Goal: Information Seeking & Learning: Check status

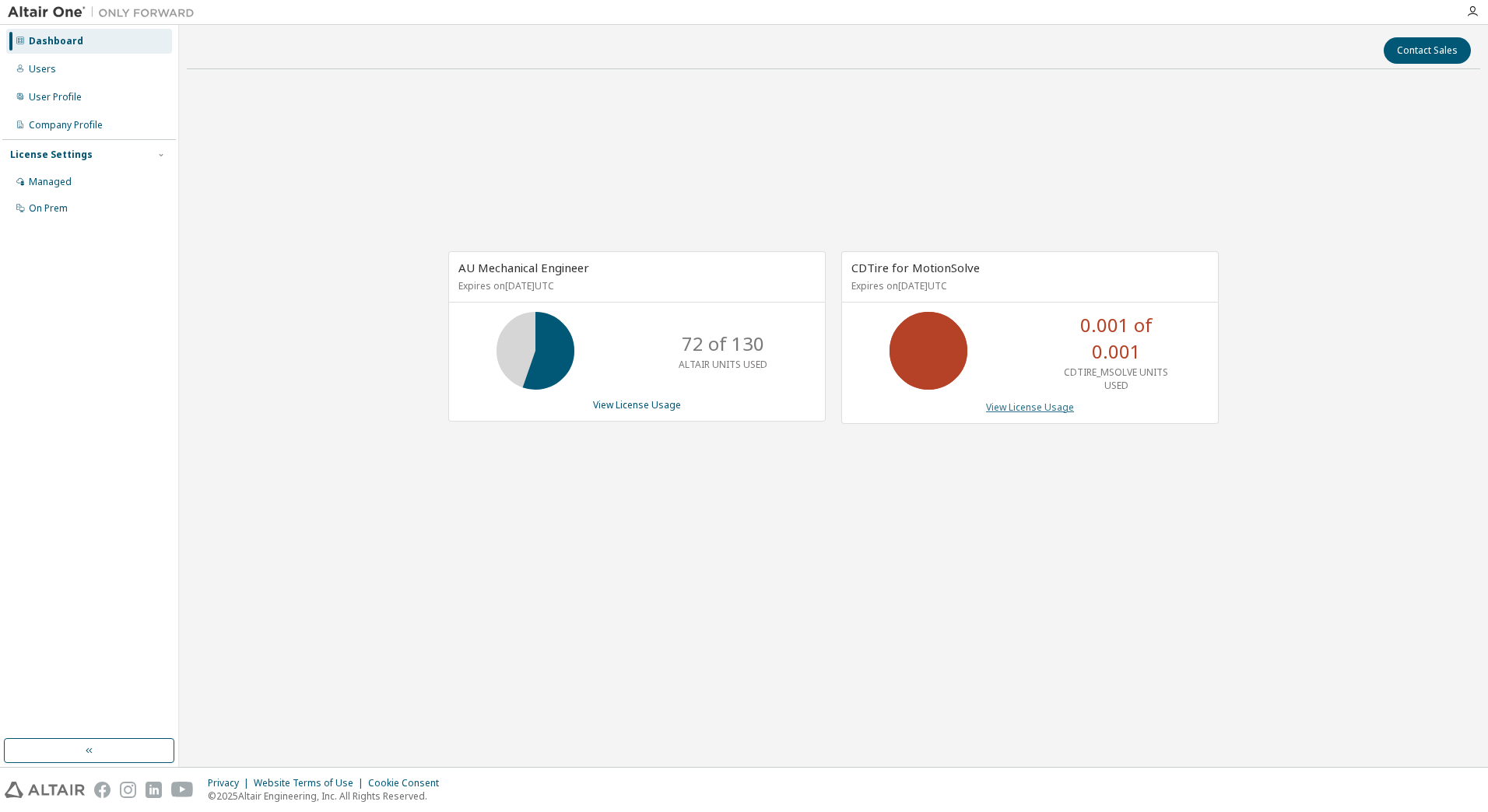
click at [1025, 405] on link "View License Usage" at bounding box center [1030, 407] width 88 height 13
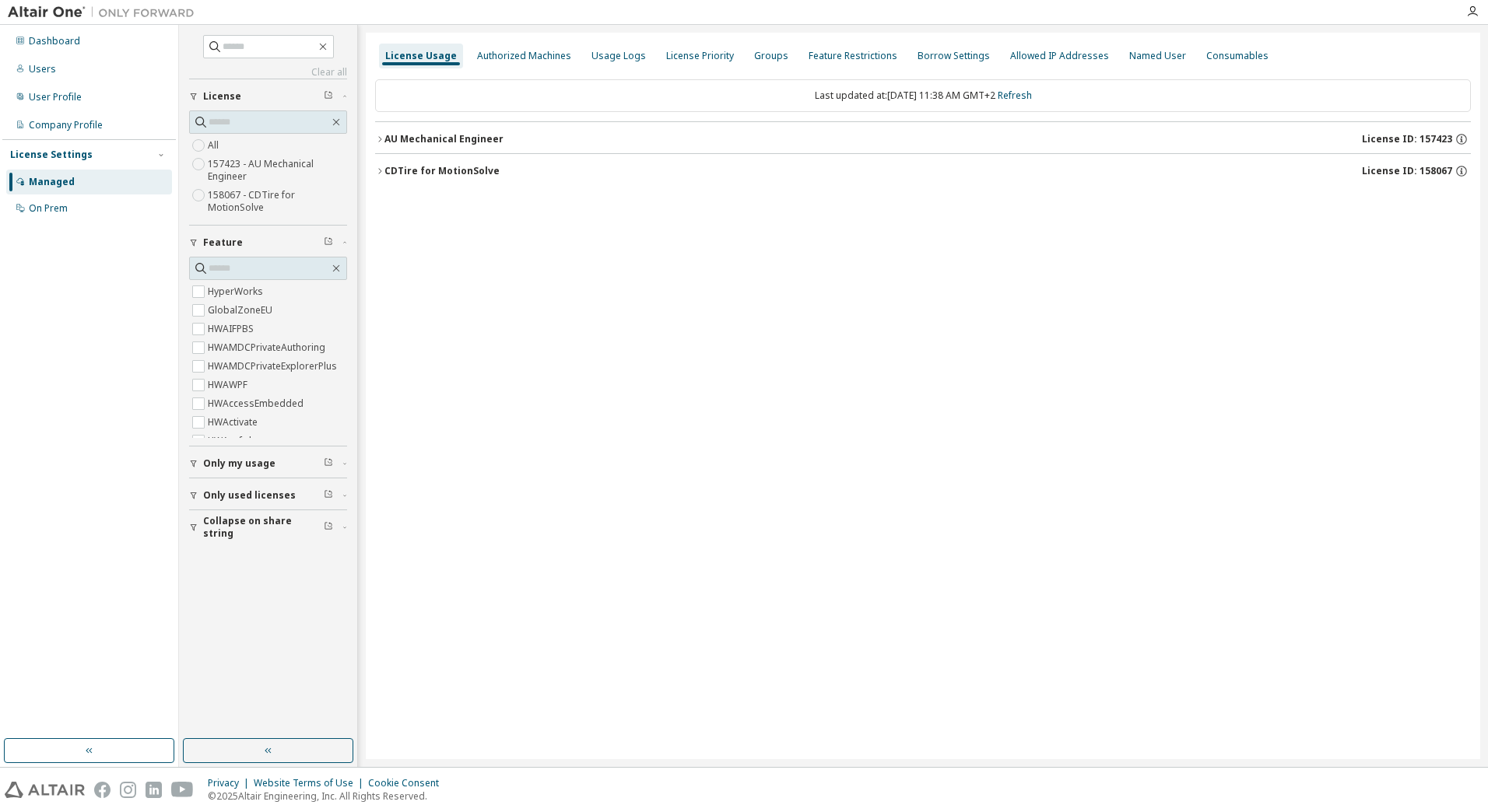
click at [329, 463] on icon "button" at bounding box center [329, 461] width 4 height 4
click at [238, 460] on span "Only my usage" at bounding box center [239, 464] width 73 height 13
click at [216, 483] on label "Yes" at bounding box center [217, 486] width 19 height 19
click at [224, 571] on span "Collapse on share string" at bounding box center [263, 572] width 120 height 25
click at [381, 171] on icon "button" at bounding box center [379, 170] width 3 height 5
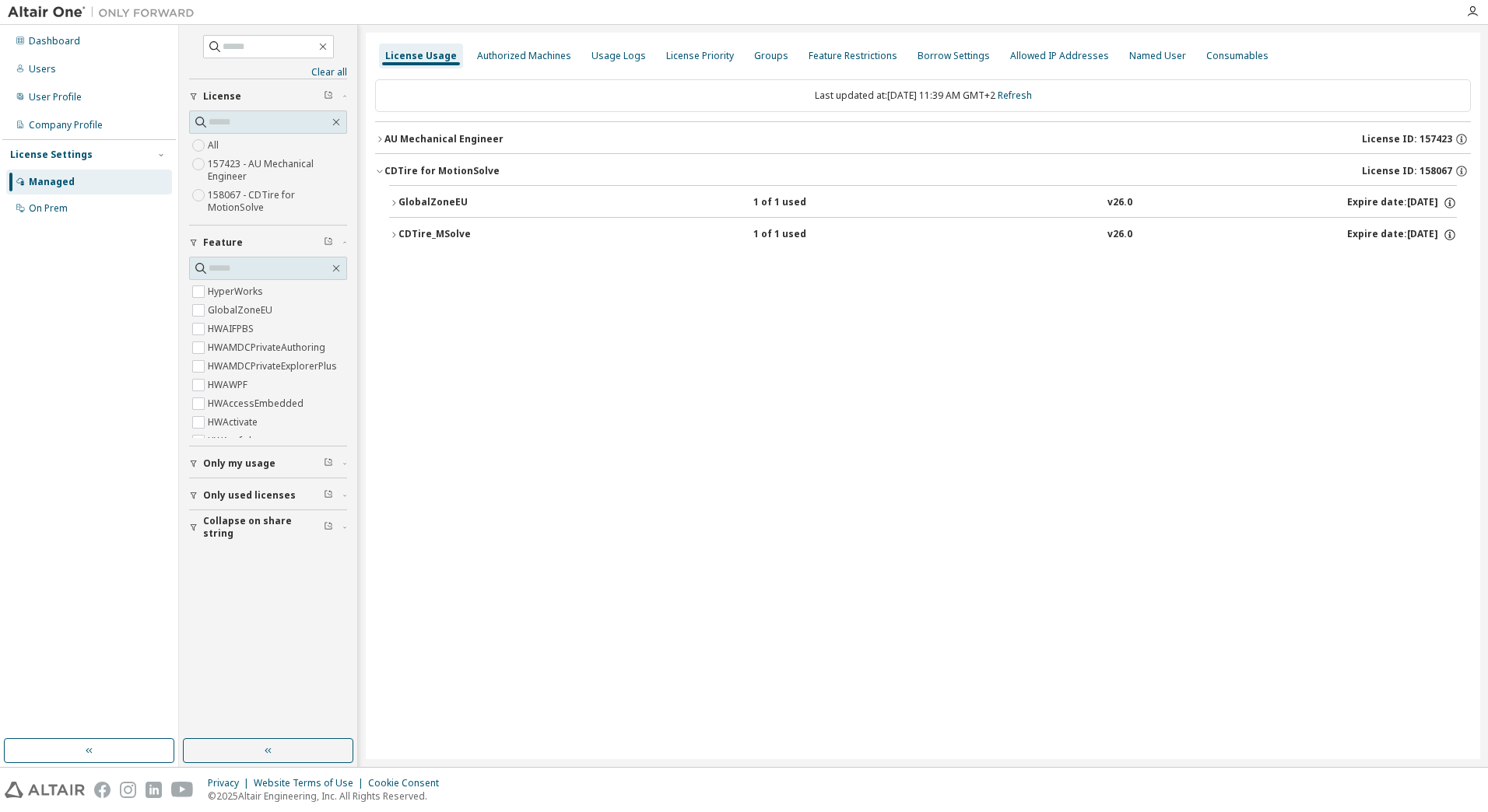
click at [397, 236] on icon "button" at bounding box center [394, 235] width 9 height 9
click at [1432, 275] on icon at bounding box center [1436, 274] width 9 height 12
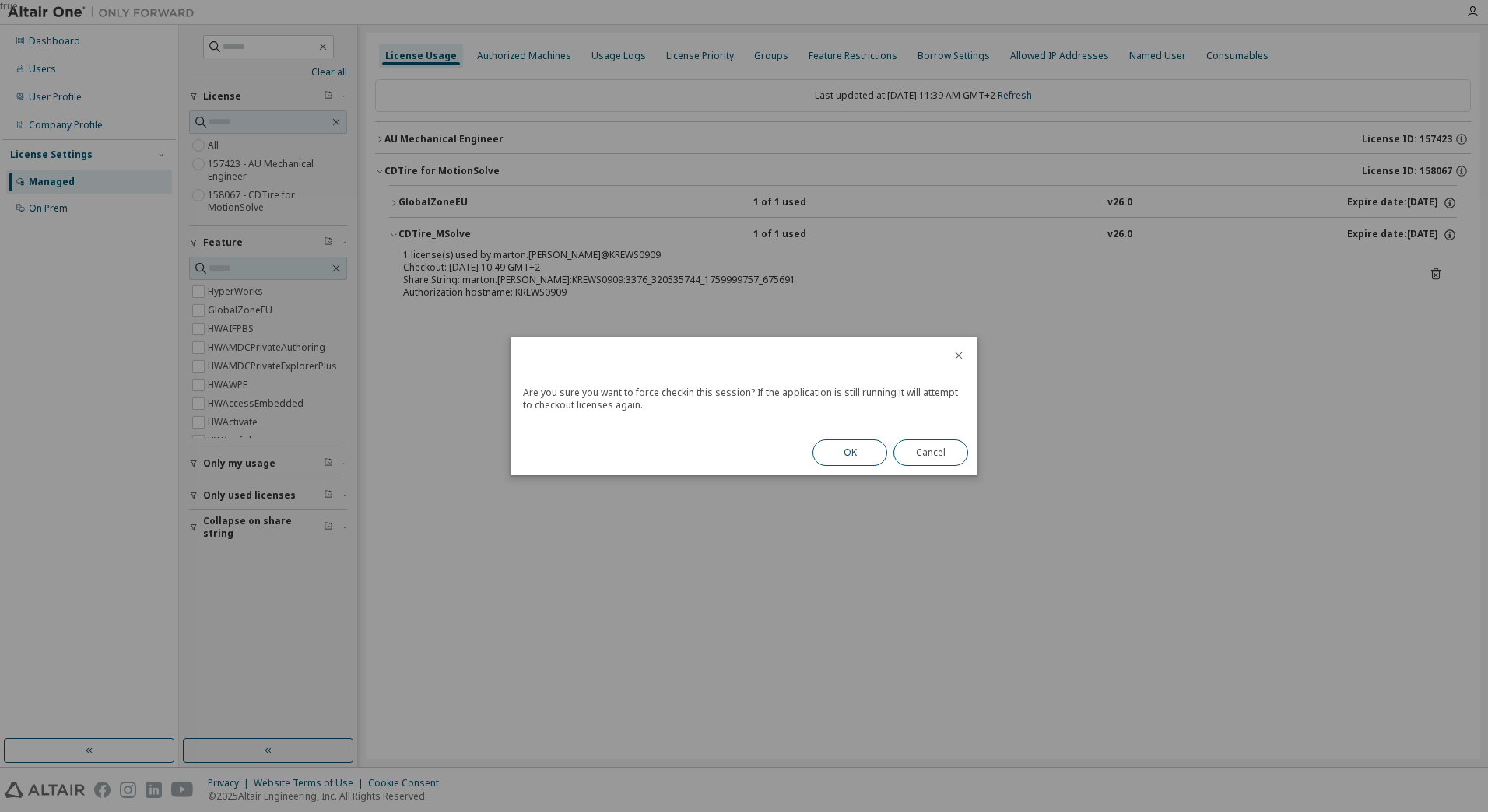
click at [853, 451] on button "OK" at bounding box center [849, 452] width 74 height 26
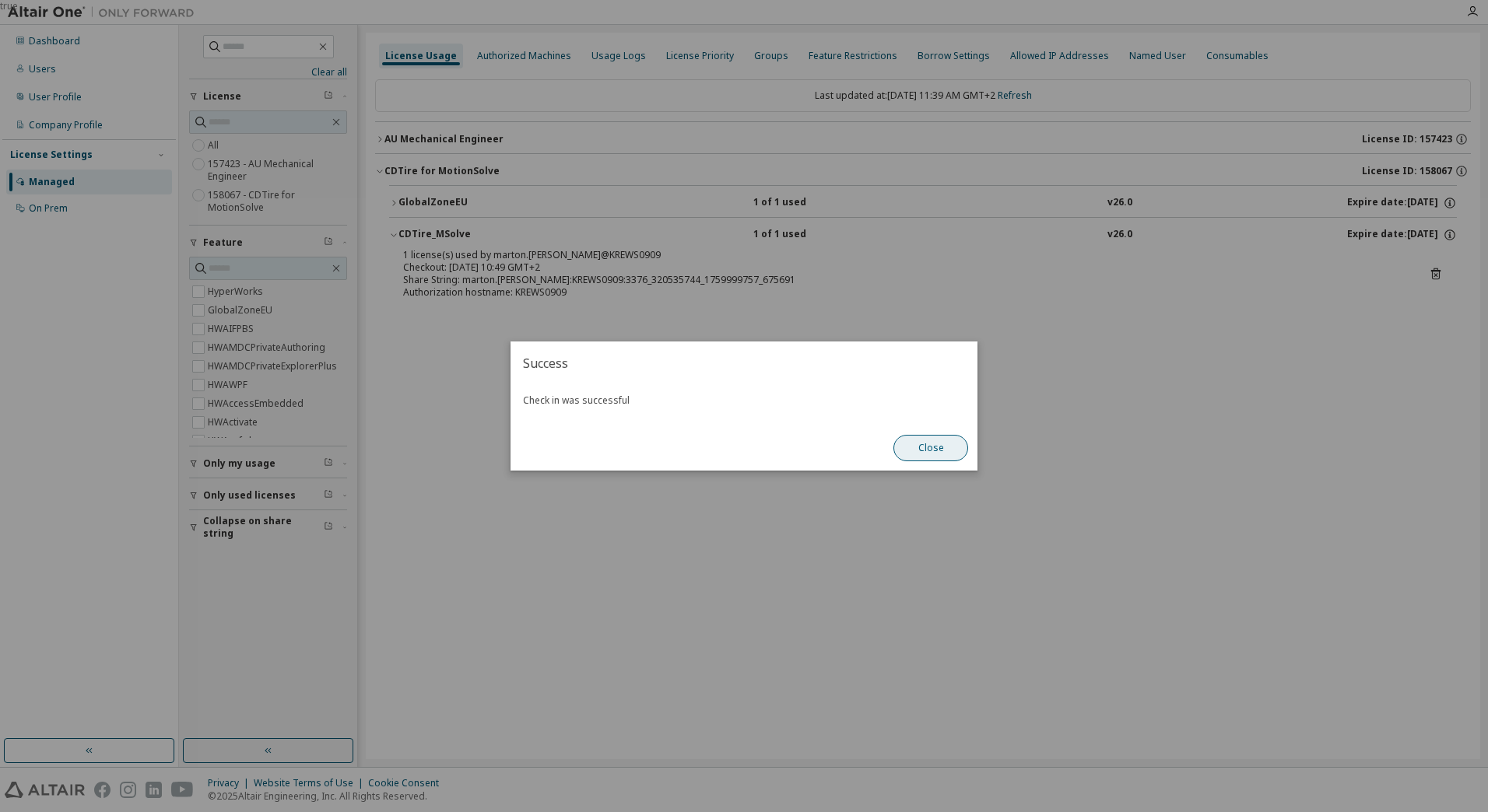
click at [945, 441] on button "Close" at bounding box center [930, 448] width 74 height 26
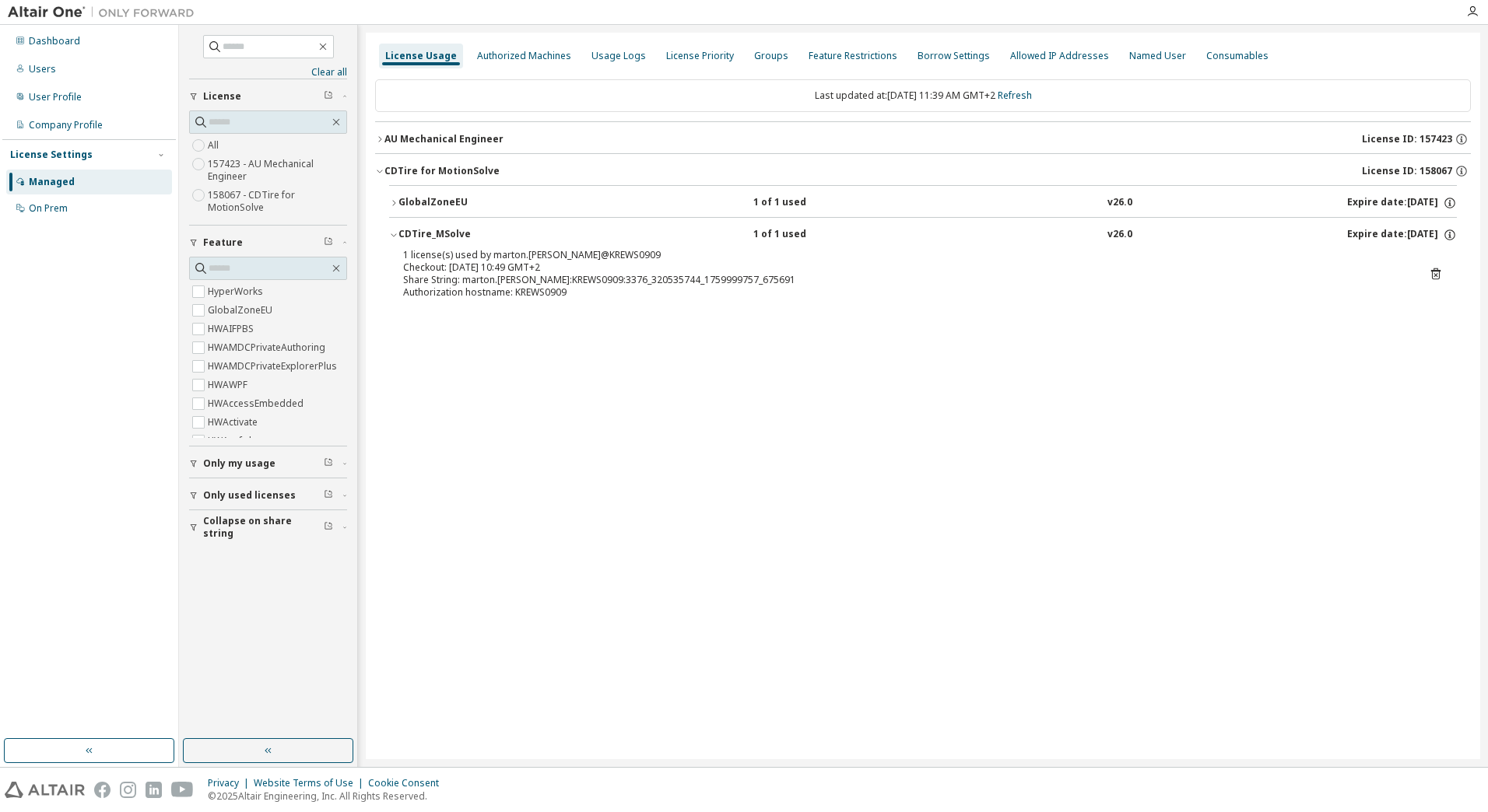
drag, startPoint x: 420, startPoint y: 50, endPoint x: 412, endPoint y: 48, distance: 8.2
click at [420, 49] on div "License Usage" at bounding box center [421, 56] width 72 height 13
click at [1028, 91] on link "Refresh" at bounding box center [1015, 95] width 34 height 13
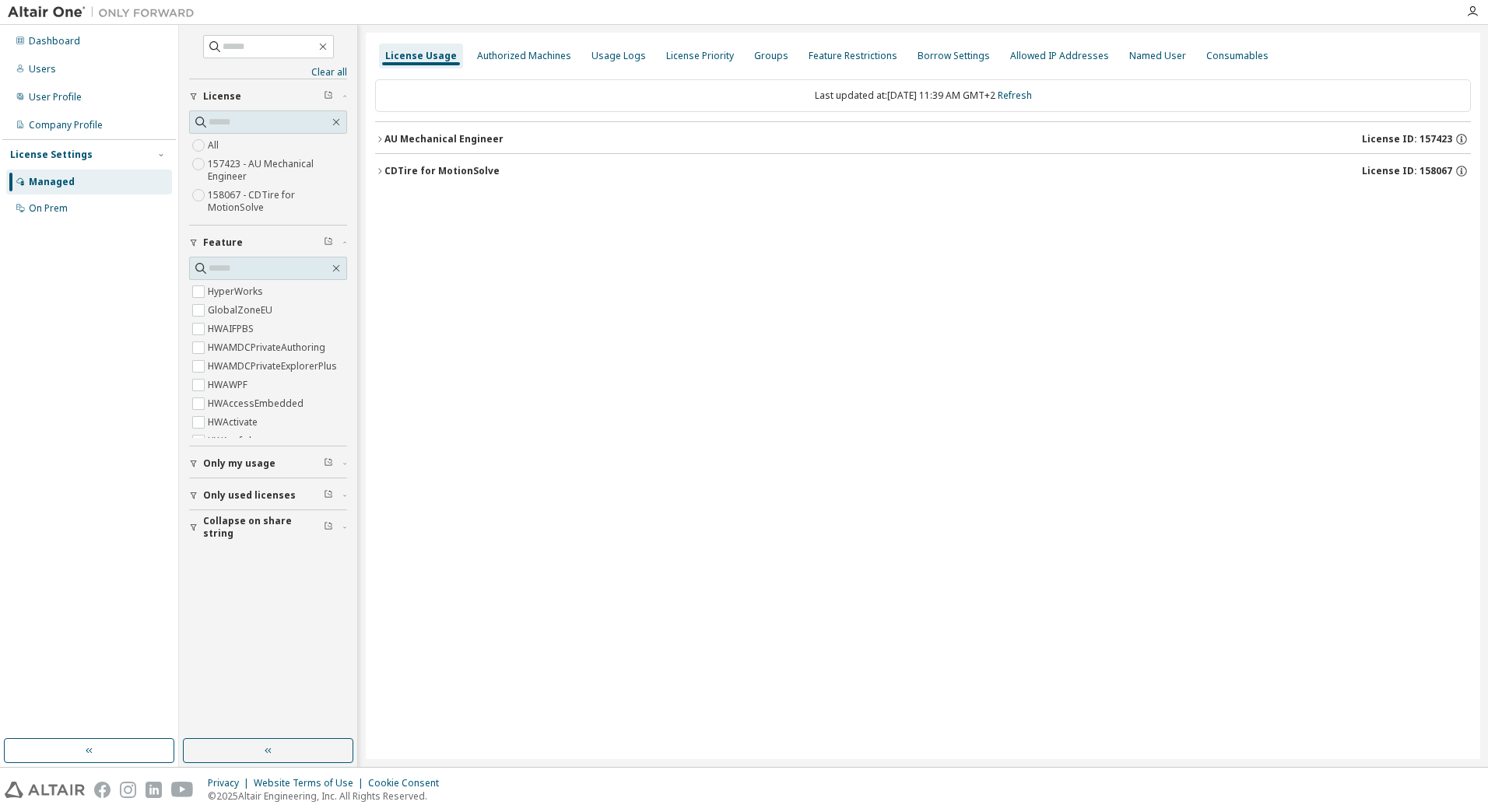
click at [378, 170] on icon "button" at bounding box center [380, 171] width 9 height 9
click at [378, 143] on icon "button" at bounding box center [380, 139] width 9 height 9
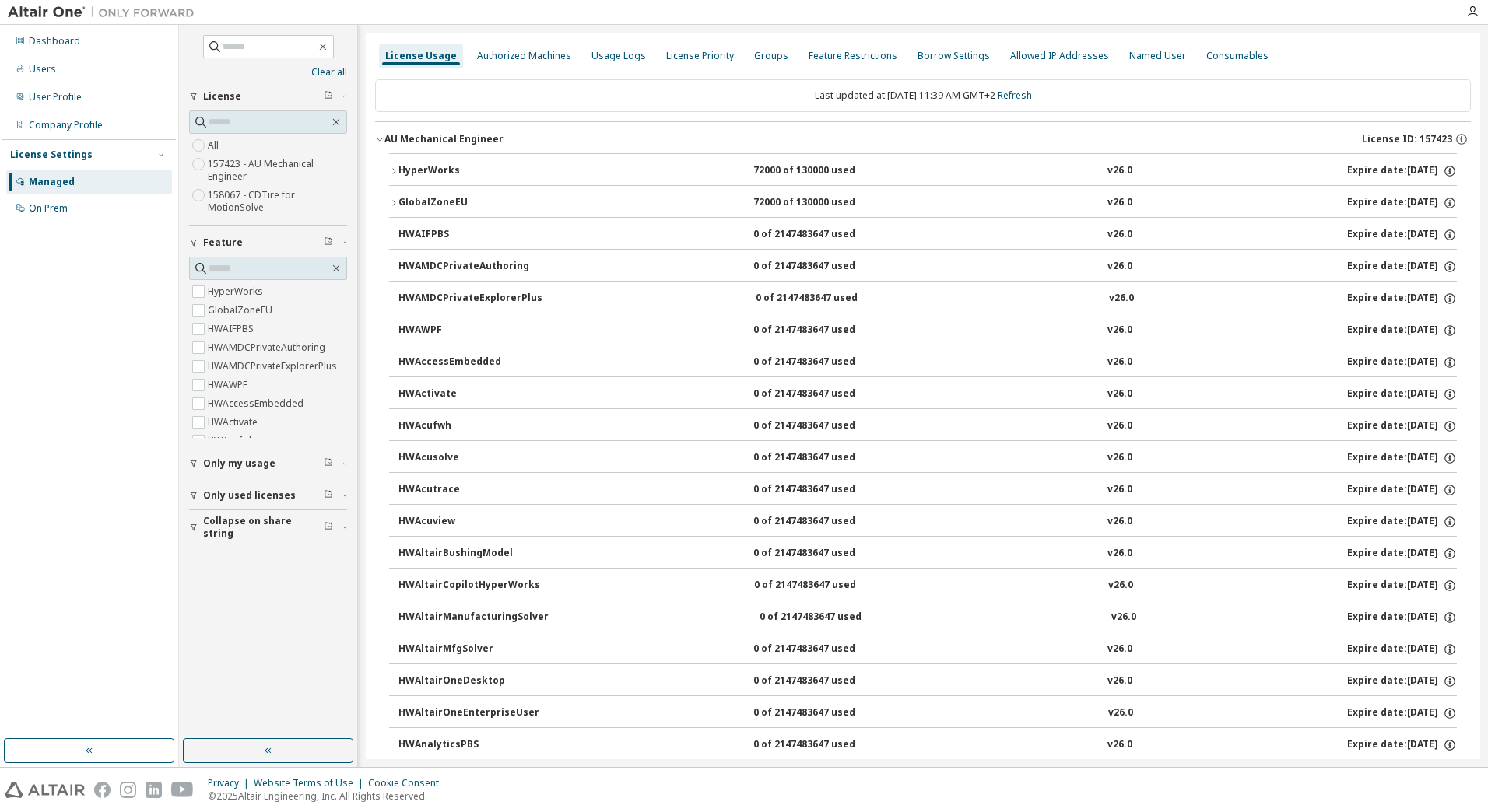
click at [394, 170] on icon "button" at bounding box center [394, 171] width 9 height 9
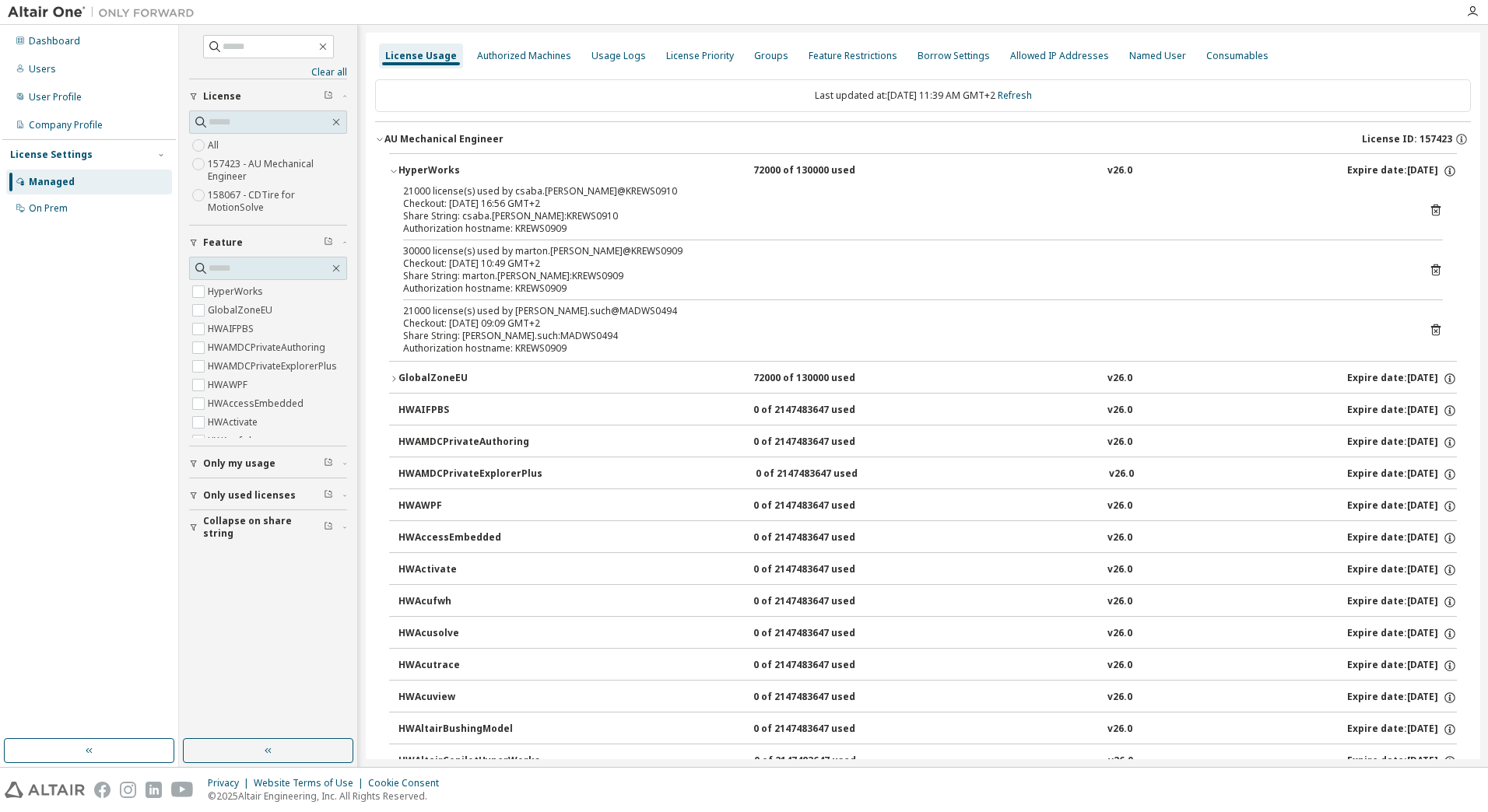
click at [1431, 269] on icon at bounding box center [1436, 270] width 9 height 12
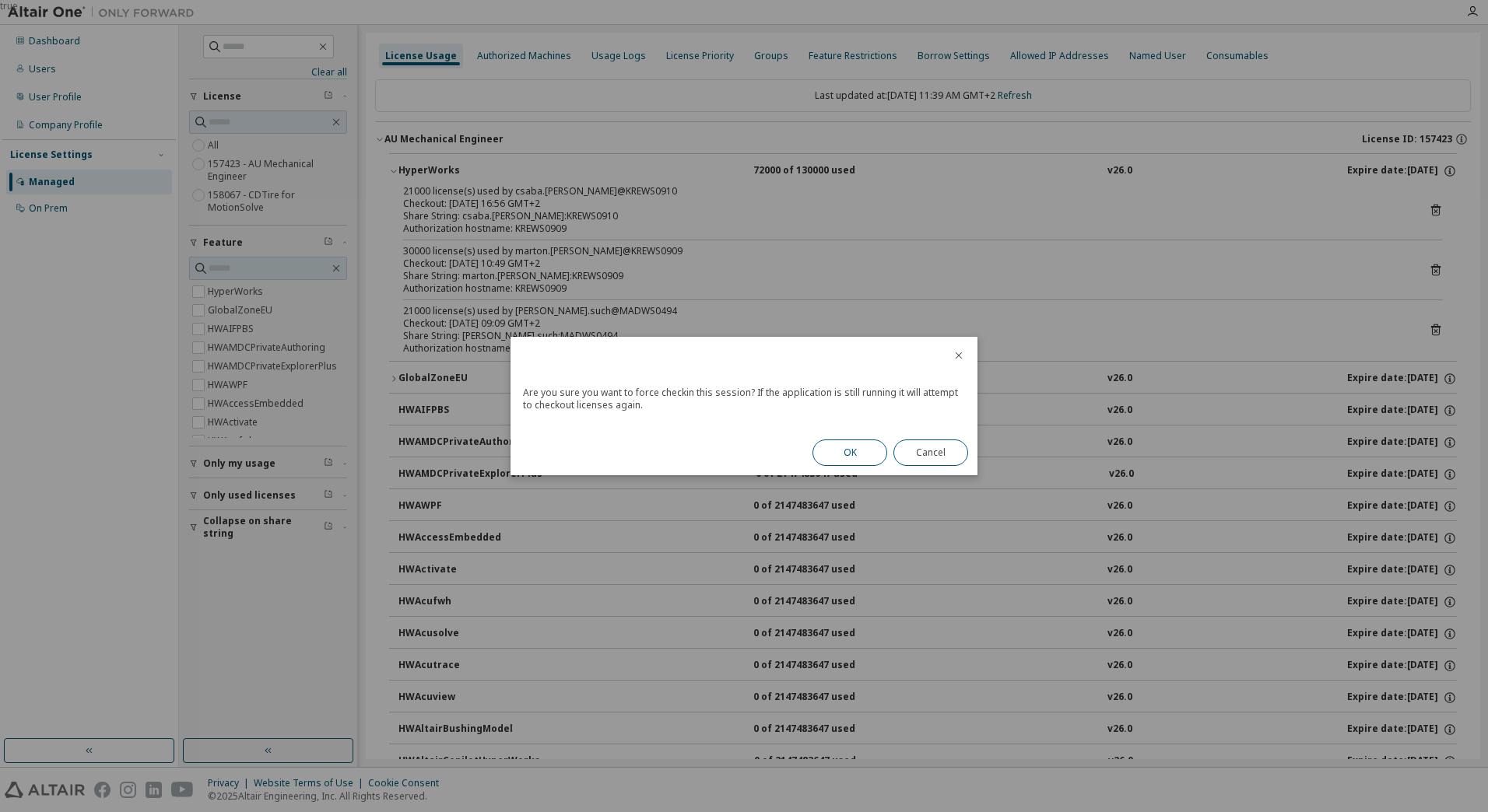
click at [842, 451] on button "OK" at bounding box center [849, 452] width 74 height 26
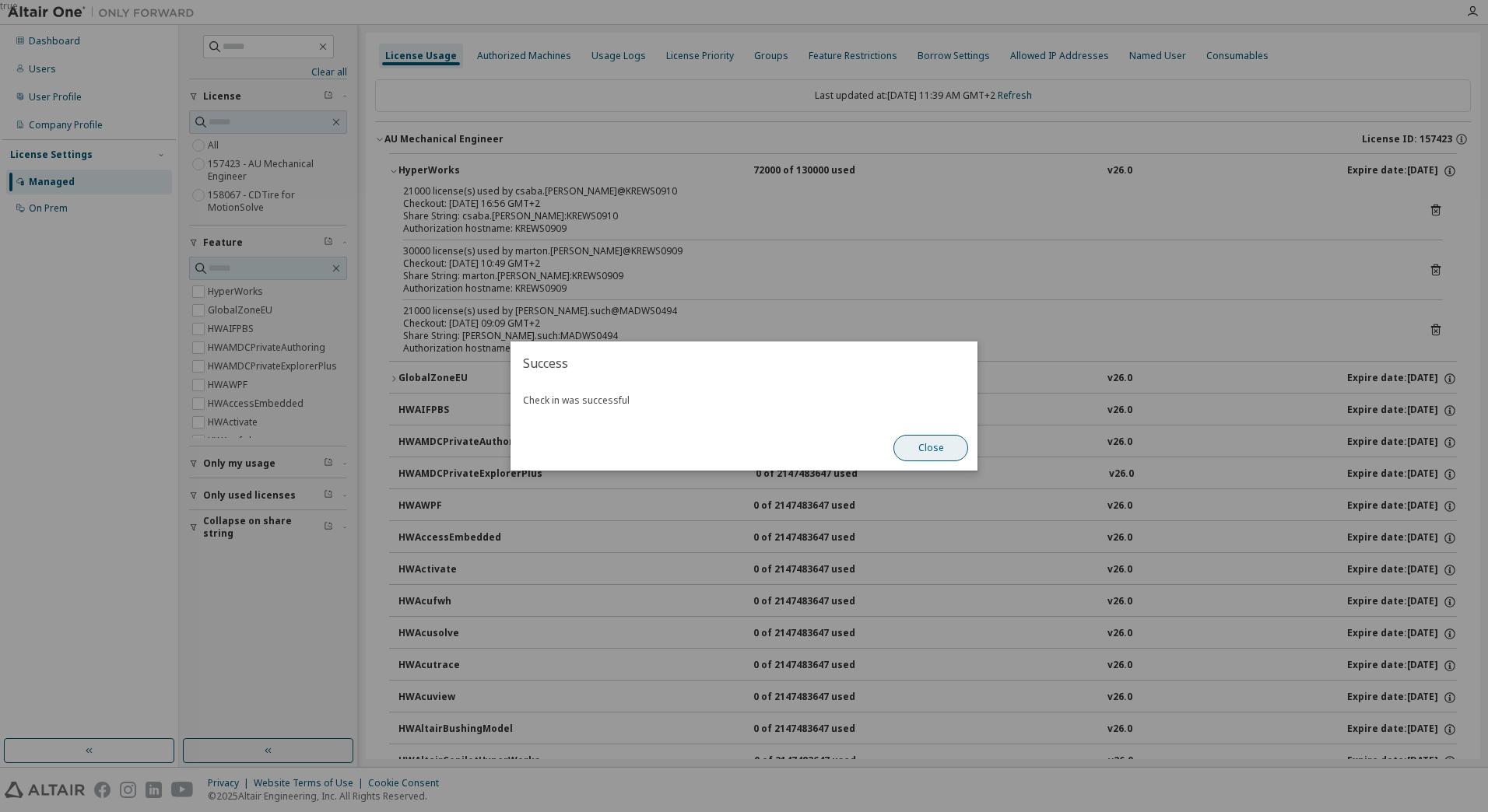
click at [920, 452] on button "Close" at bounding box center [930, 448] width 74 height 26
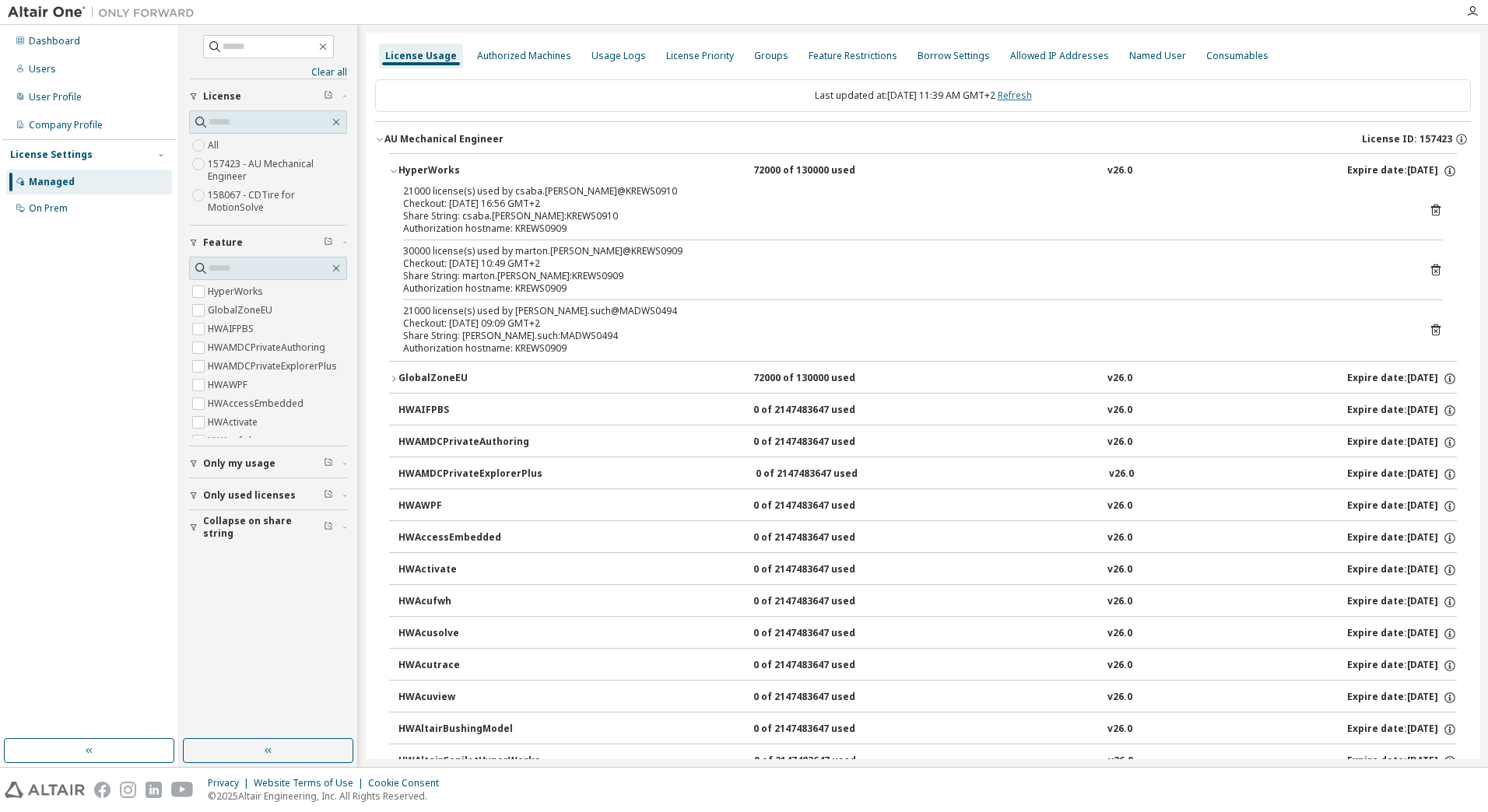
click at [1021, 96] on link "Refresh" at bounding box center [1015, 95] width 34 height 13
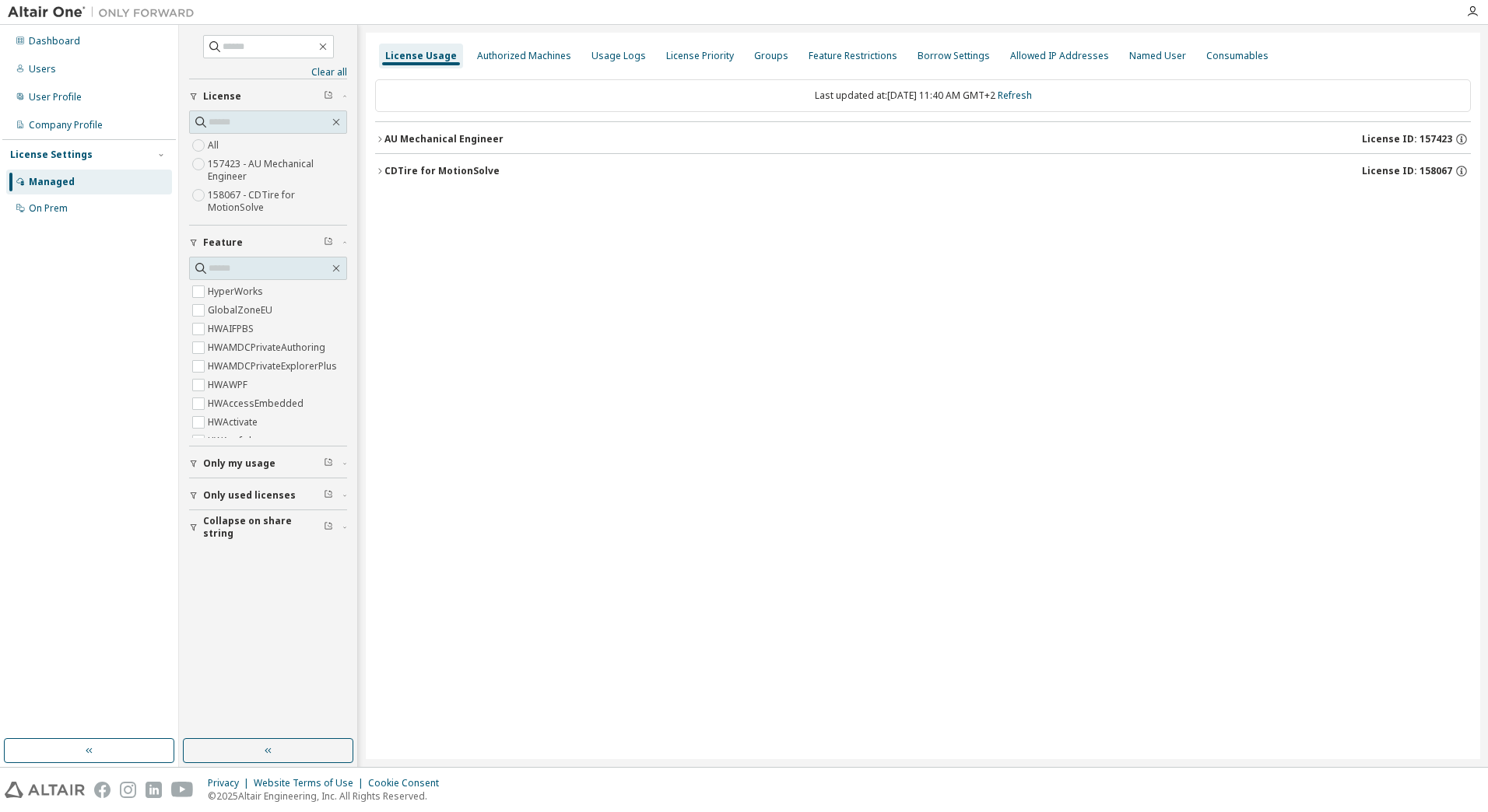
click at [384, 139] on div "AU Mechanical Engineer" at bounding box center [443, 139] width 119 height 13
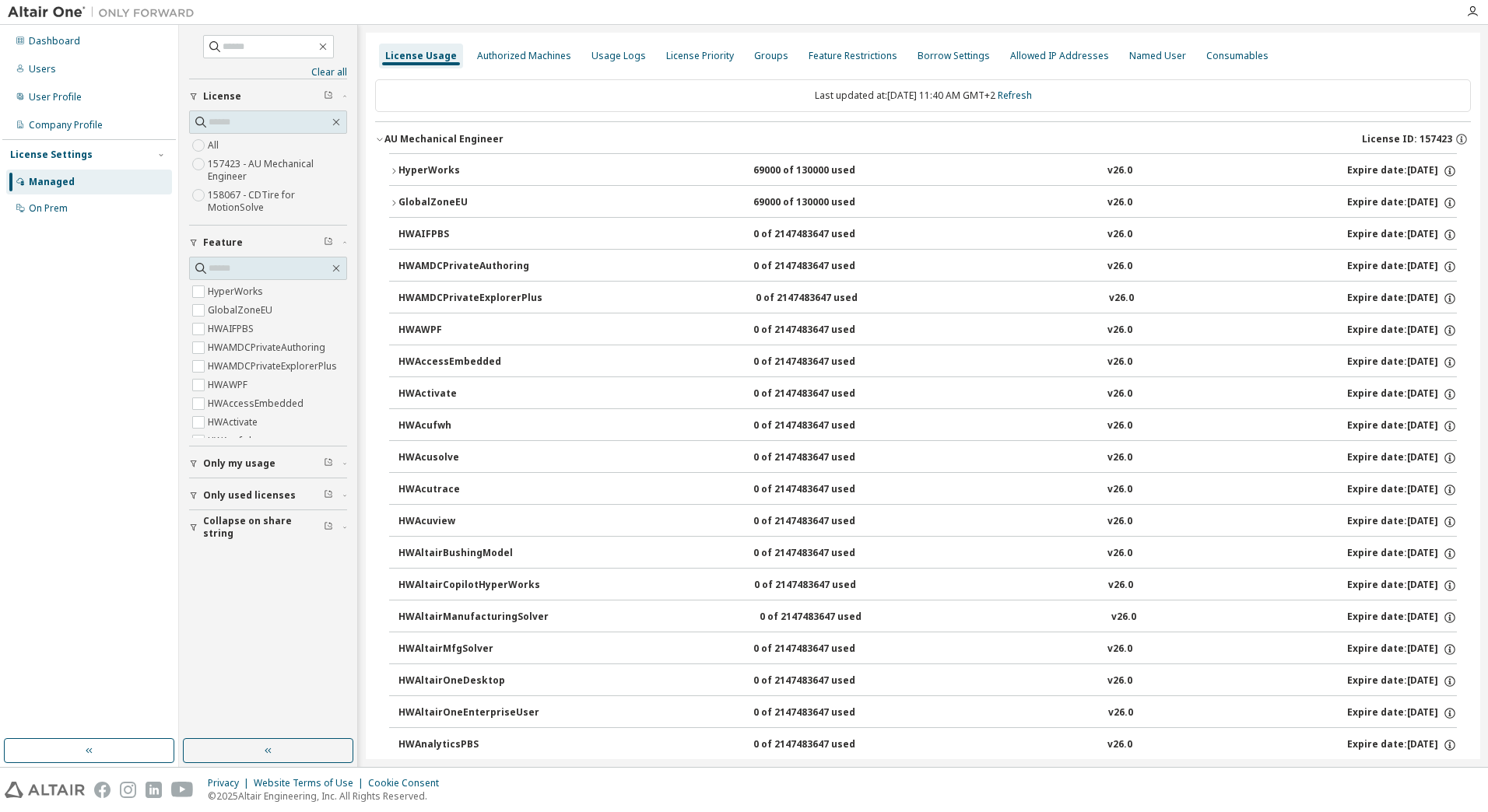
click at [390, 168] on icon "button" at bounding box center [394, 171] width 9 height 9
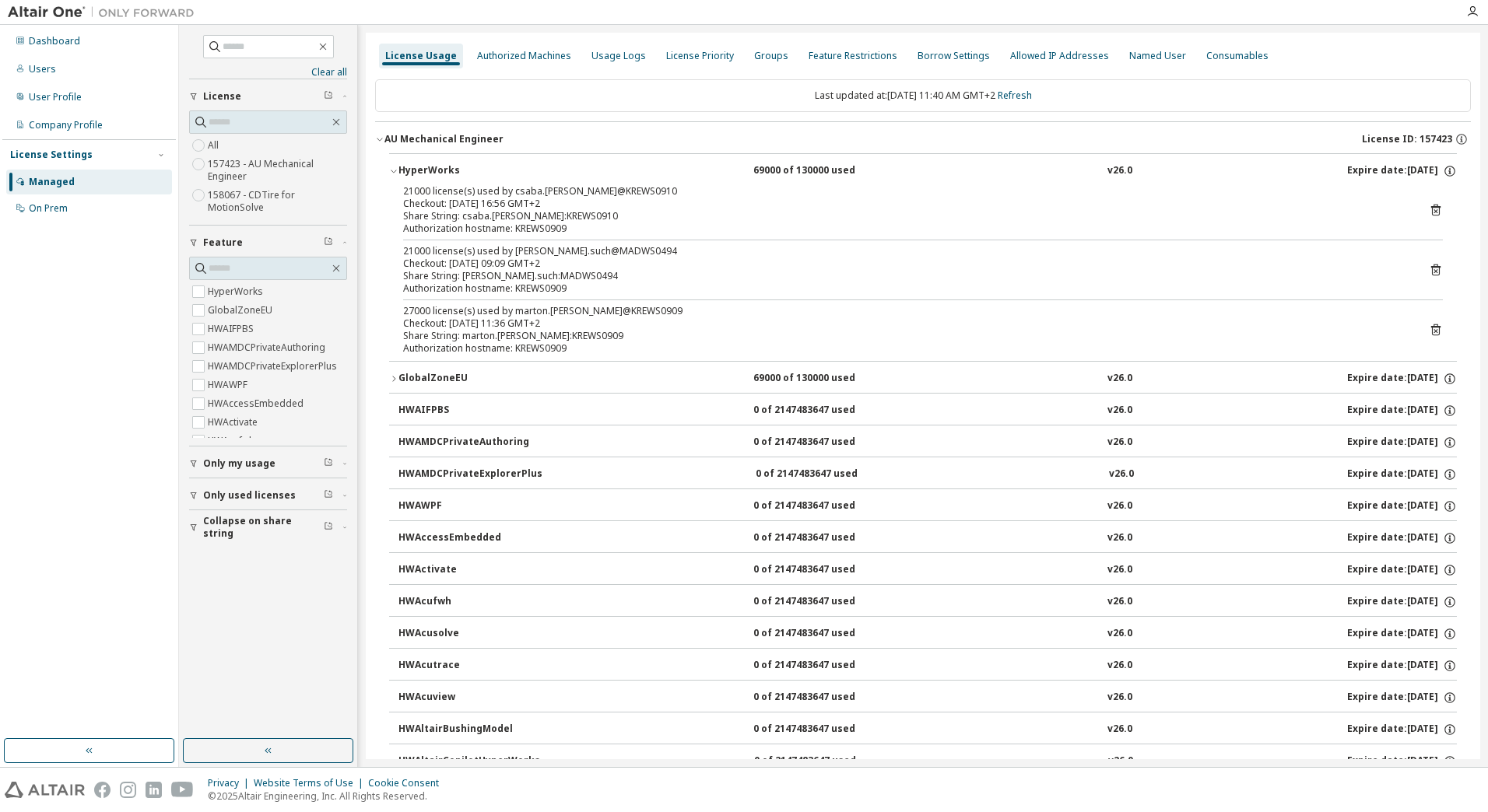
click at [1433, 331] on icon at bounding box center [1435, 331] width 4 height 4
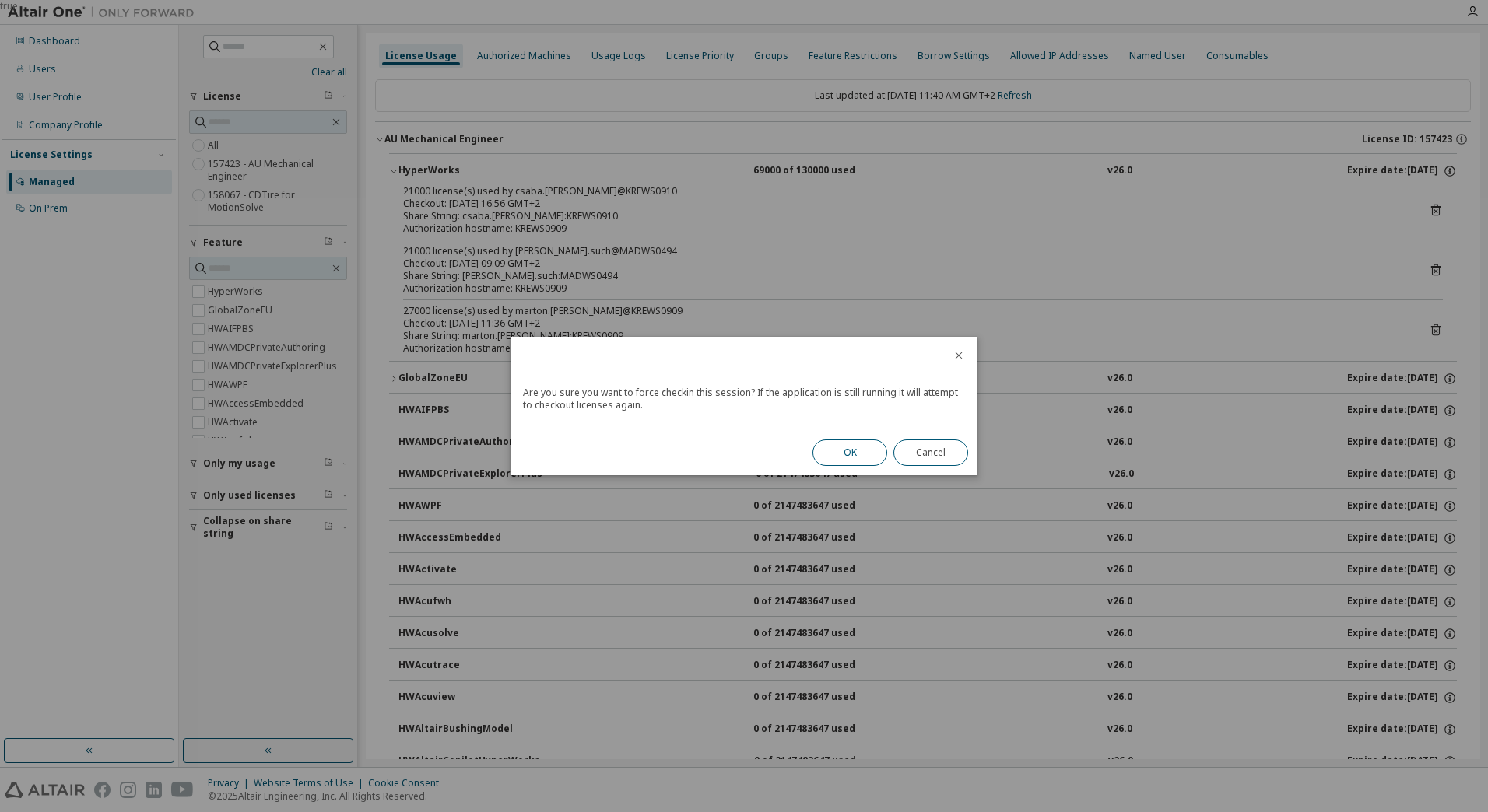
click at [869, 442] on button "OK" at bounding box center [849, 452] width 74 height 26
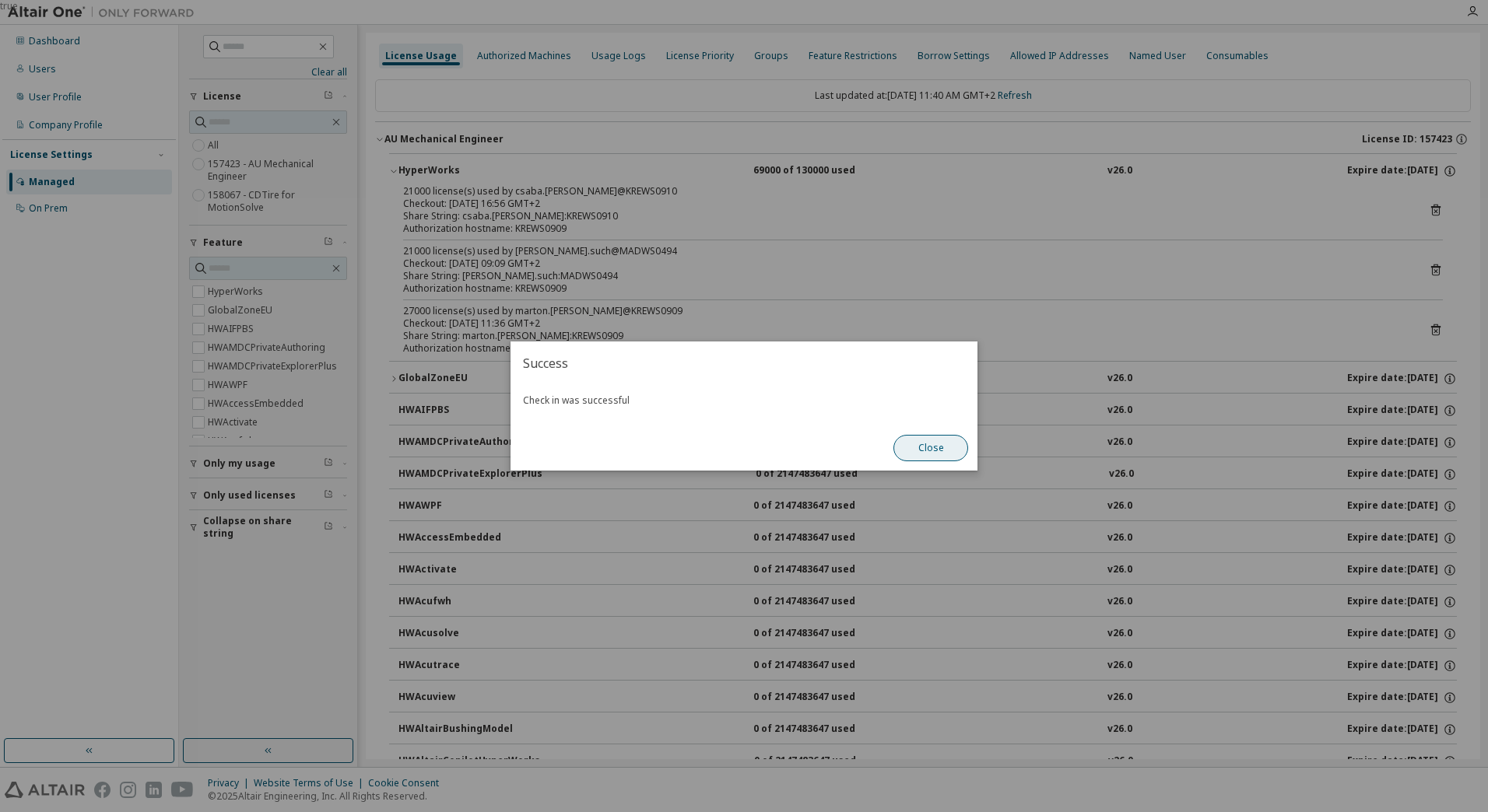
click at [932, 454] on button "Close" at bounding box center [930, 448] width 74 height 26
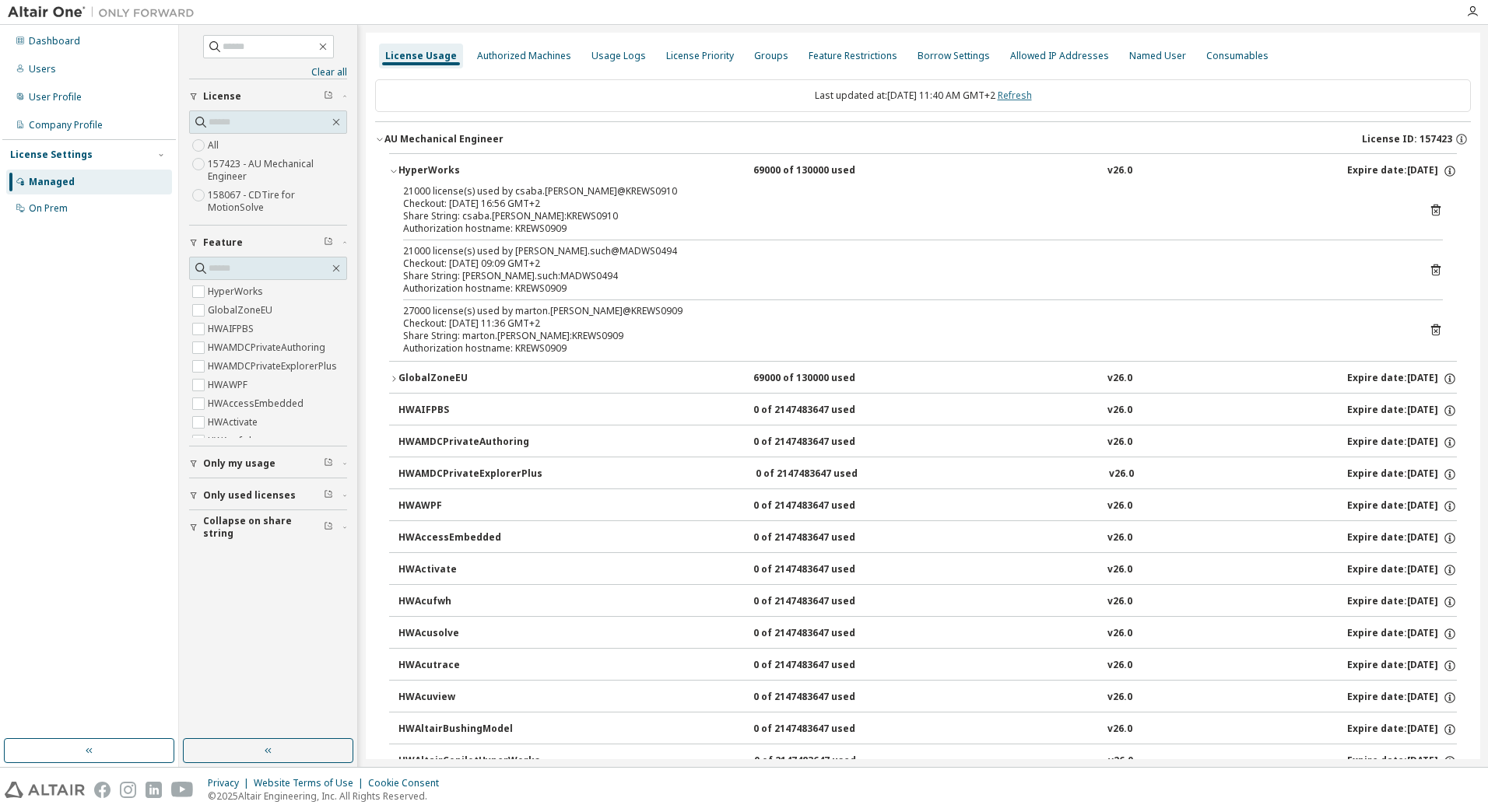
click at [1015, 95] on link "Refresh" at bounding box center [1015, 95] width 34 height 13
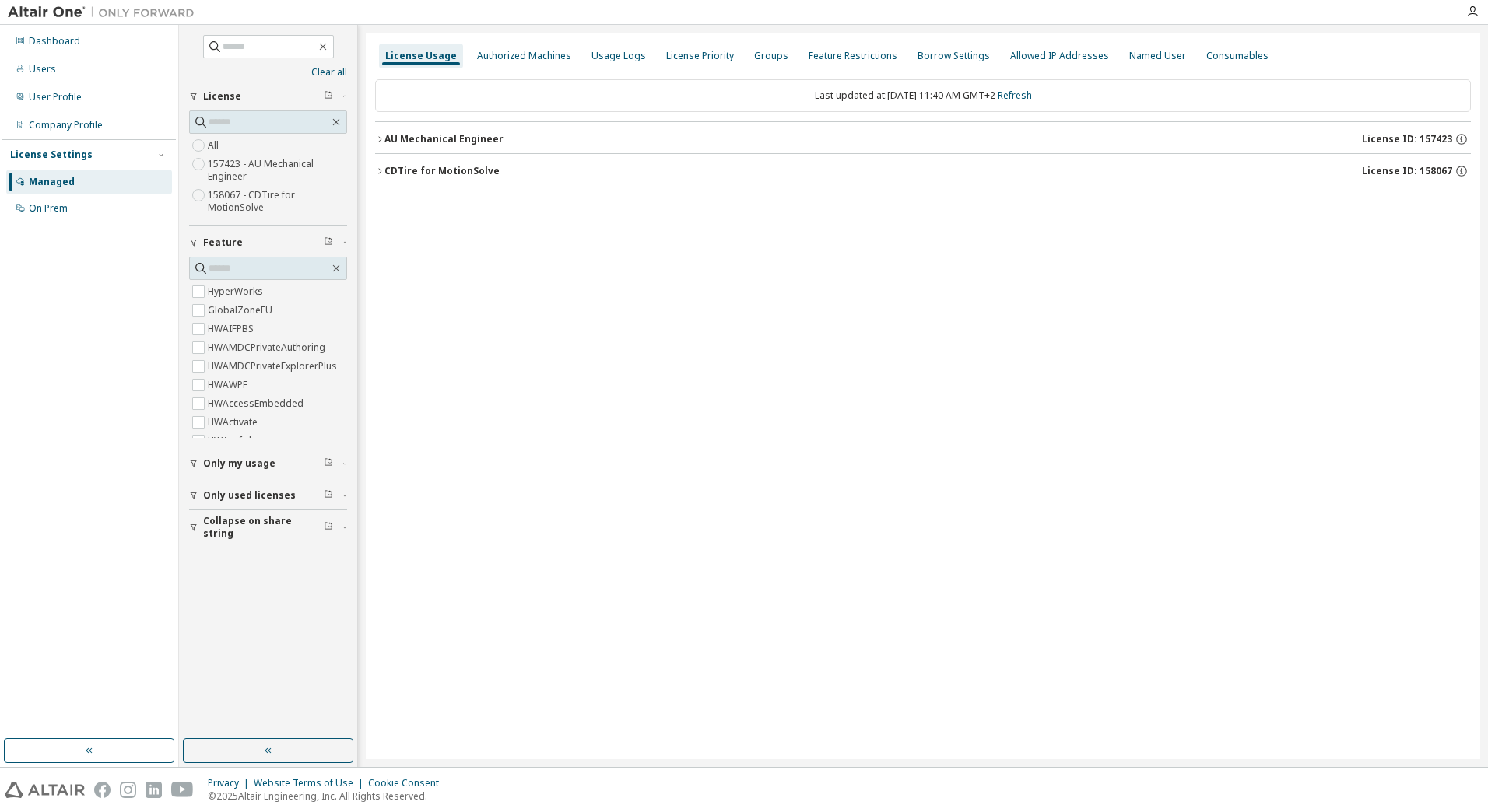
click at [378, 138] on icon "button" at bounding box center [380, 139] width 9 height 9
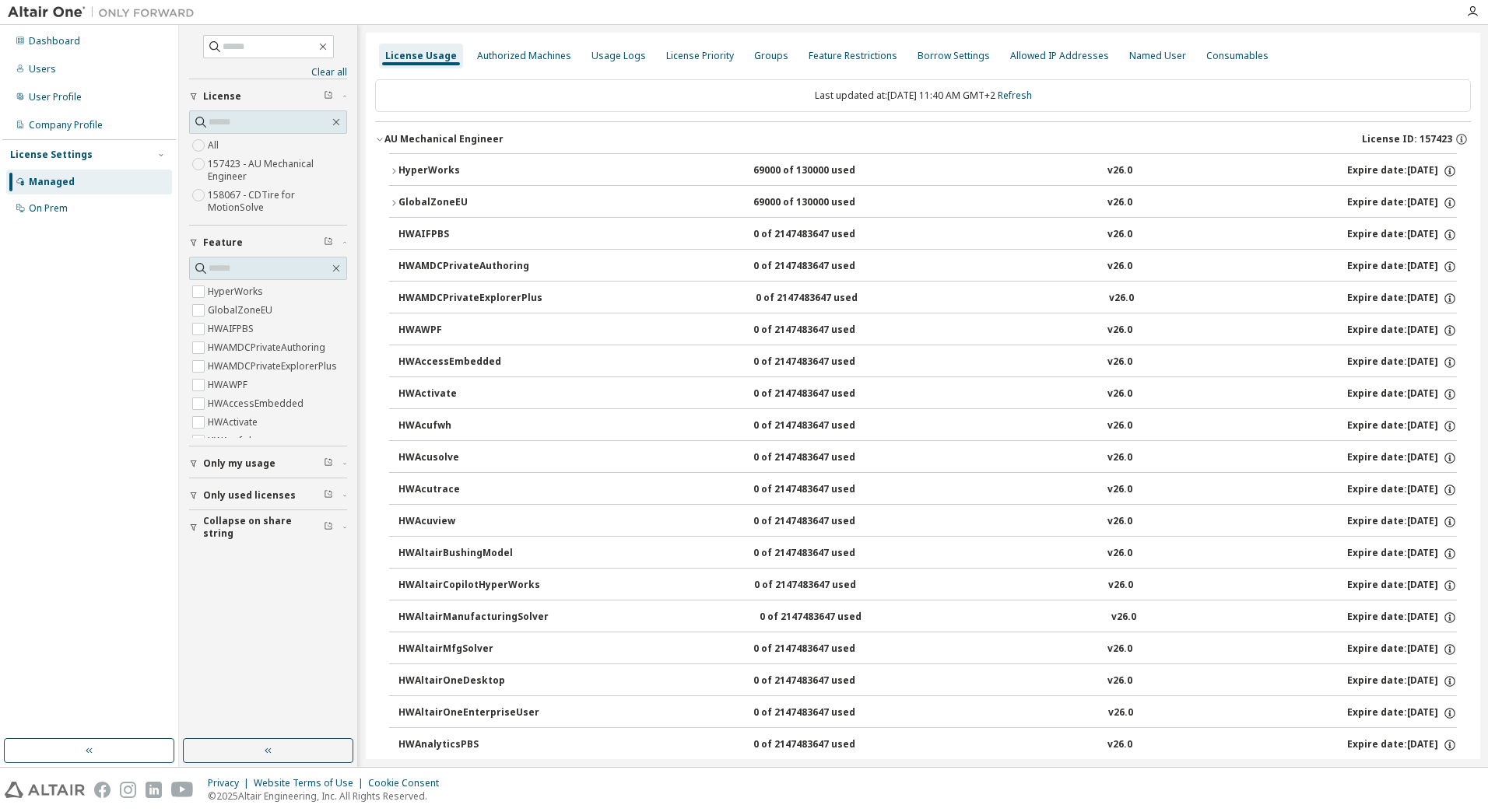
click at [393, 174] on icon "button" at bounding box center [394, 171] width 9 height 9
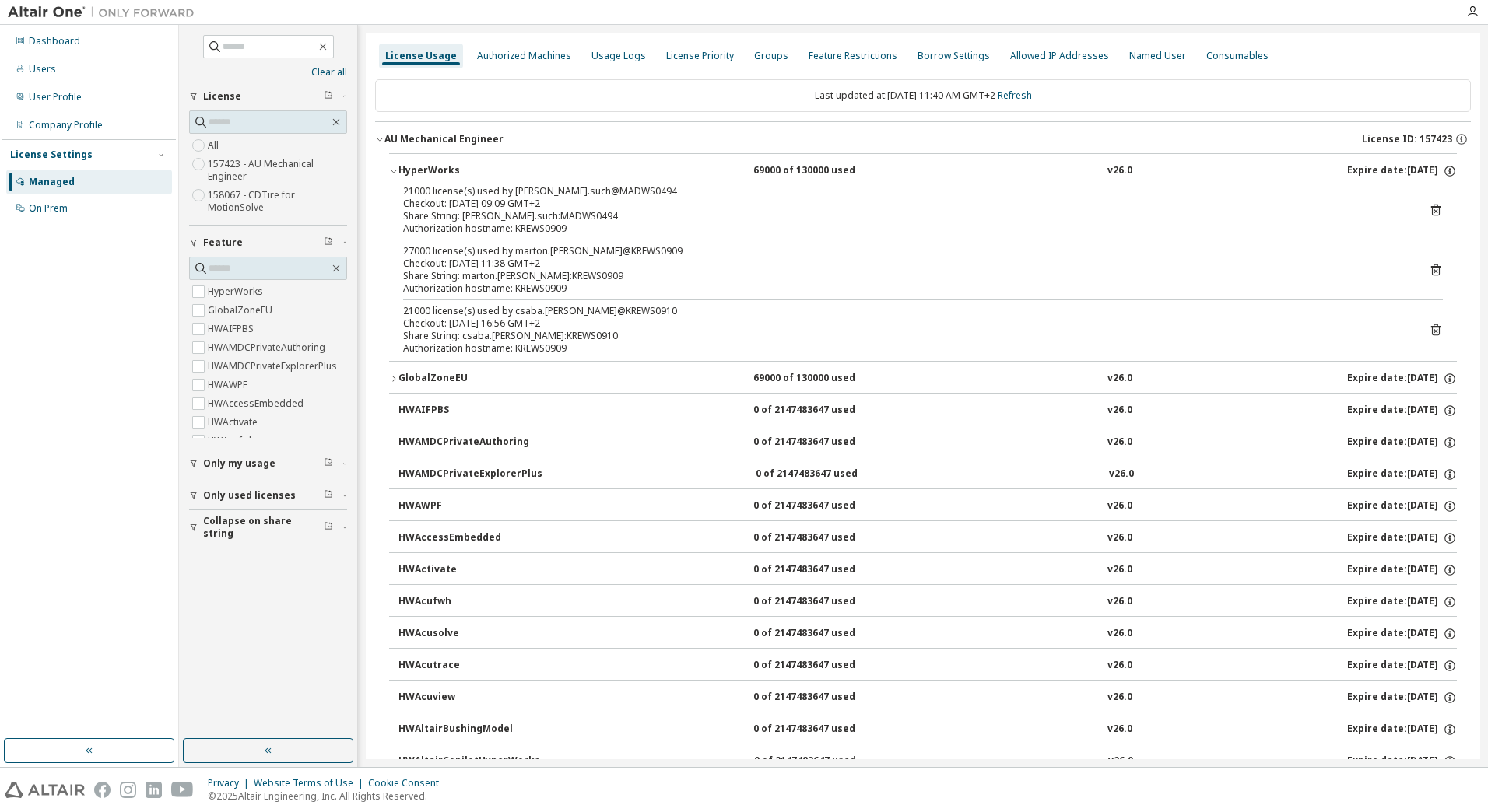
click at [397, 378] on icon "button" at bounding box center [394, 379] width 9 height 9
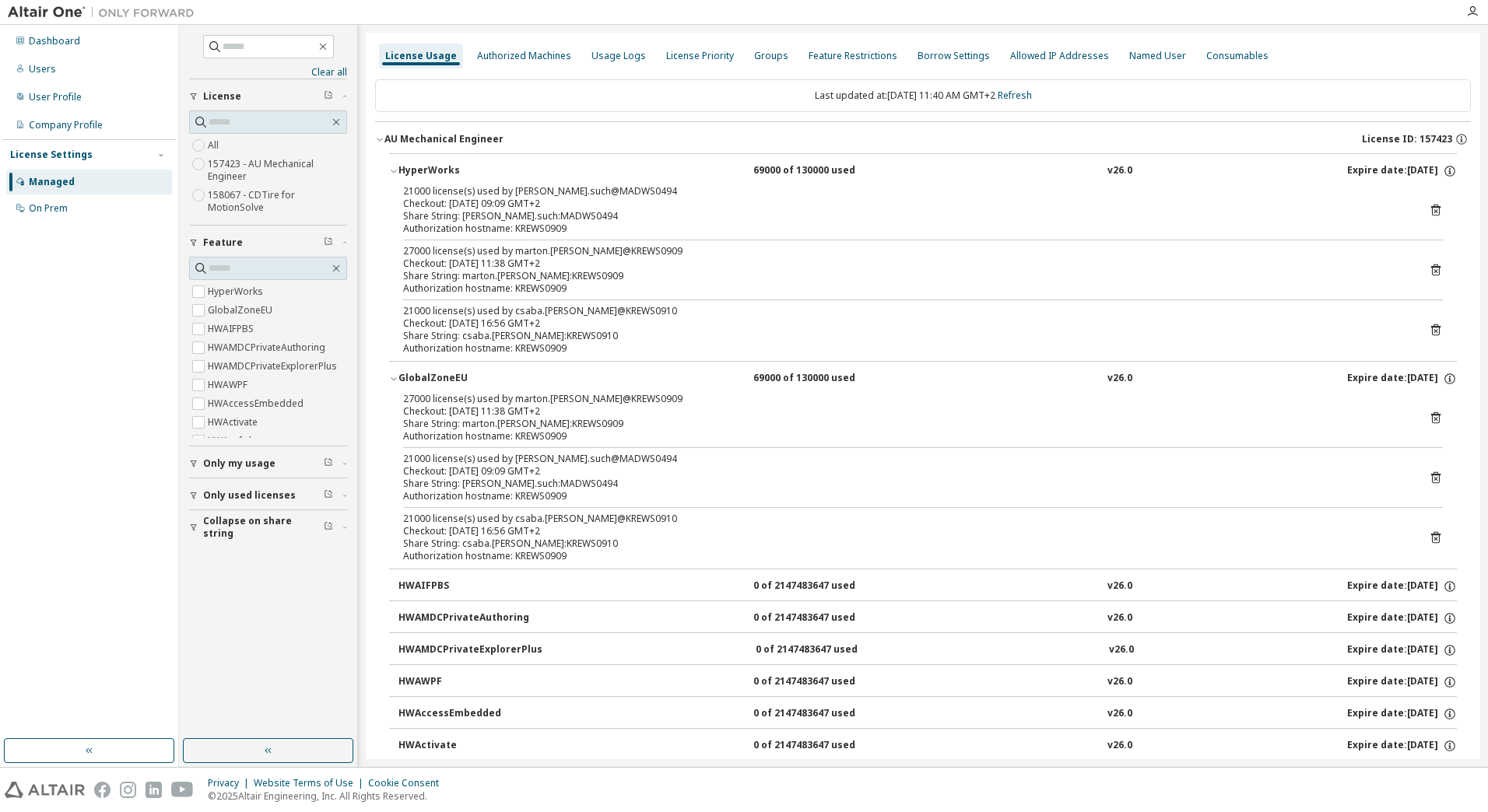
click at [397, 378] on icon "button" at bounding box center [394, 379] width 9 height 9
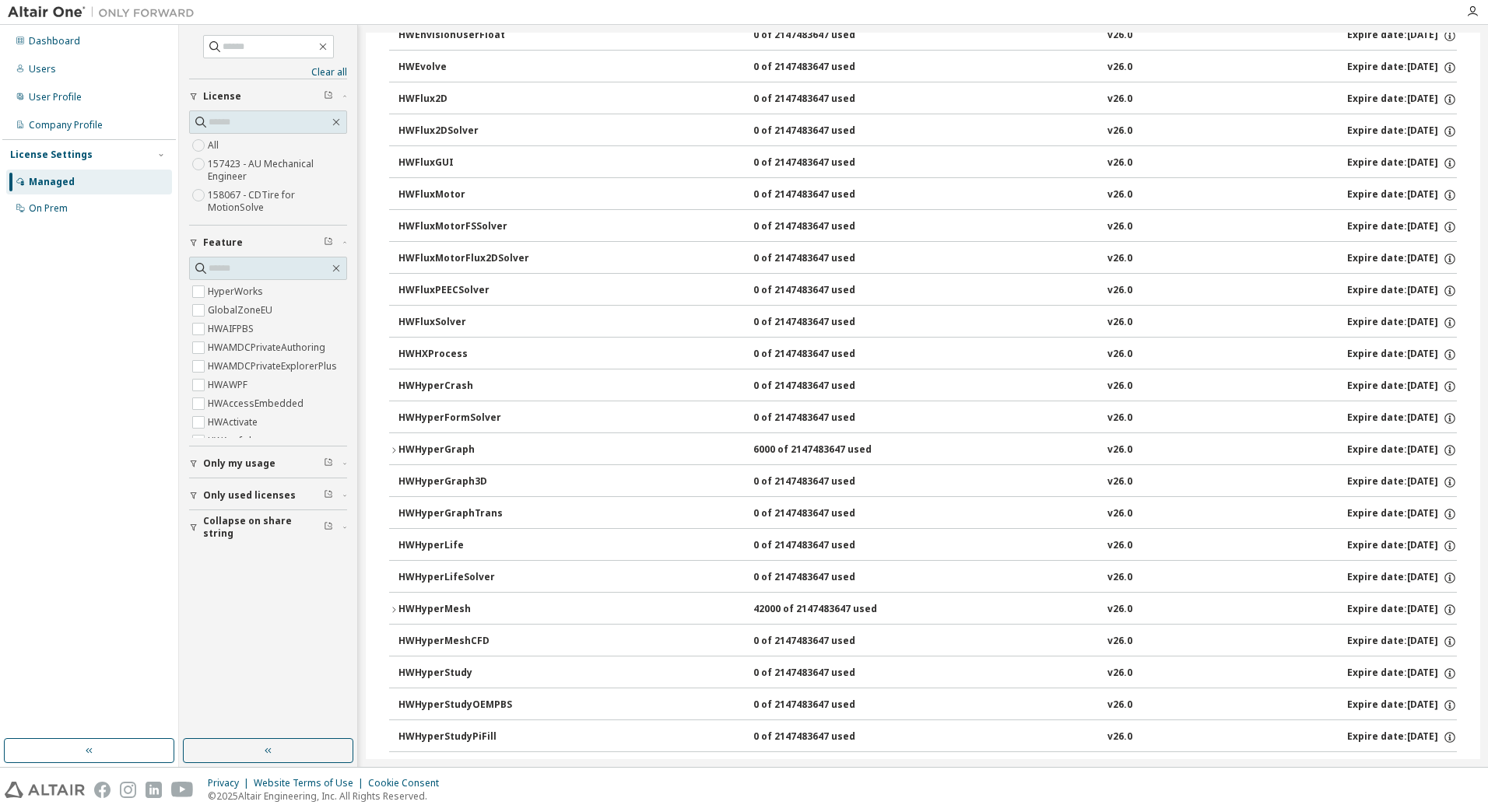
scroll to position [2567, 0]
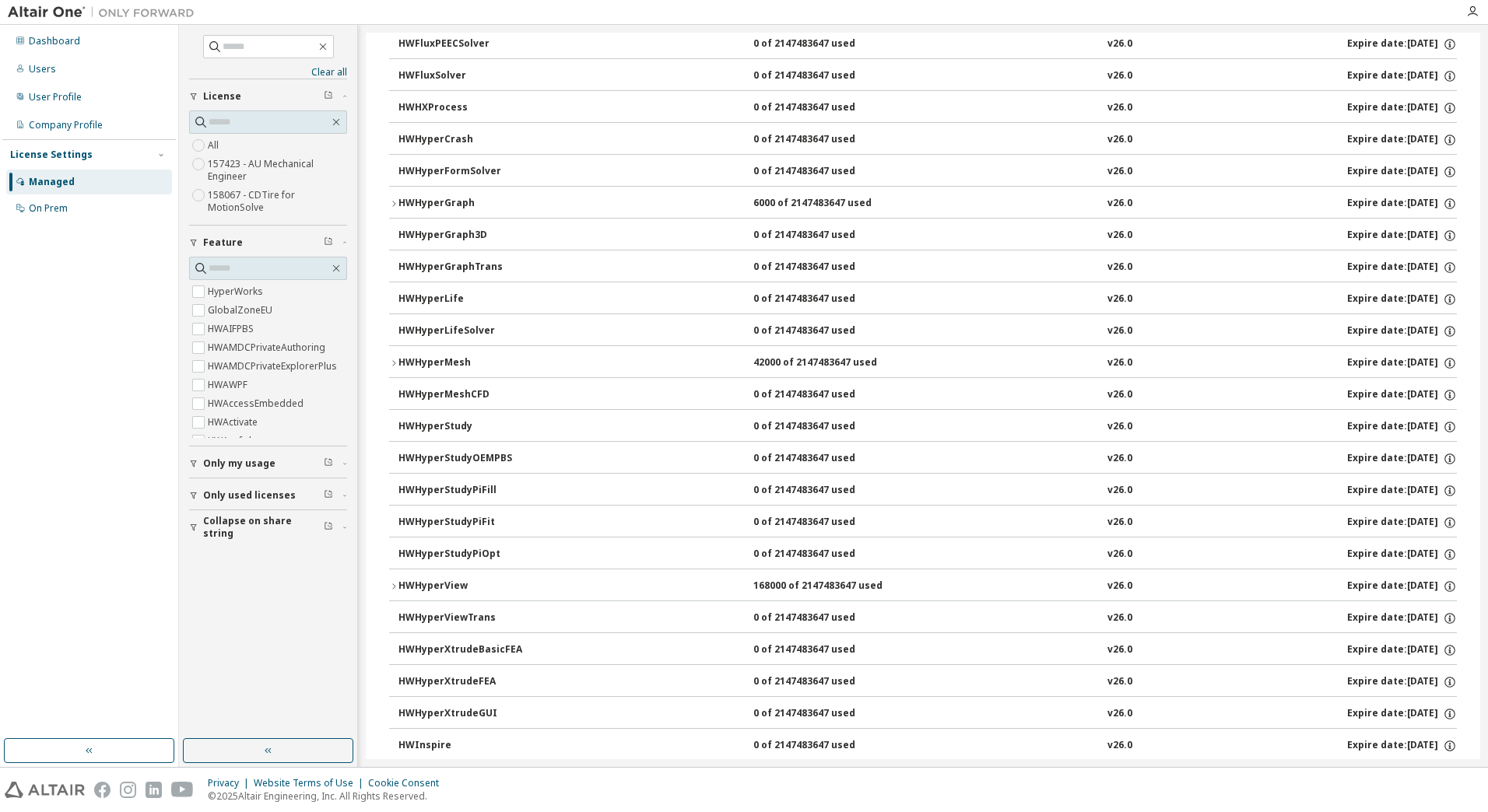
click at [294, 497] on div "Only used licenses" at bounding box center [272, 495] width 139 height 13
drag, startPoint x: 215, startPoint y: 518, endPoint x: 279, endPoint y: 523, distance: 64.2
click at [214, 518] on label "Yes" at bounding box center [217, 519] width 19 height 19
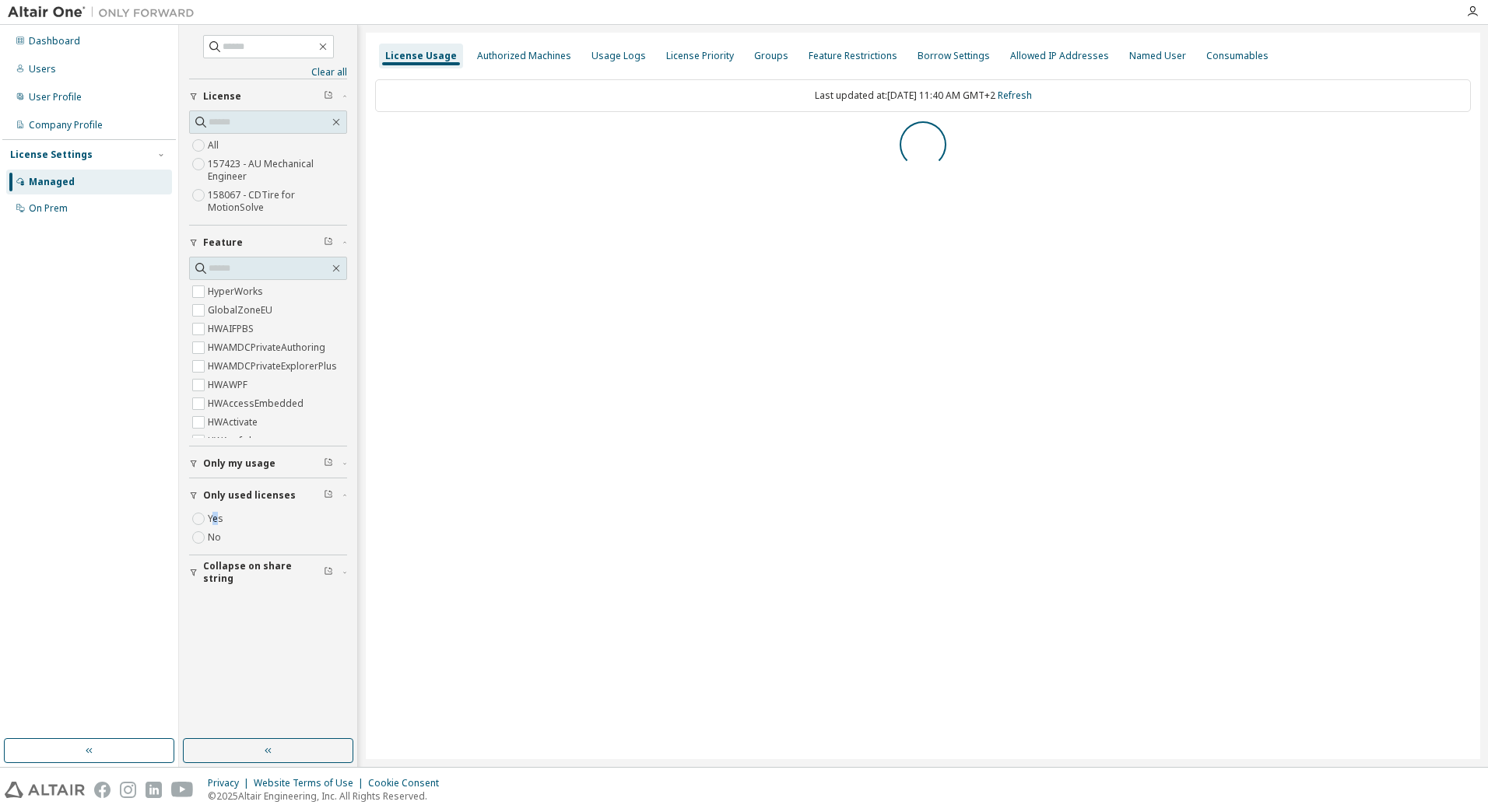
scroll to position [0, 0]
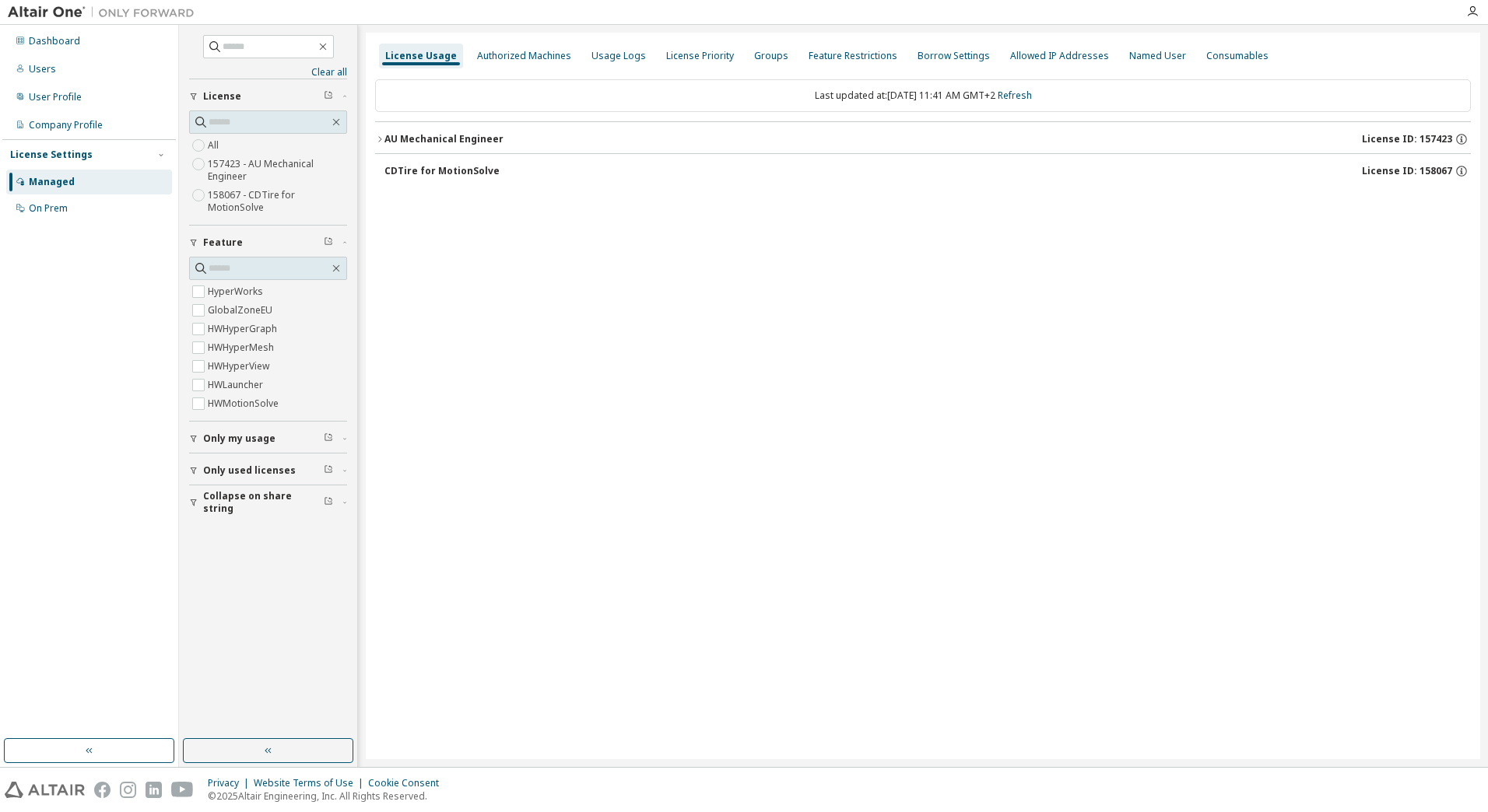
click at [383, 138] on icon "button" at bounding box center [380, 139] width 9 height 9
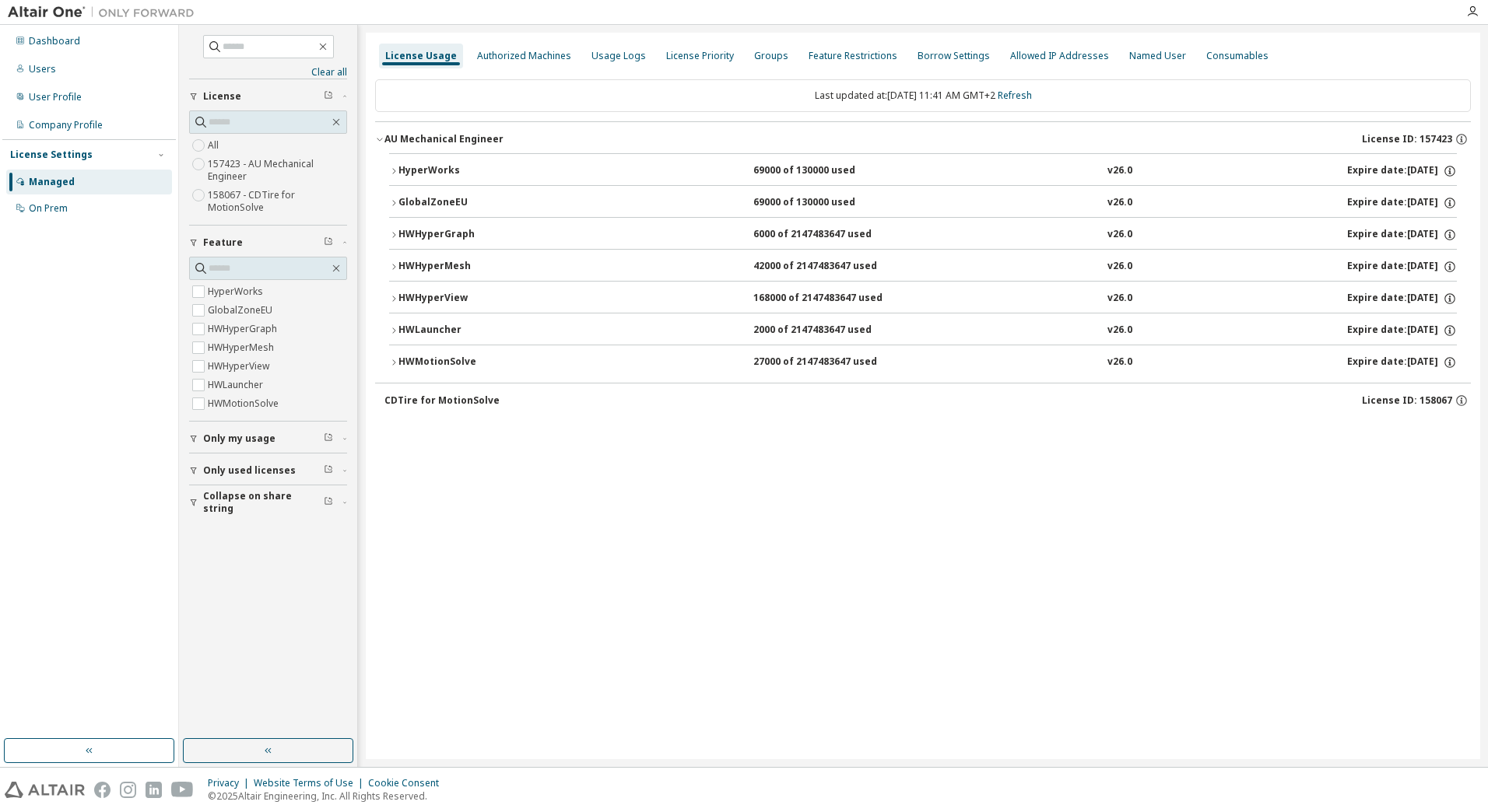
click at [388, 362] on div "HyperWorks 69000 of 130000 used v26.0 Expire date: [DATE] GlobalZoneEU 69000 of…" at bounding box center [923, 268] width 1096 height 230
click at [390, 361] on icon "button" at bounding box center [394, 362] width 9 height 9
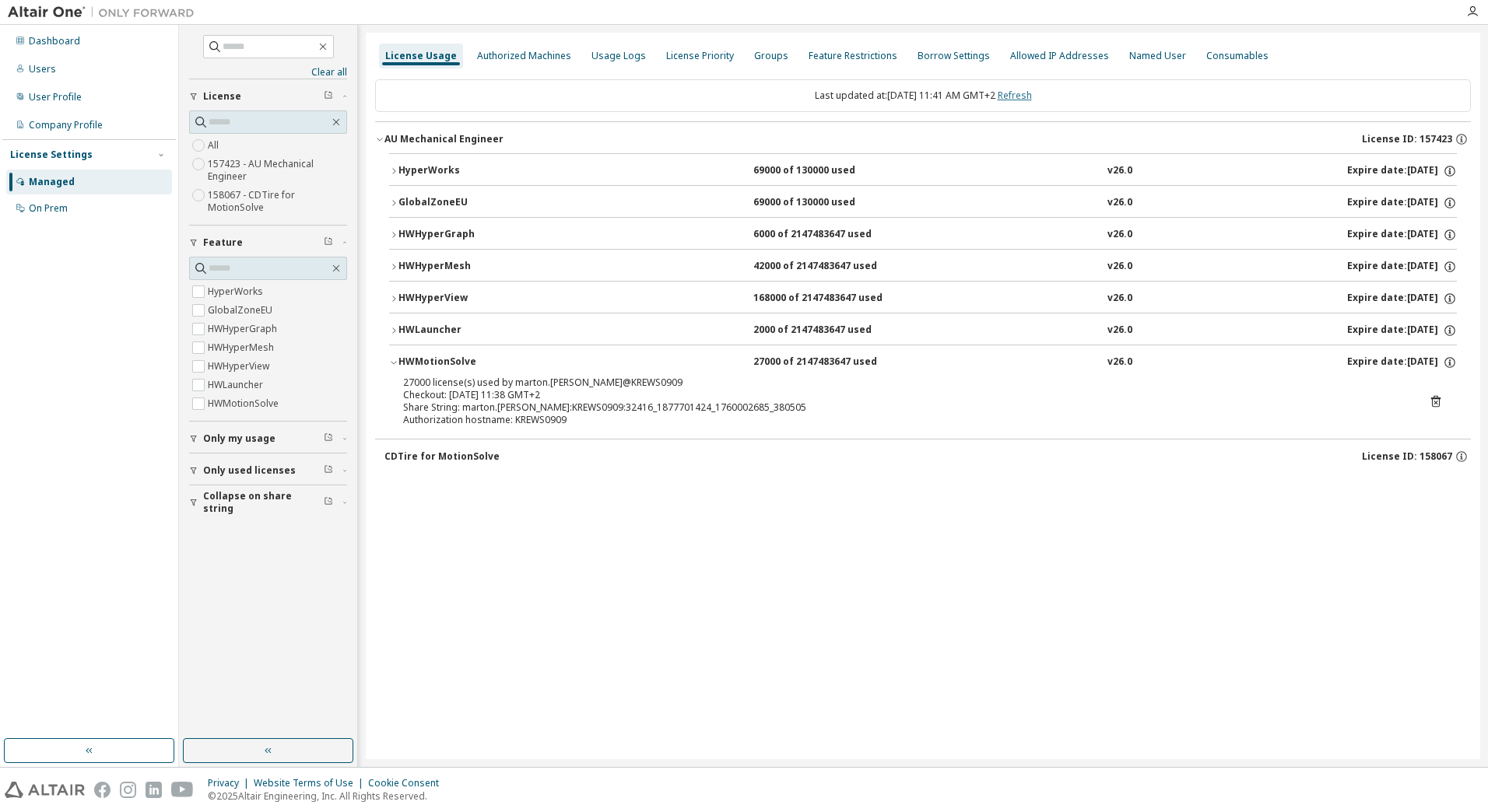
click at [1032, 89] on link "Refresh" at bounding box center [1015, 95] width 34 height 13
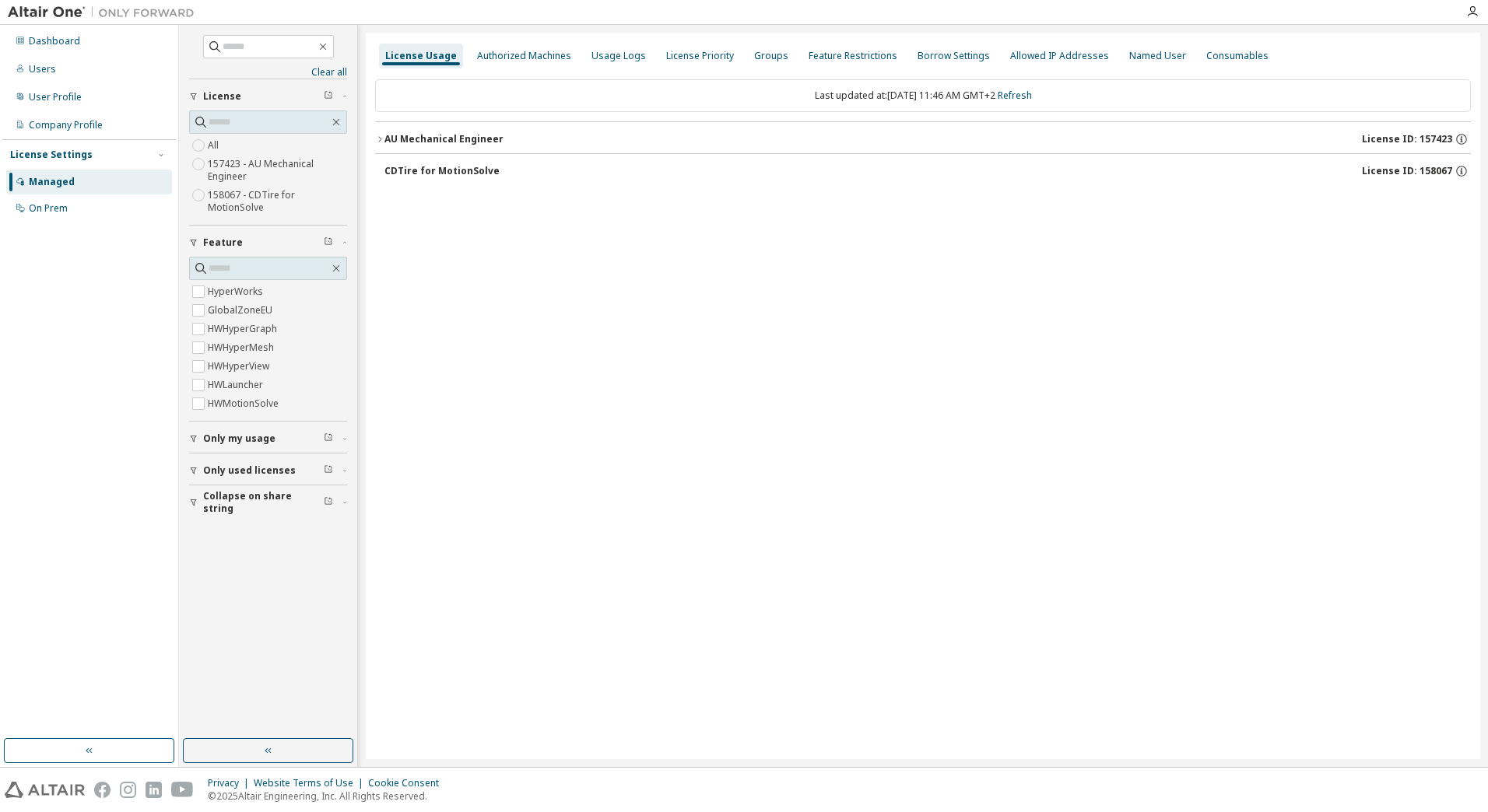
click at [383, 140] on button "AU Mechanical Engineer License ID: 157423" at bounding box center [923, 139] width 1096 height 34
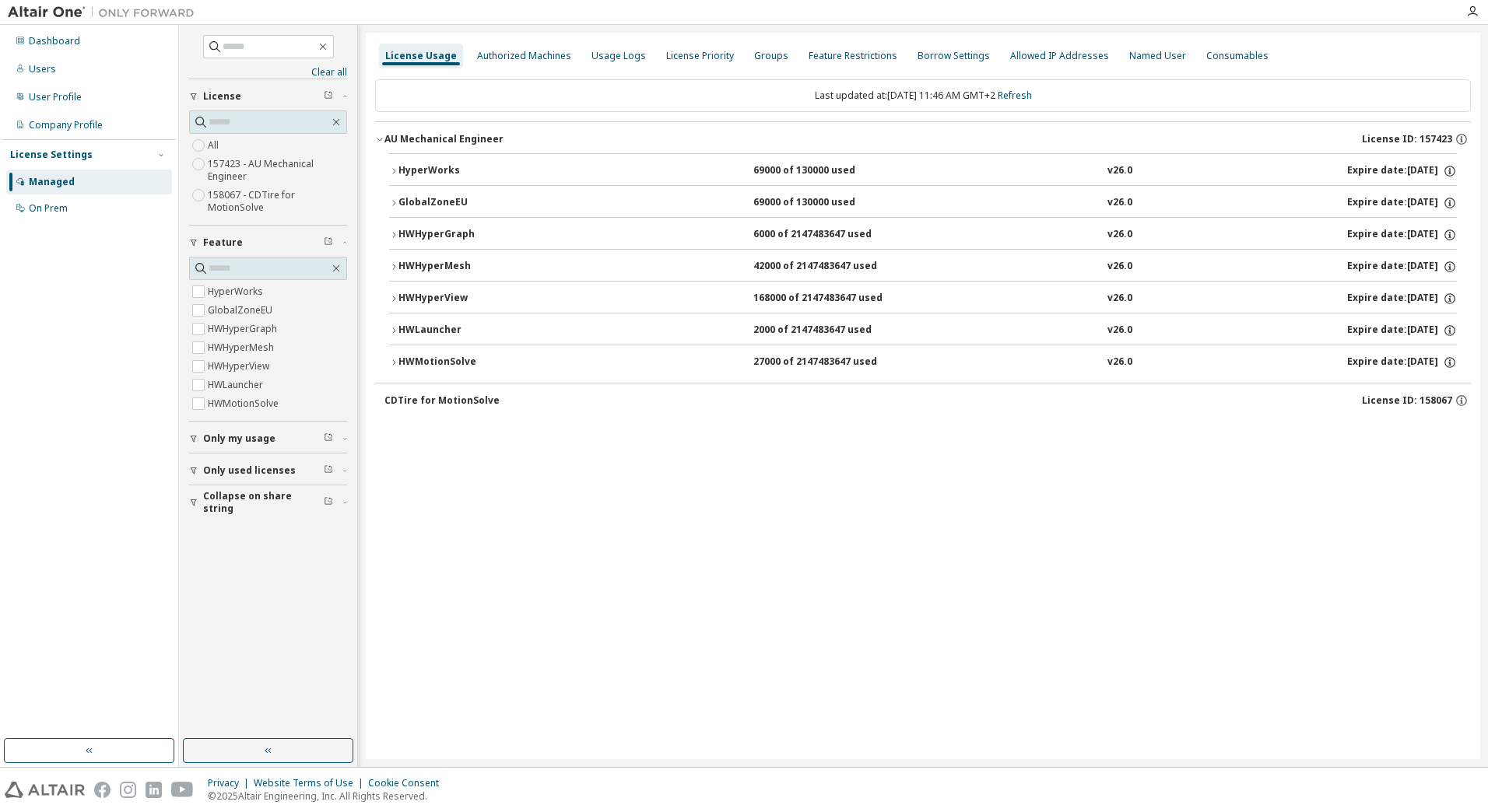
click at [397, 361] on icon "button" at bounding box center [394, 362] width 9 height 9
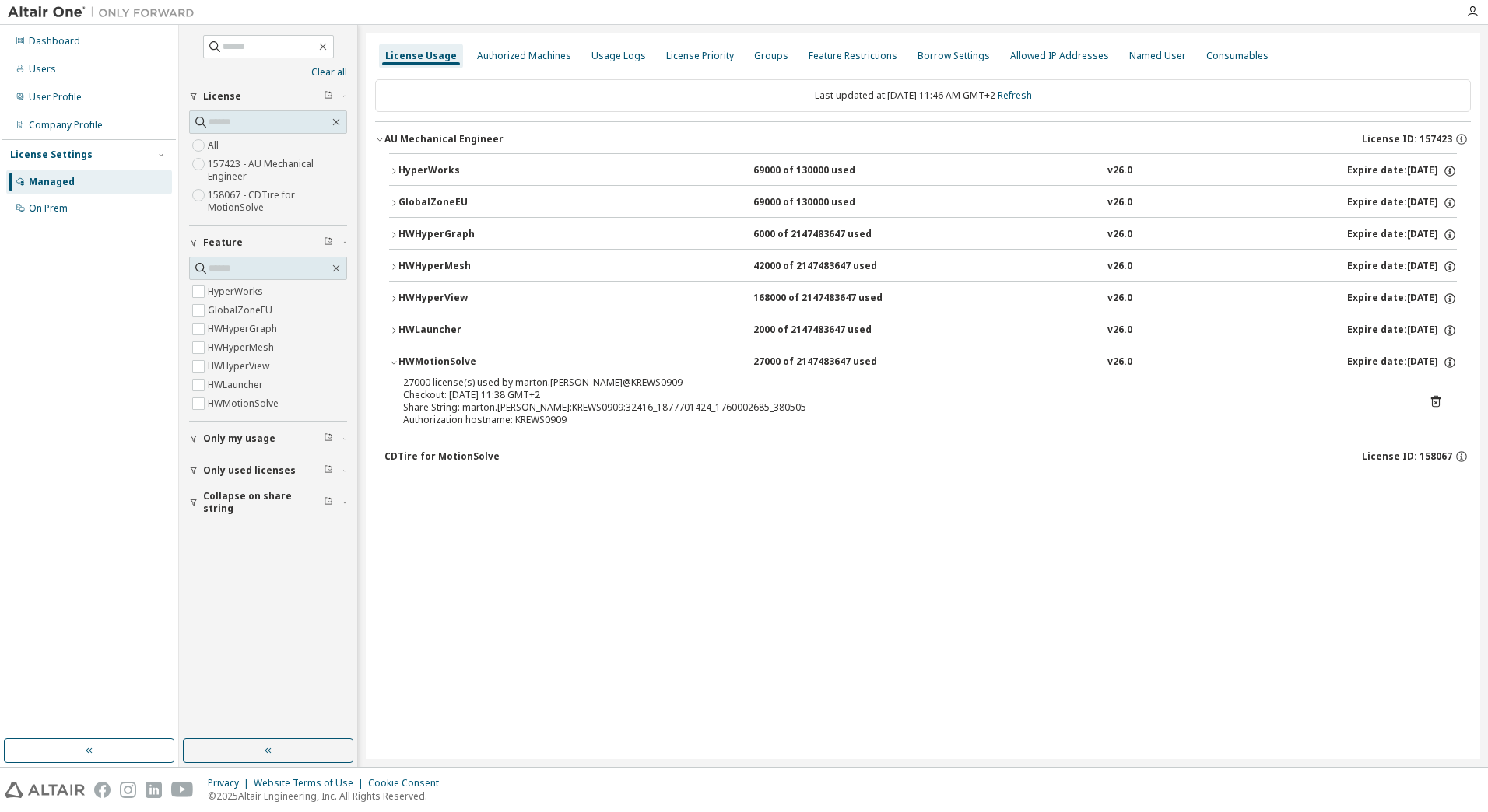
click at [1439, 399] on icon at bounding box center [1436, 401] width 9 height 12
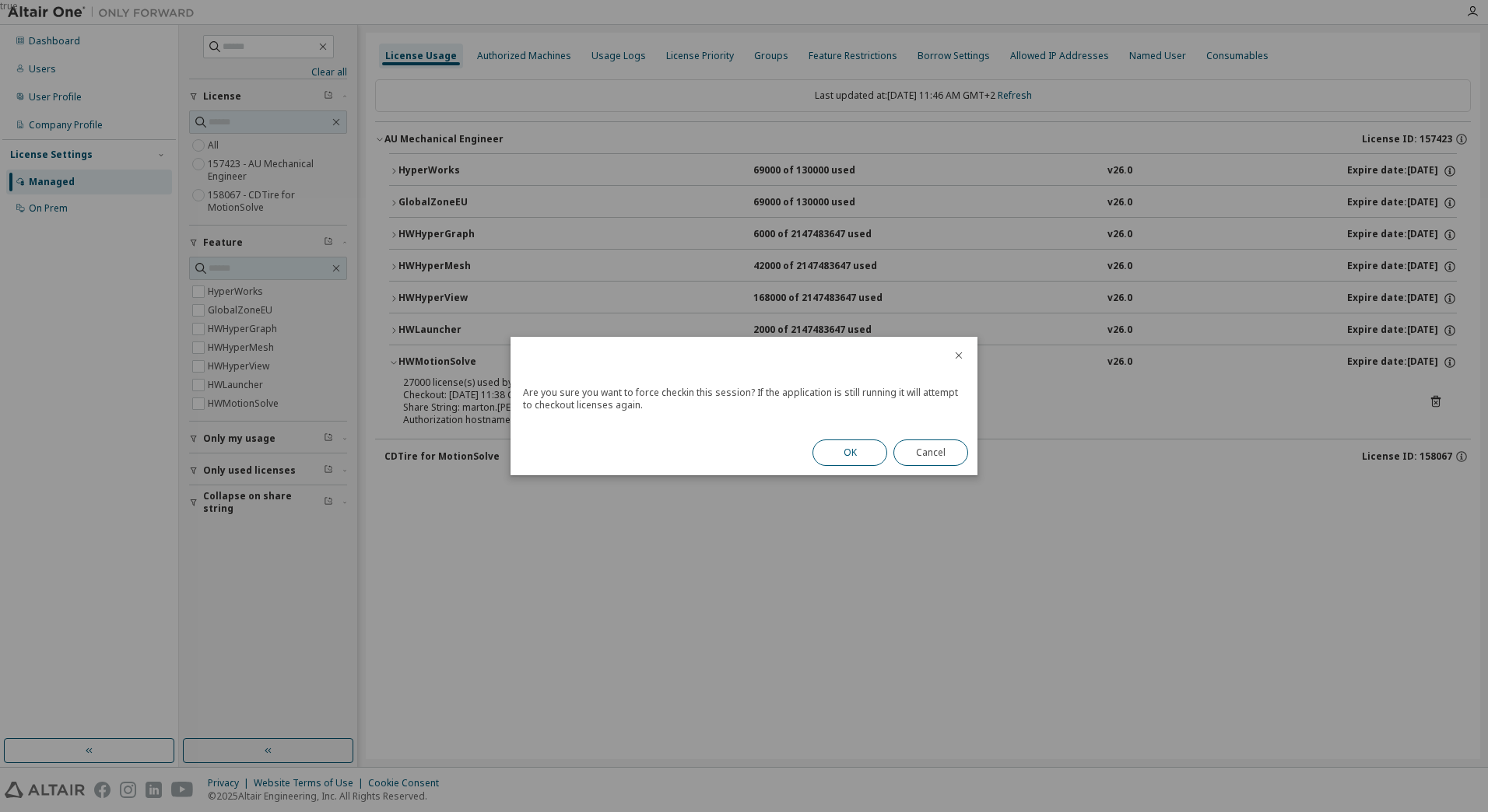
click at [858, 448] on button "OK" at bounding box center [849, 452] width 74 height 26
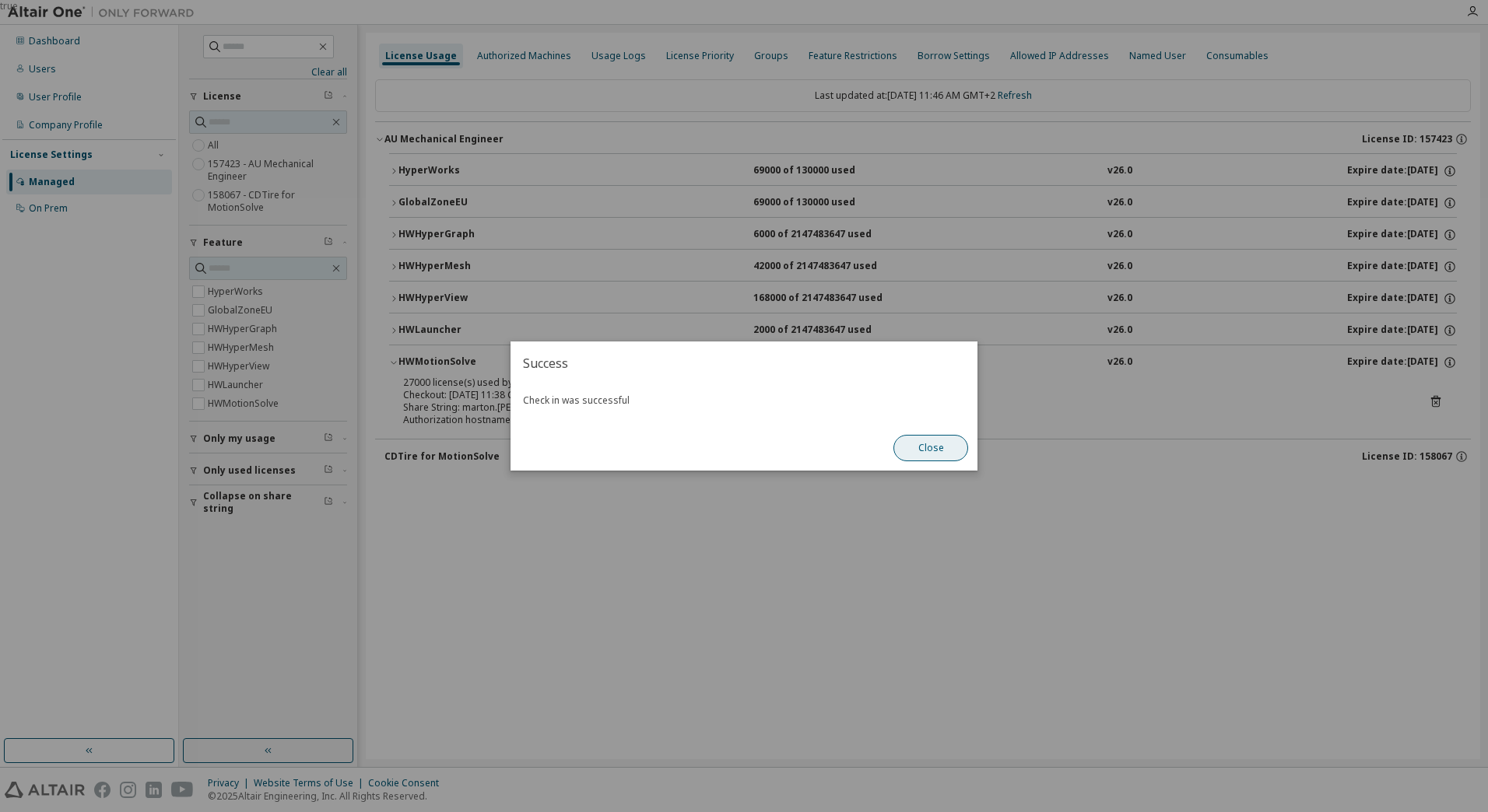
click at [934, 448] on button "Close" at bounding box center [930, 448] width 74 height 26
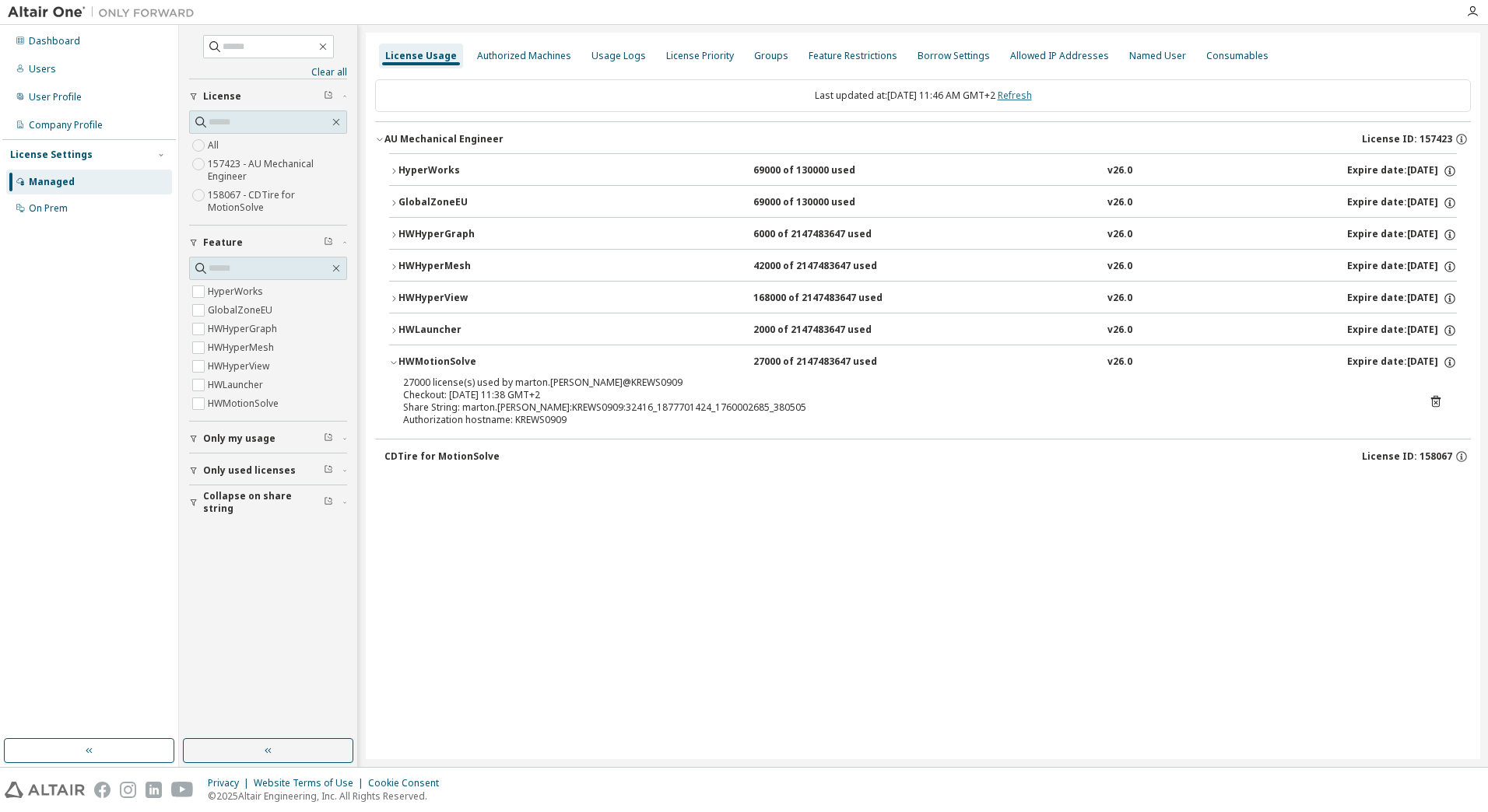
click at [1032, 99] on link "Refresh" at bounding box center [1015, 95] width 34 height 13
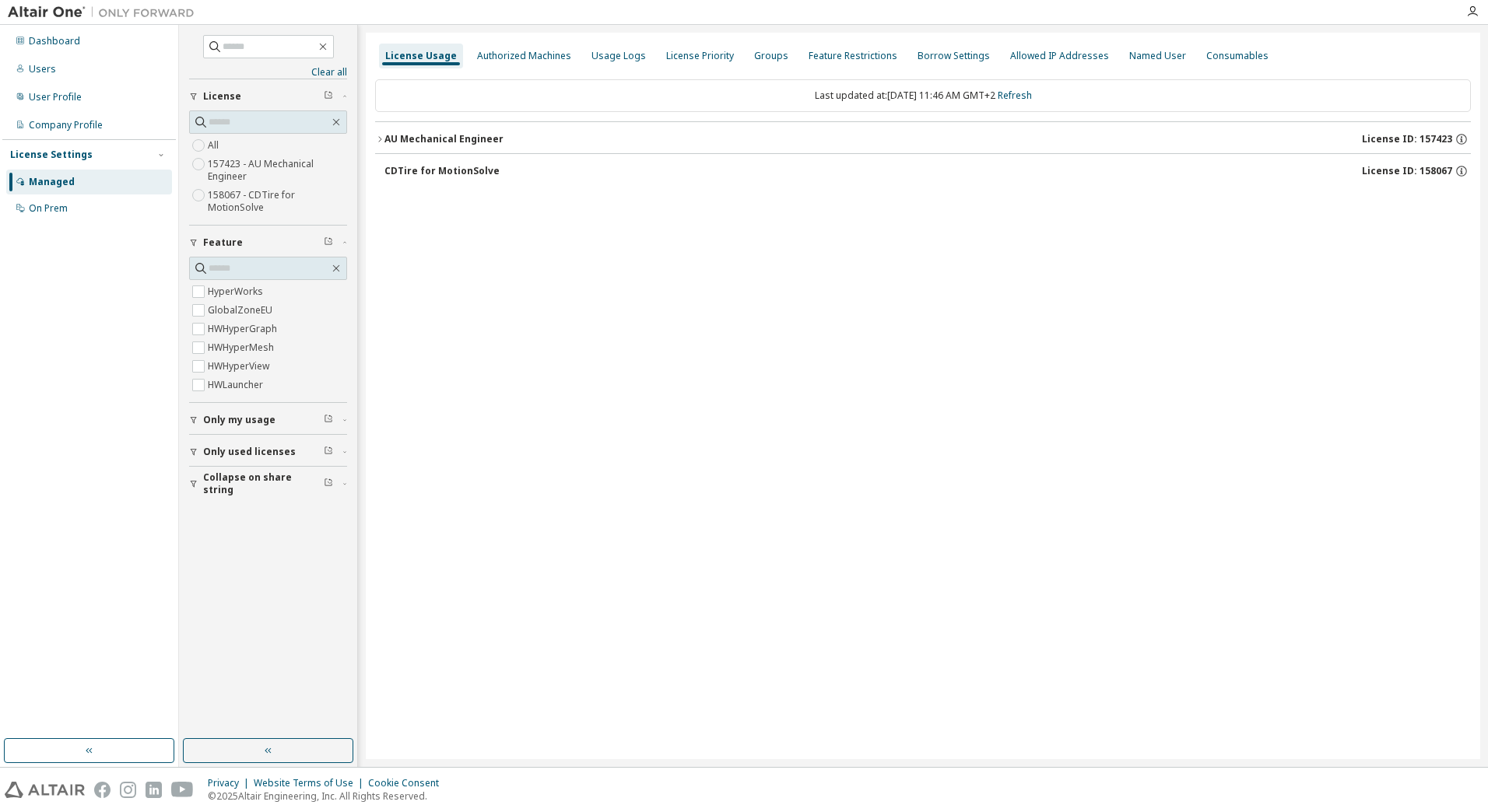
click at [379, 139] on icon "button" at bounding box center [380, 139] width 9 height 9
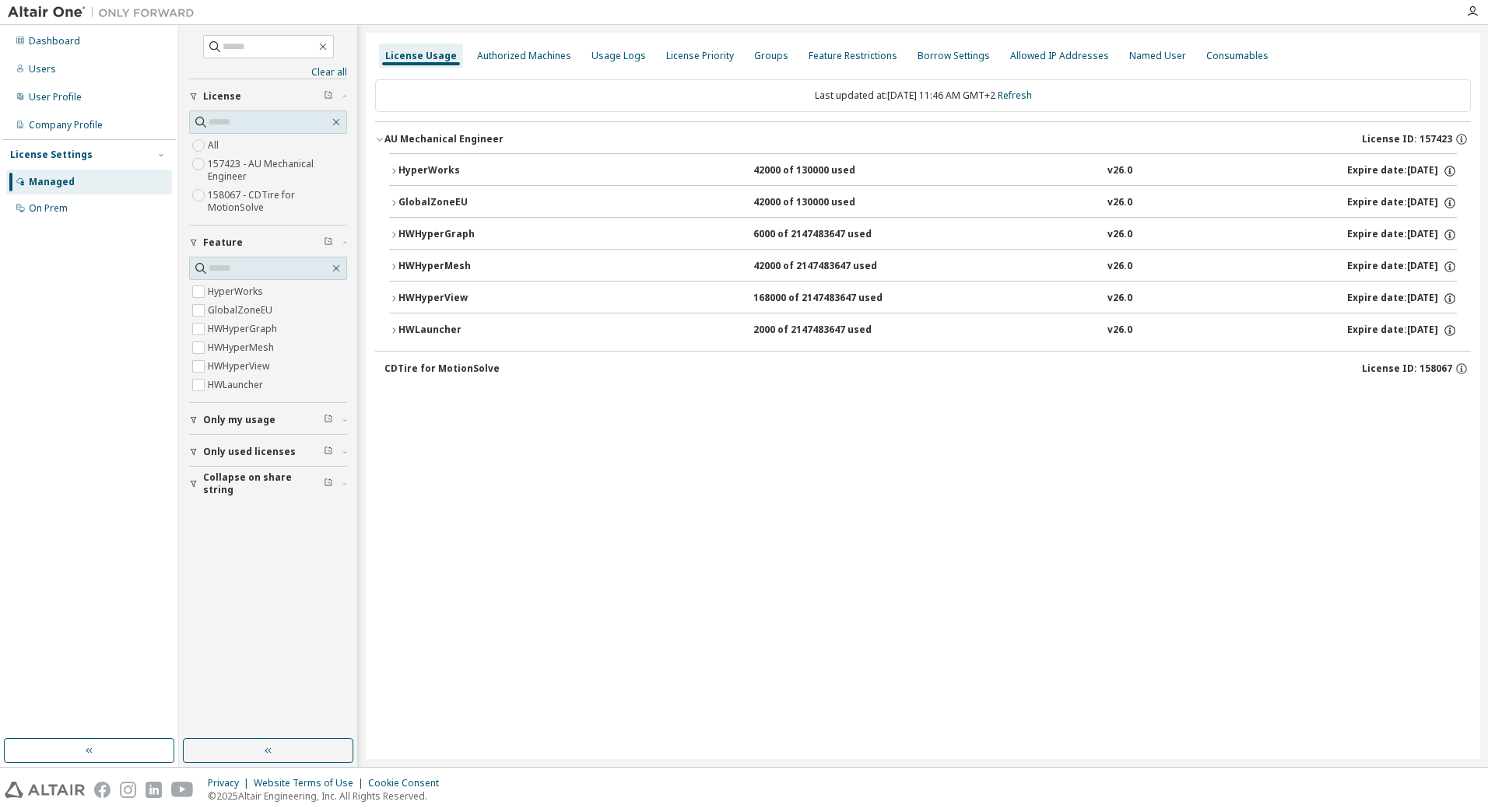
click at [390, 169] on icon "button" at bounding box center [394, 171] width 9 height 9
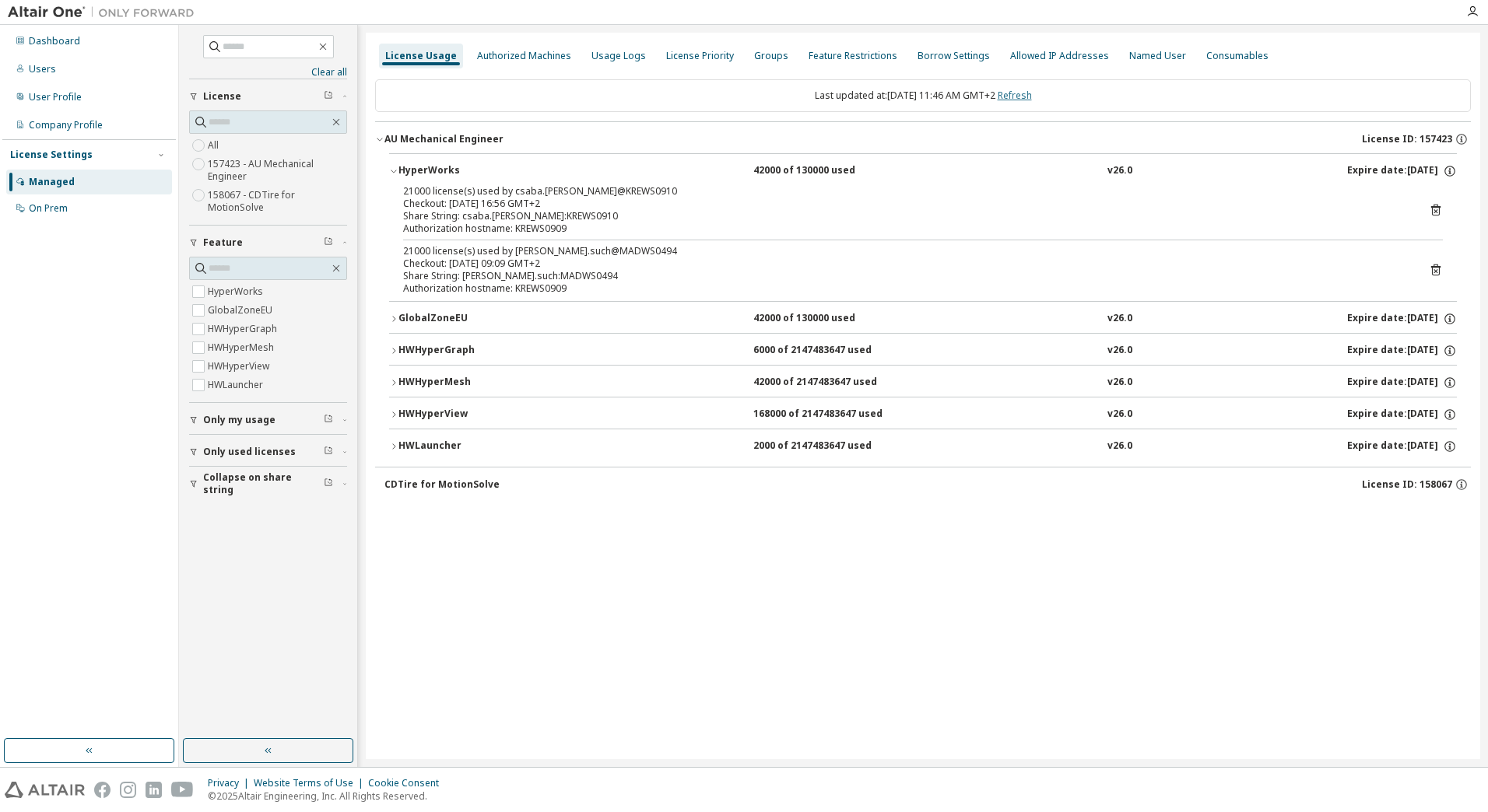
click at [1032, 97] on link "Refresh" at bounding box center [1015, 95] width 34 height 13
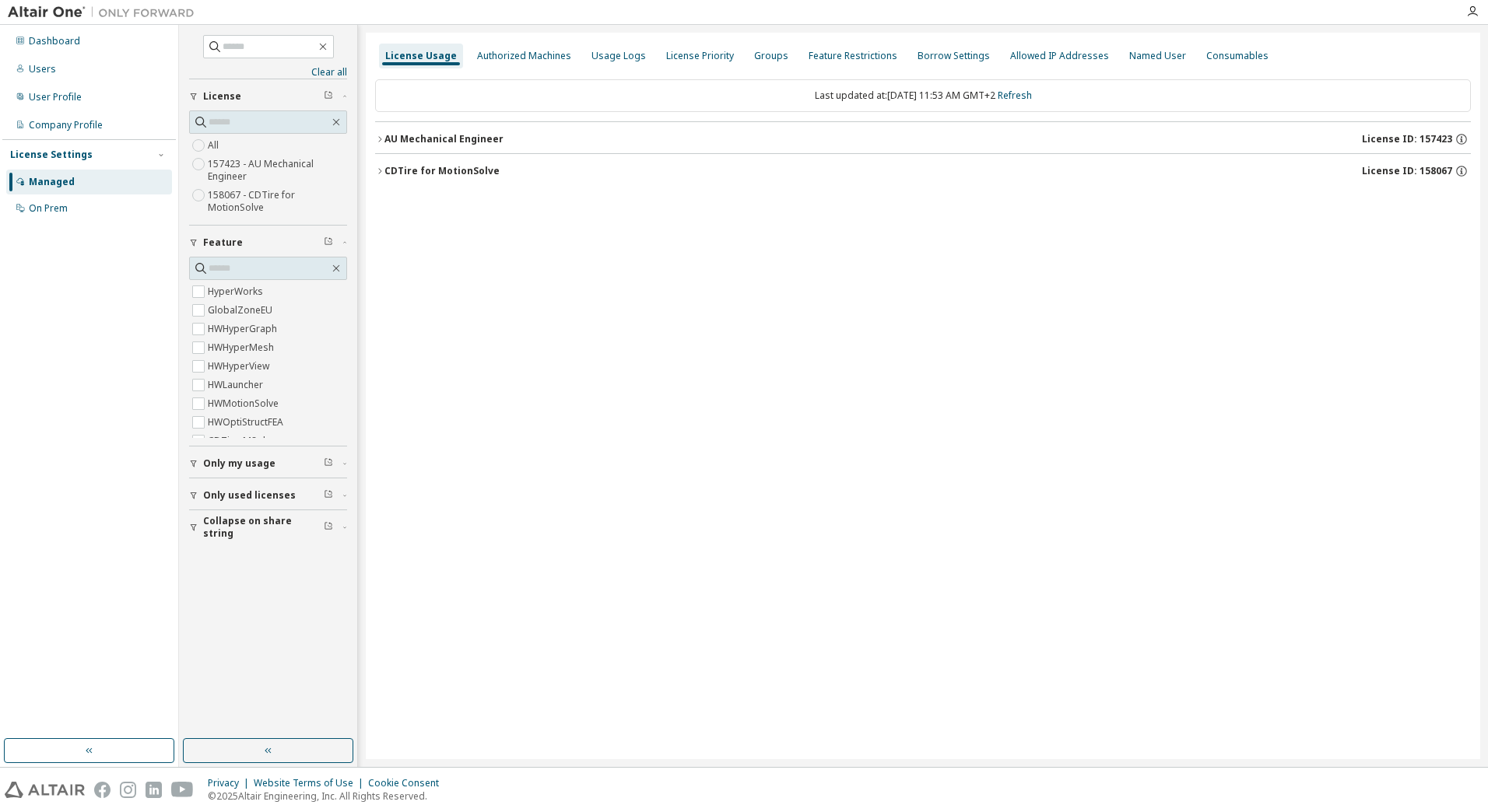
click at [384, 138] on div "AU Mechanical Engineer" at bounding box center [443, 139] width 119 height 13
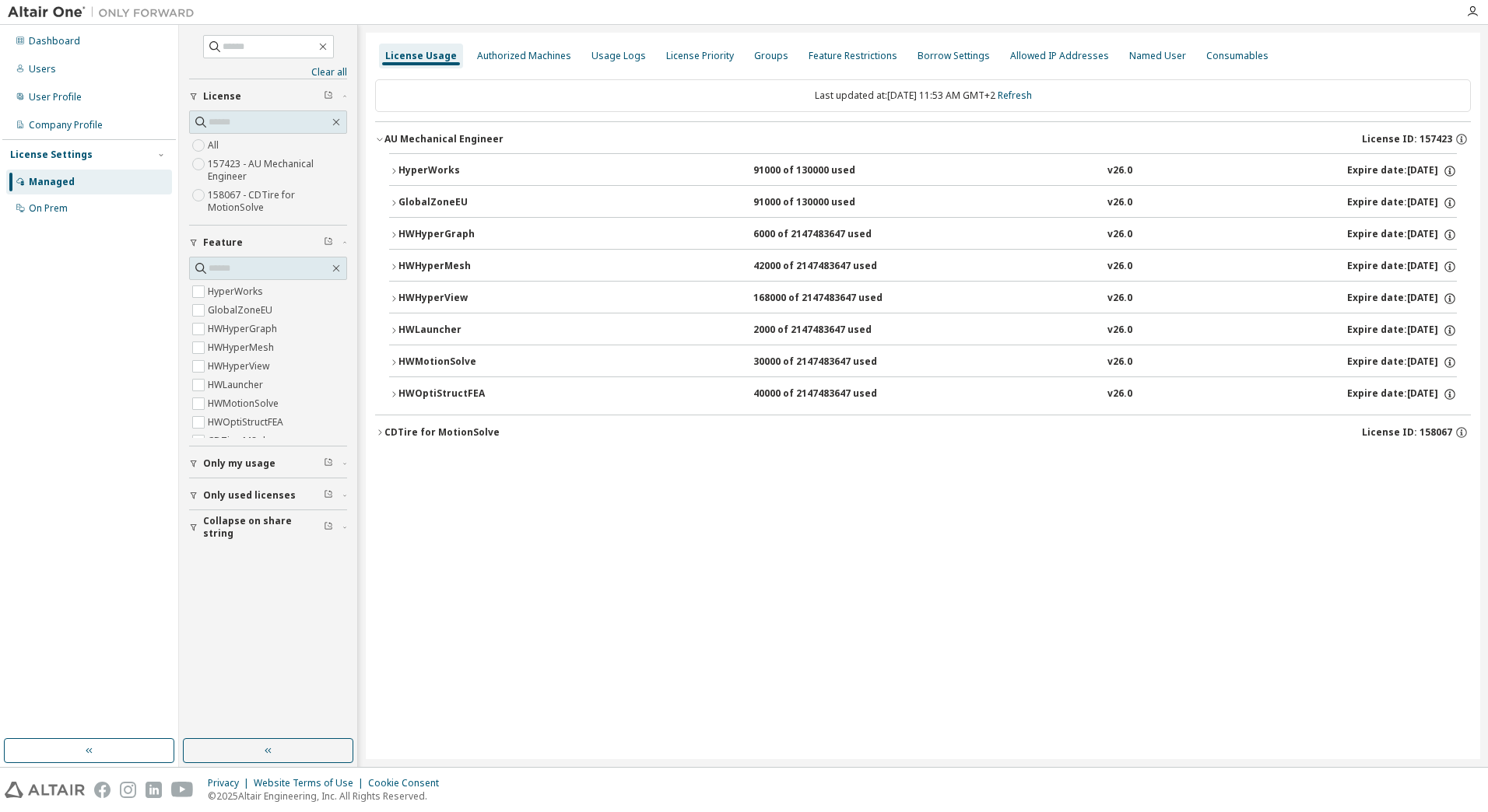
click at [392, 171] on icon "button" at bounding box center [394, 171] width 9 height 9
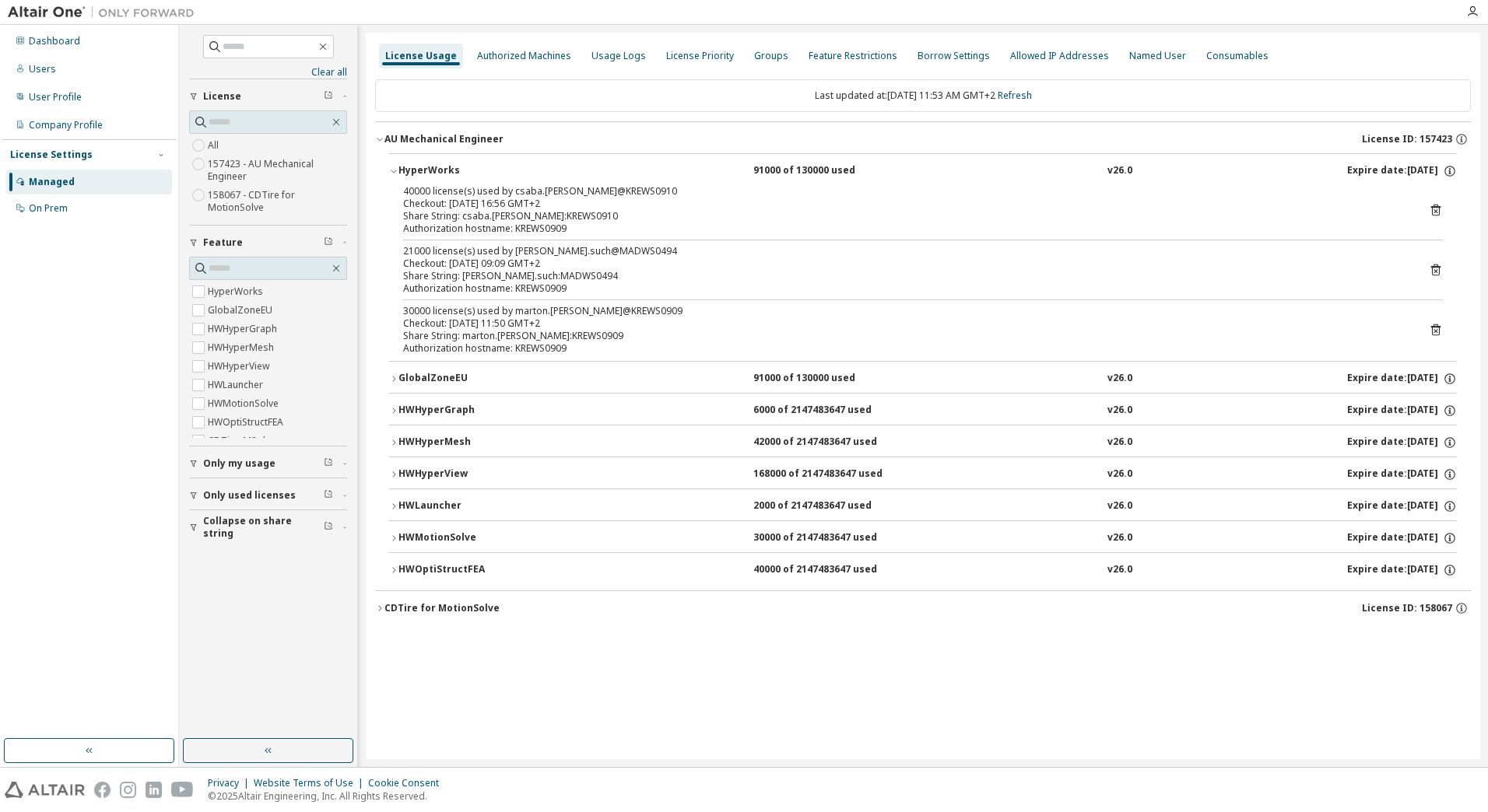
click at [392, 171] on icon "button" at bounding box center [393, 171] width 5 height 3
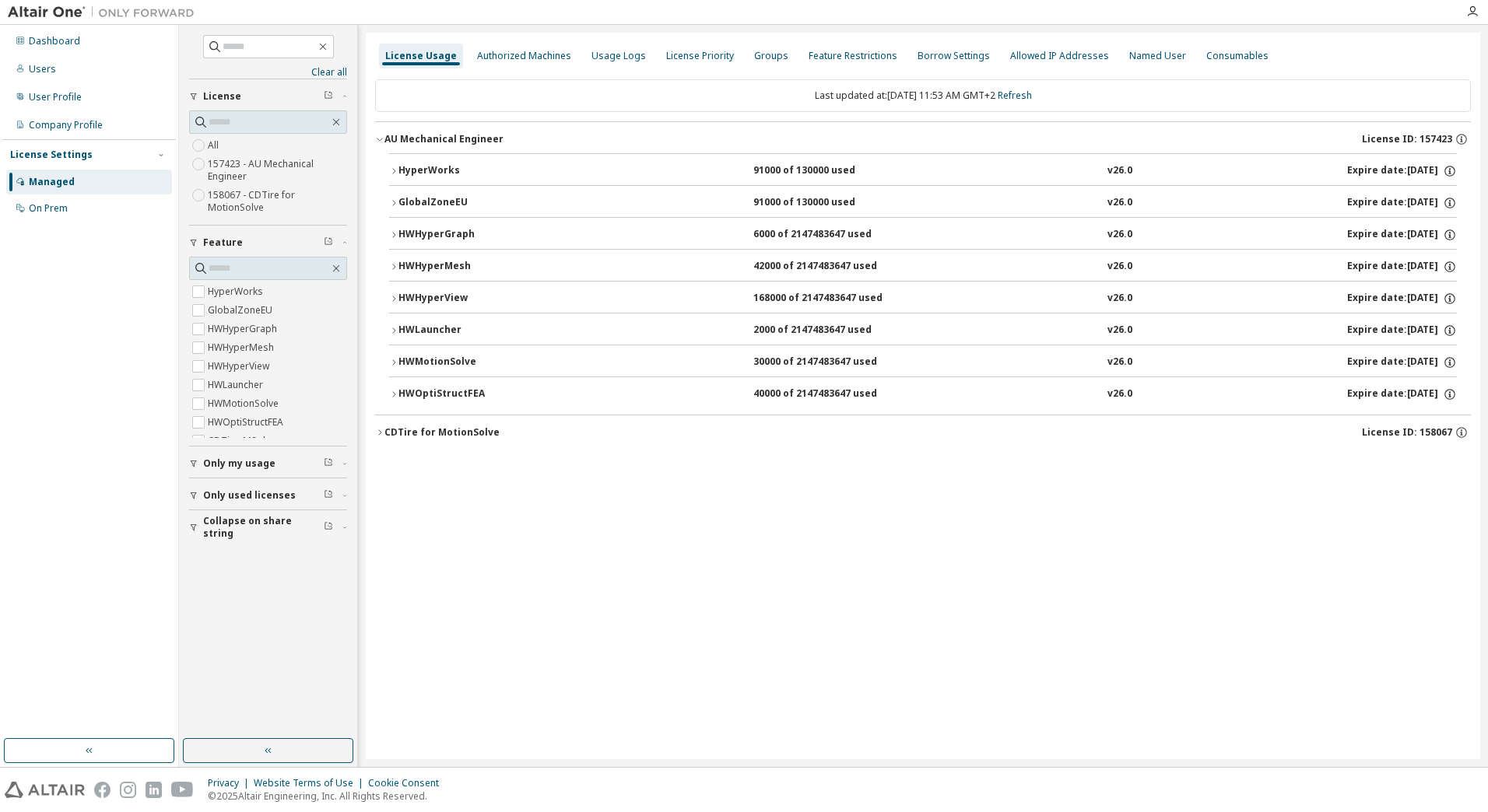
click at [395, 205] on icon "button" at bounding box center [394, 203] width 9 height 9
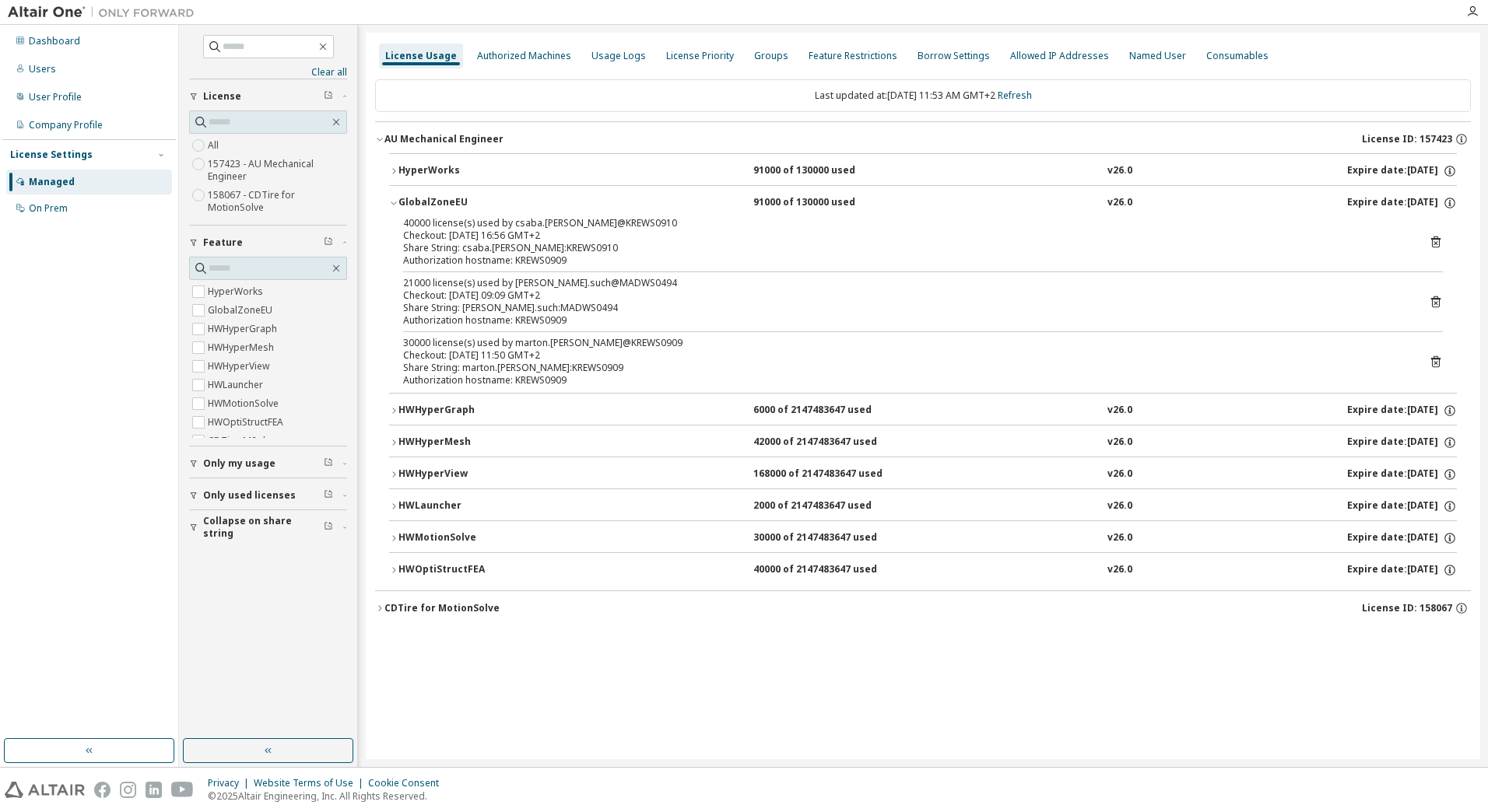
click at [395, 205] on icon "button" at bounding box center [394, 203] width 9 height 9
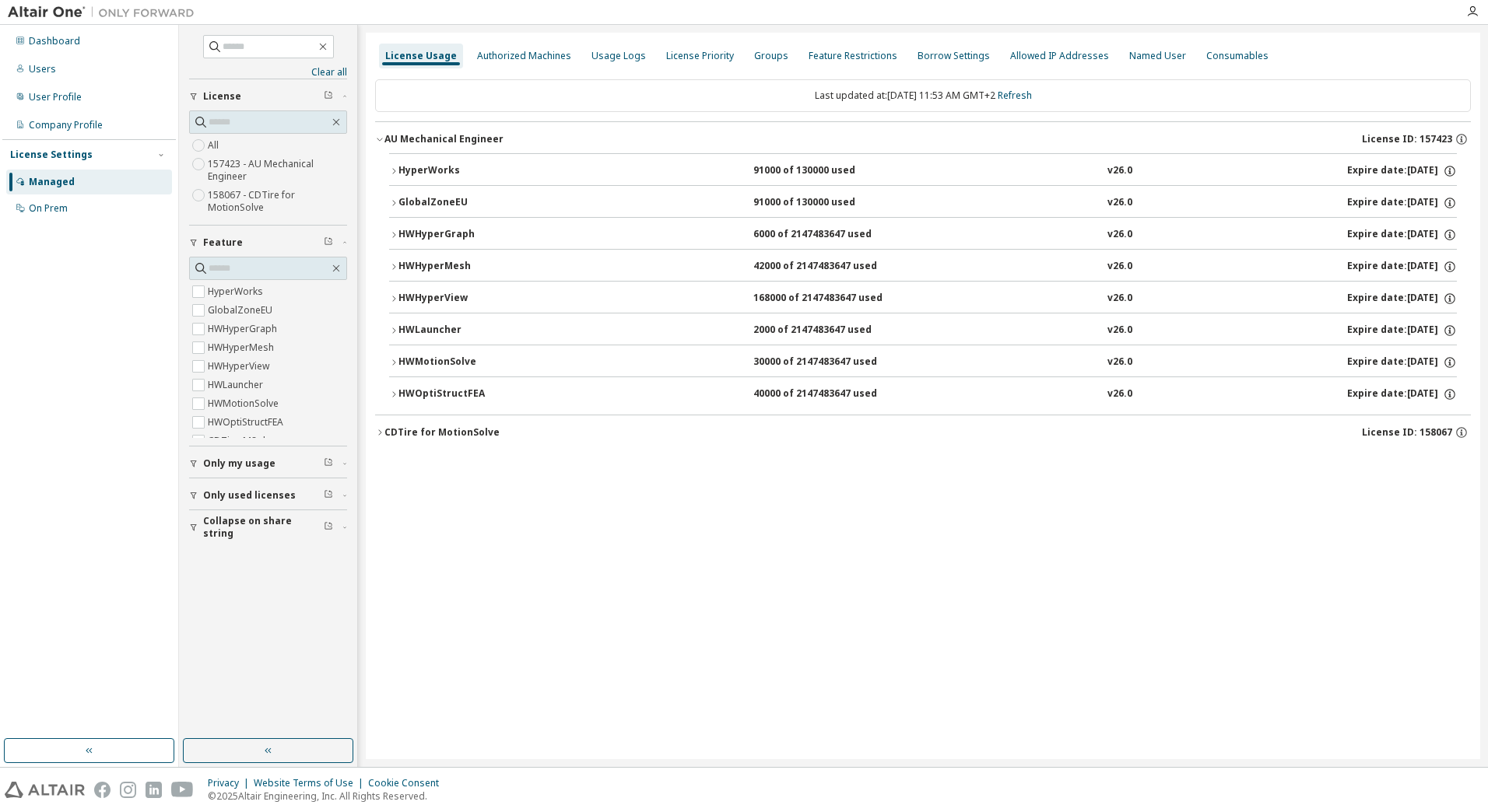
click at [390, 233] on icon "button" at bounding box center [394, 235] width 9 height 9
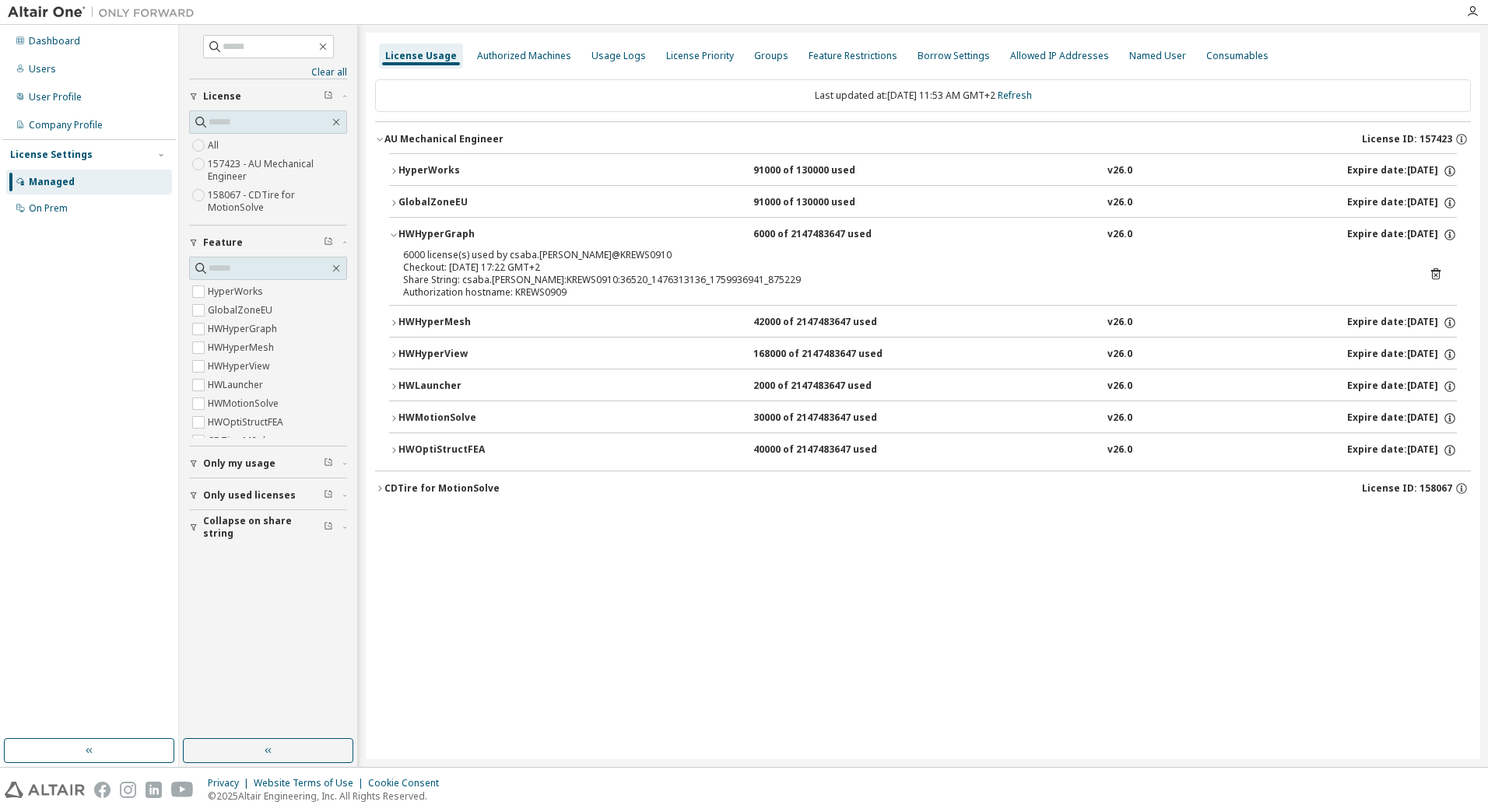
click at [390, 233] on icon "button" at bounding box center [394, 235] width 9 height 9
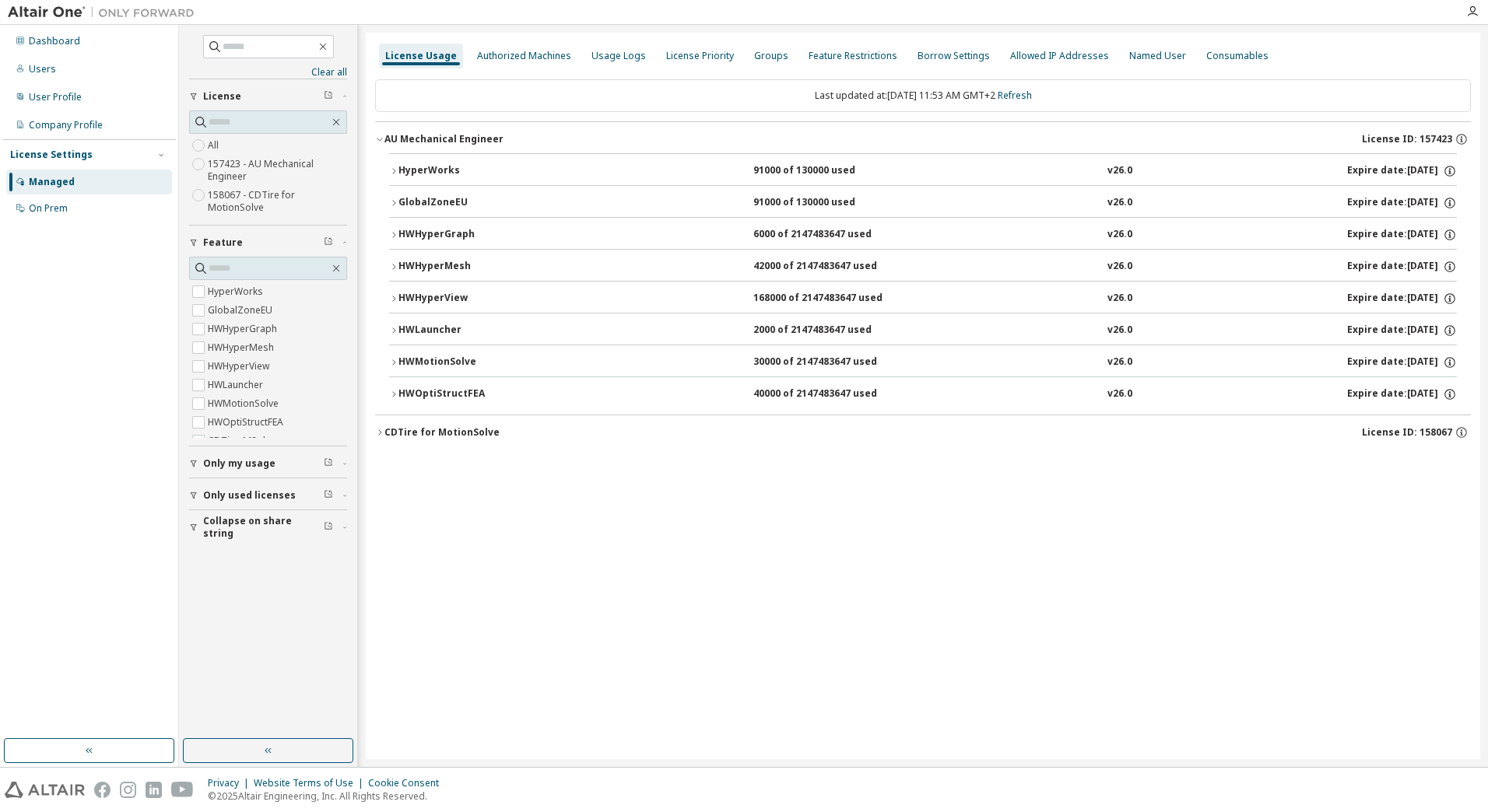
click at [393, 260] on button "HWHyperMesh 42000 of 2147483647 used v26.0 Expire date: [DATE]" at bounding box center [923, 266] width 1068 height 34
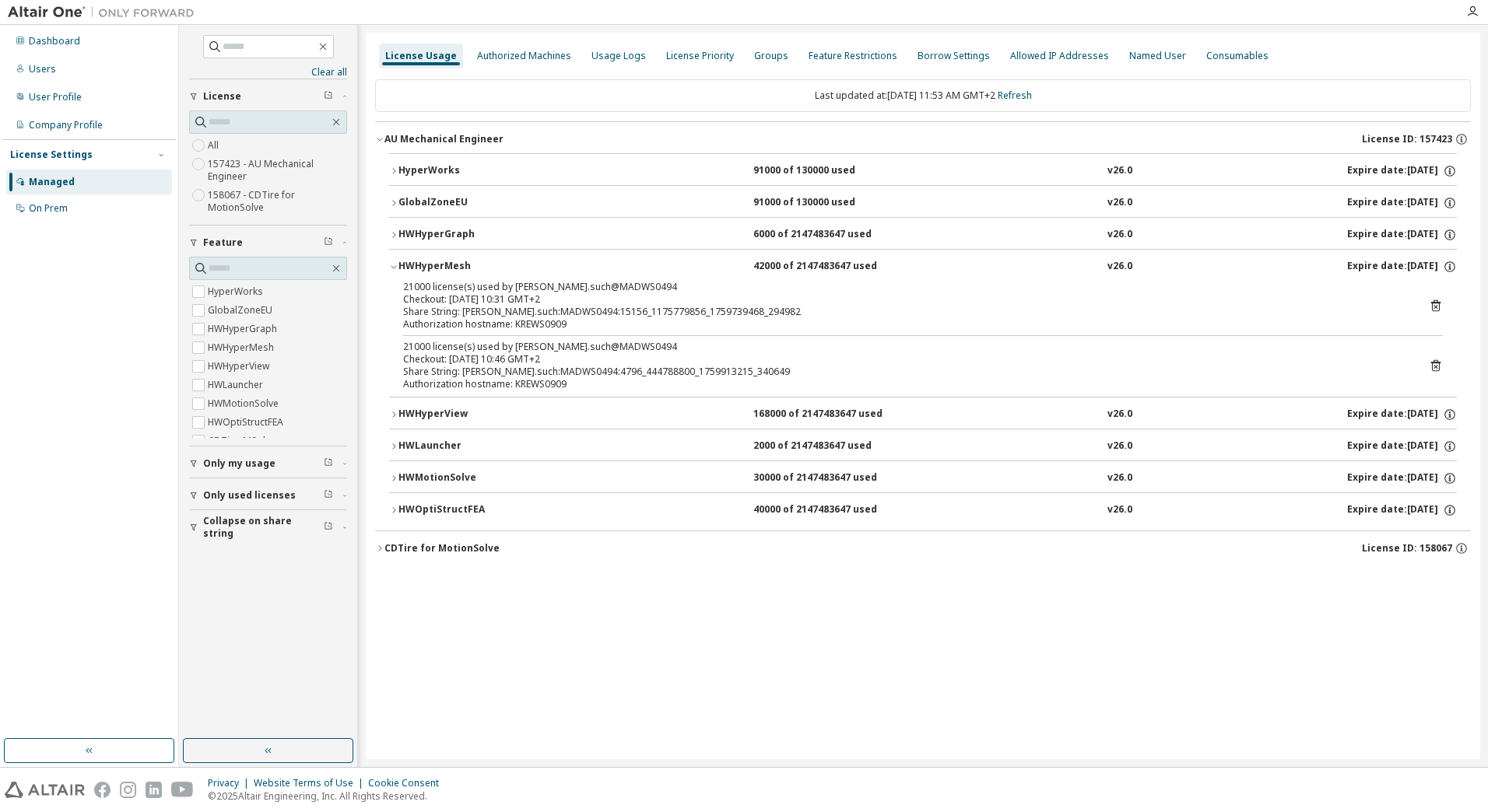
click at [393, 260] on button "HWHyperMesh 42000 of 2147483647 used v26.0 Expire date: [DATE]" at bounding box center [923, 266] width 1068 height 34
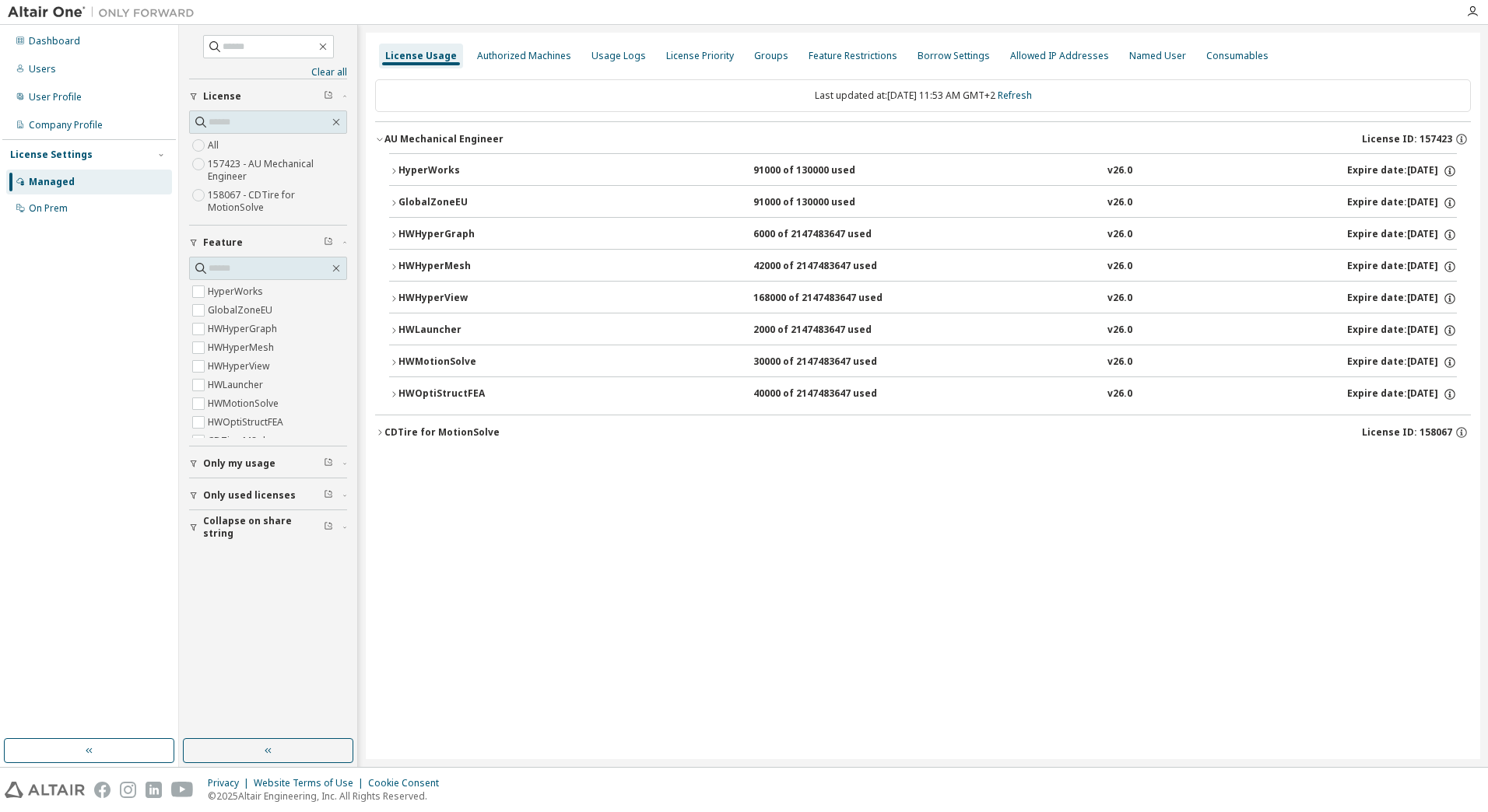
click at [394, 301] on icon "button" at bounding box center [394, 299] width 9 height 9
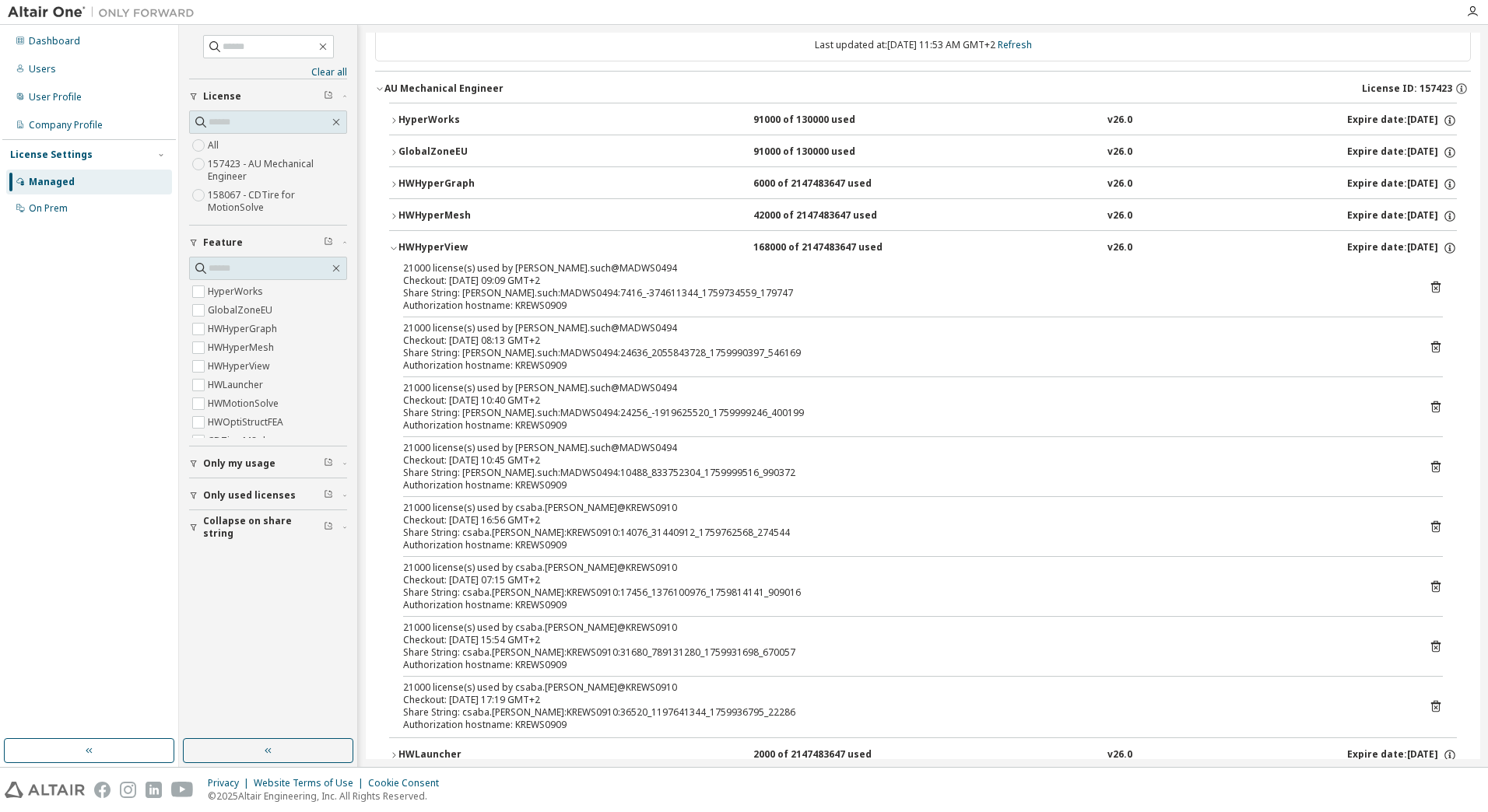
scroll to position [78, 0]
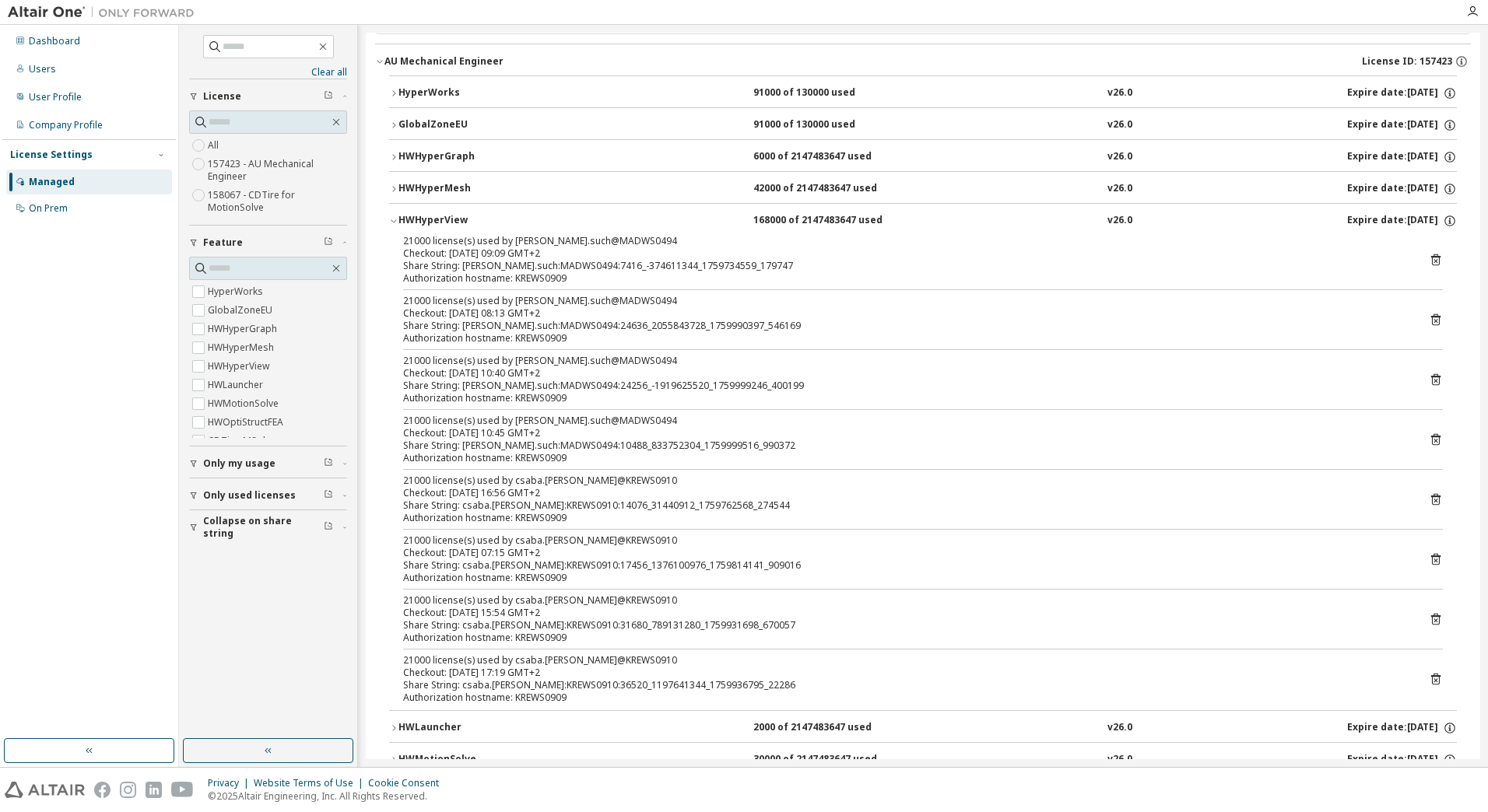
click at [390, 222] on icon "button" at bounding box center [394, 221] width 9 height 9
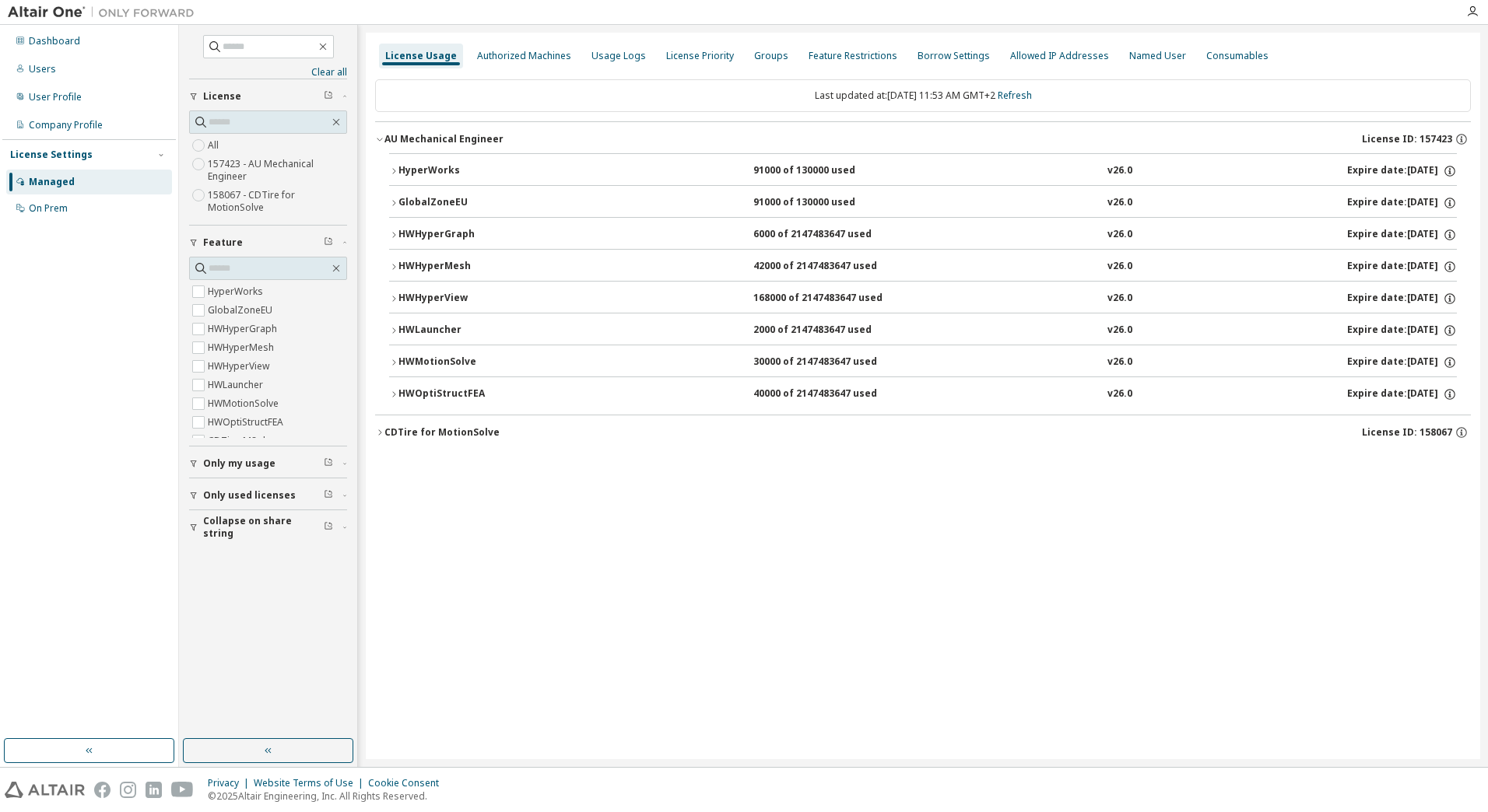
scroll to position [0, 0]
click at [297, 492] on div "Only used licenses" at bounding box center [272, 495] width 139 height 13
click at [285, 523] on span "Collapse on share string" at bounding box center [263, 528] width 120 height 25
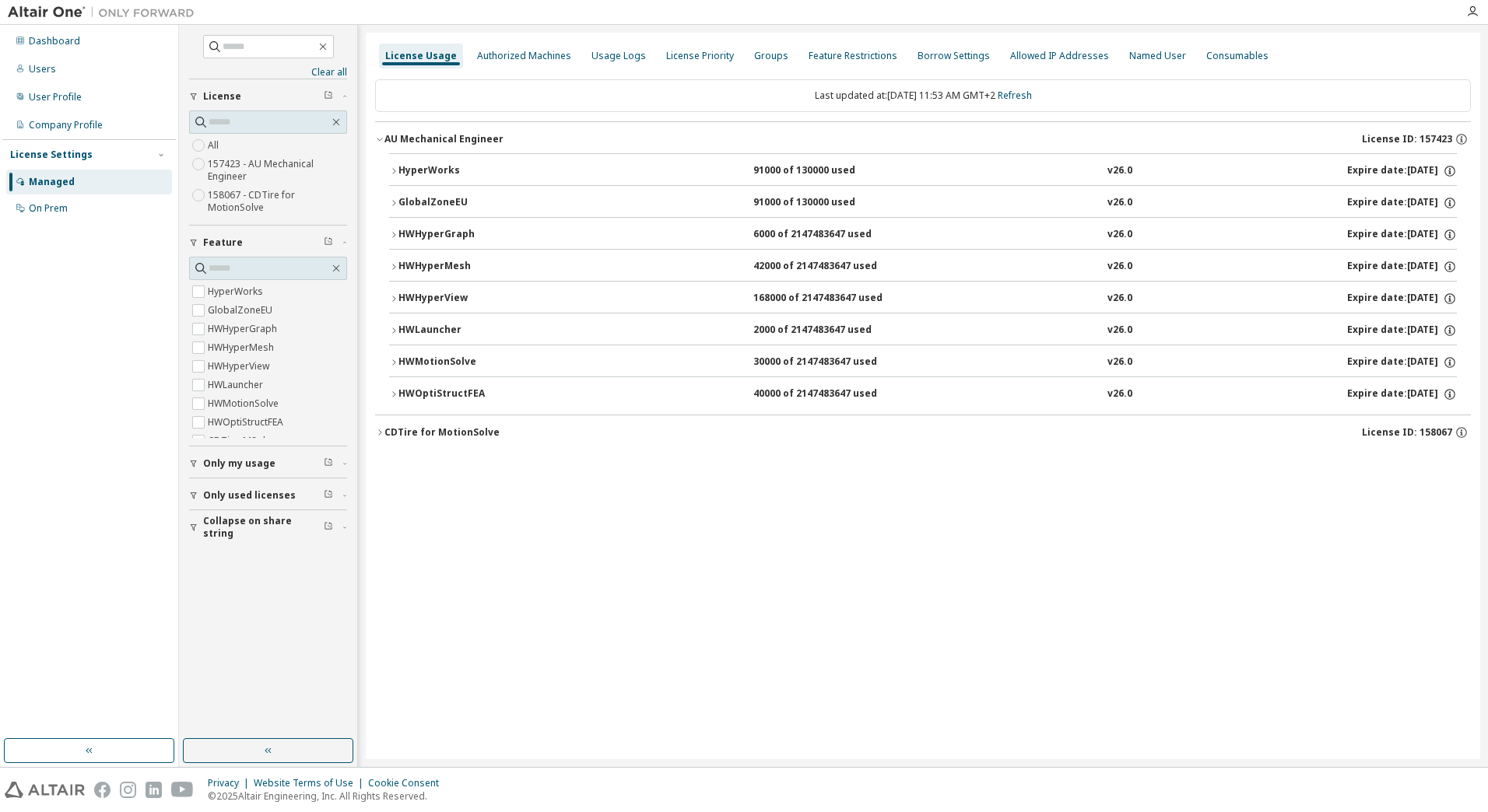
click at [395, 165] on button "HyperWorks 91000 of 130000 used v26.0 Expire date: [DATE]" at bounding box center [923, 171] width 1068 height 34
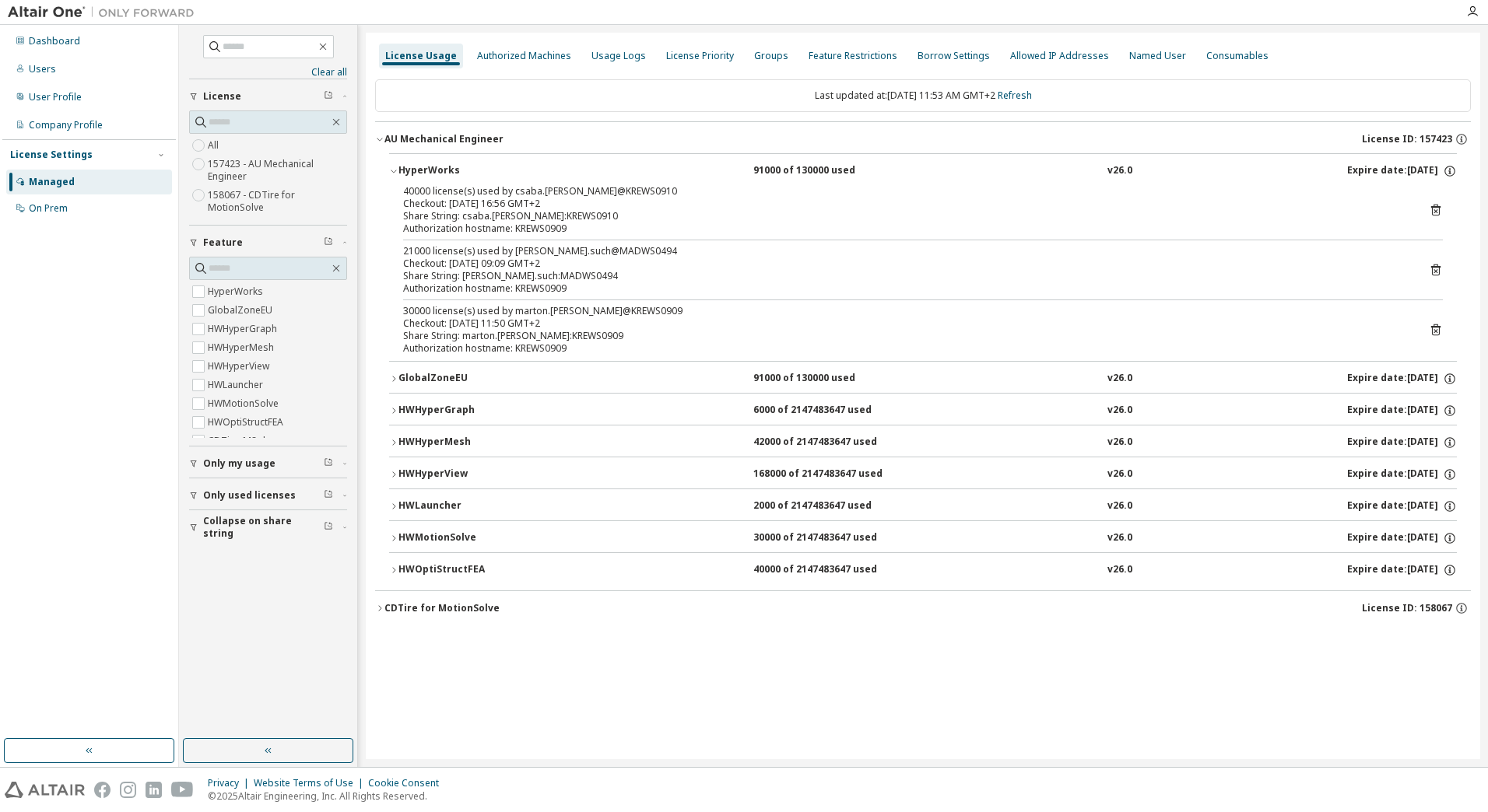
click at [394, 537] on icon "button" at bounding box center [394, 538] width 9 height 9
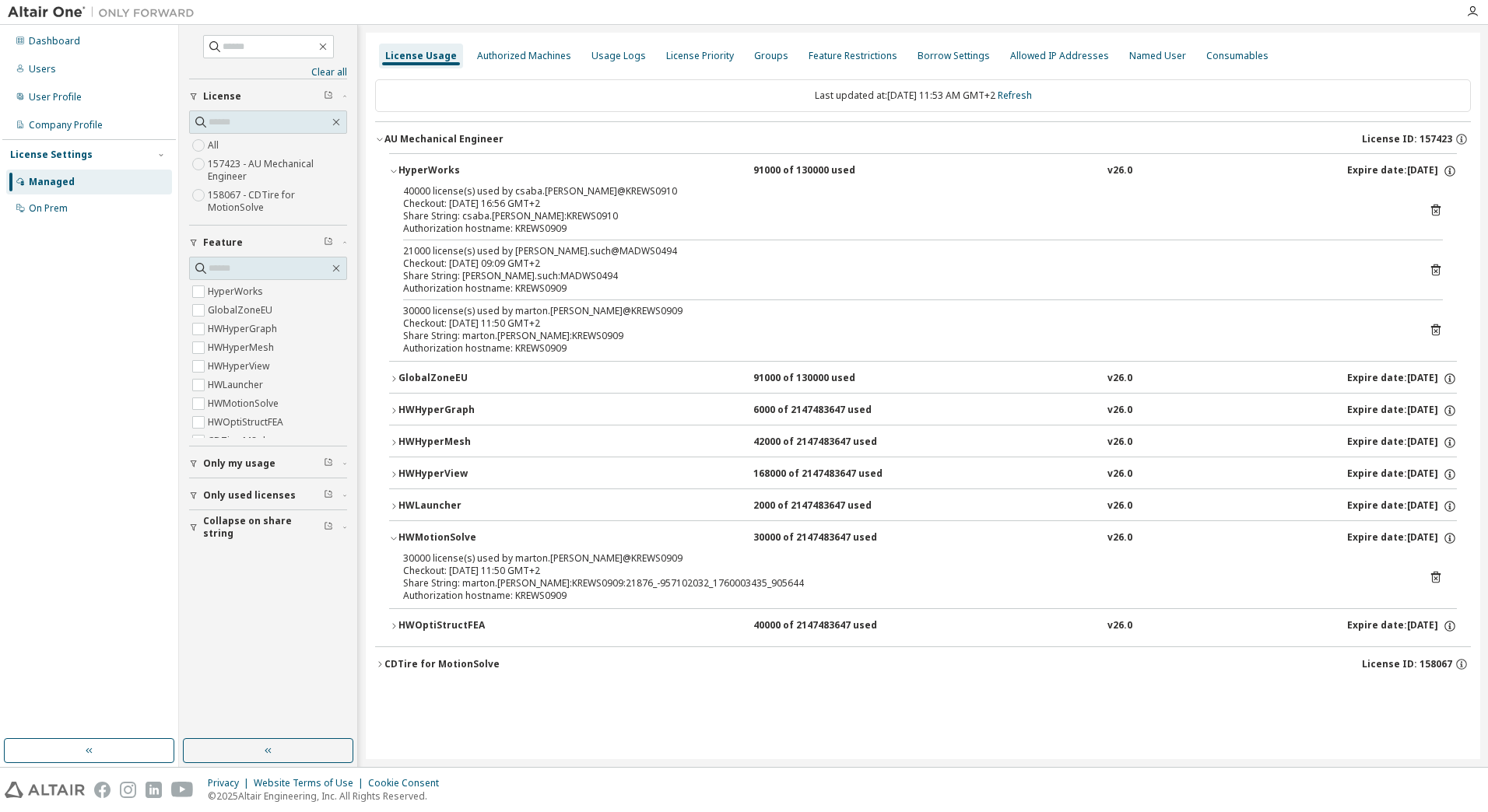
click at [392, 500] on button "HWLauncher 2000 of 2147483647 used v26.0 Expire date: [DATE]" at bounding box center [923, 506] width 1068 height 34
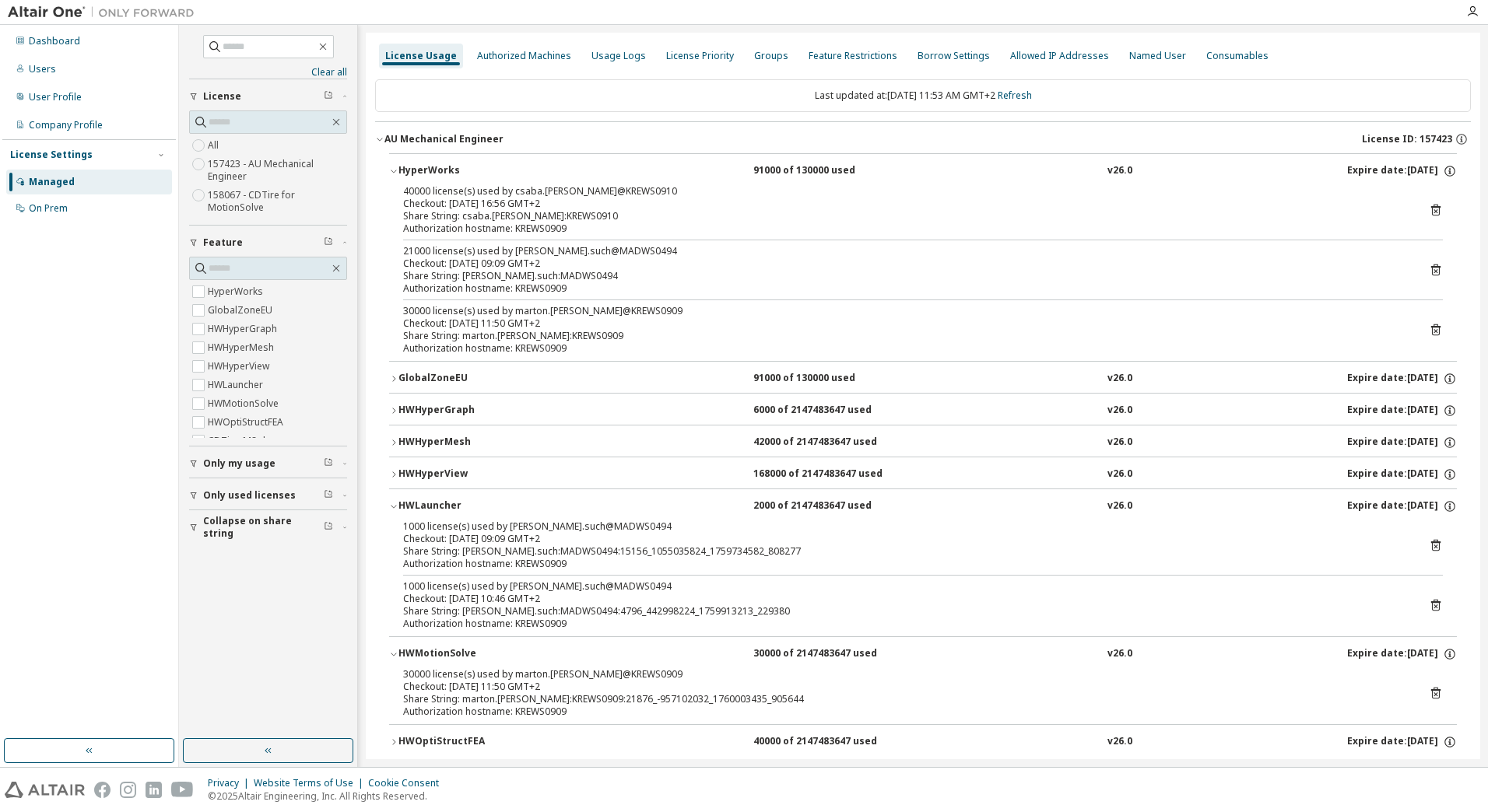
click at [392, 500] on button "HWLauncher 2000 of 2147483647 used v26.0 Expire date: [DATE]" at bounding box center [923, 506] width 1068 height 34
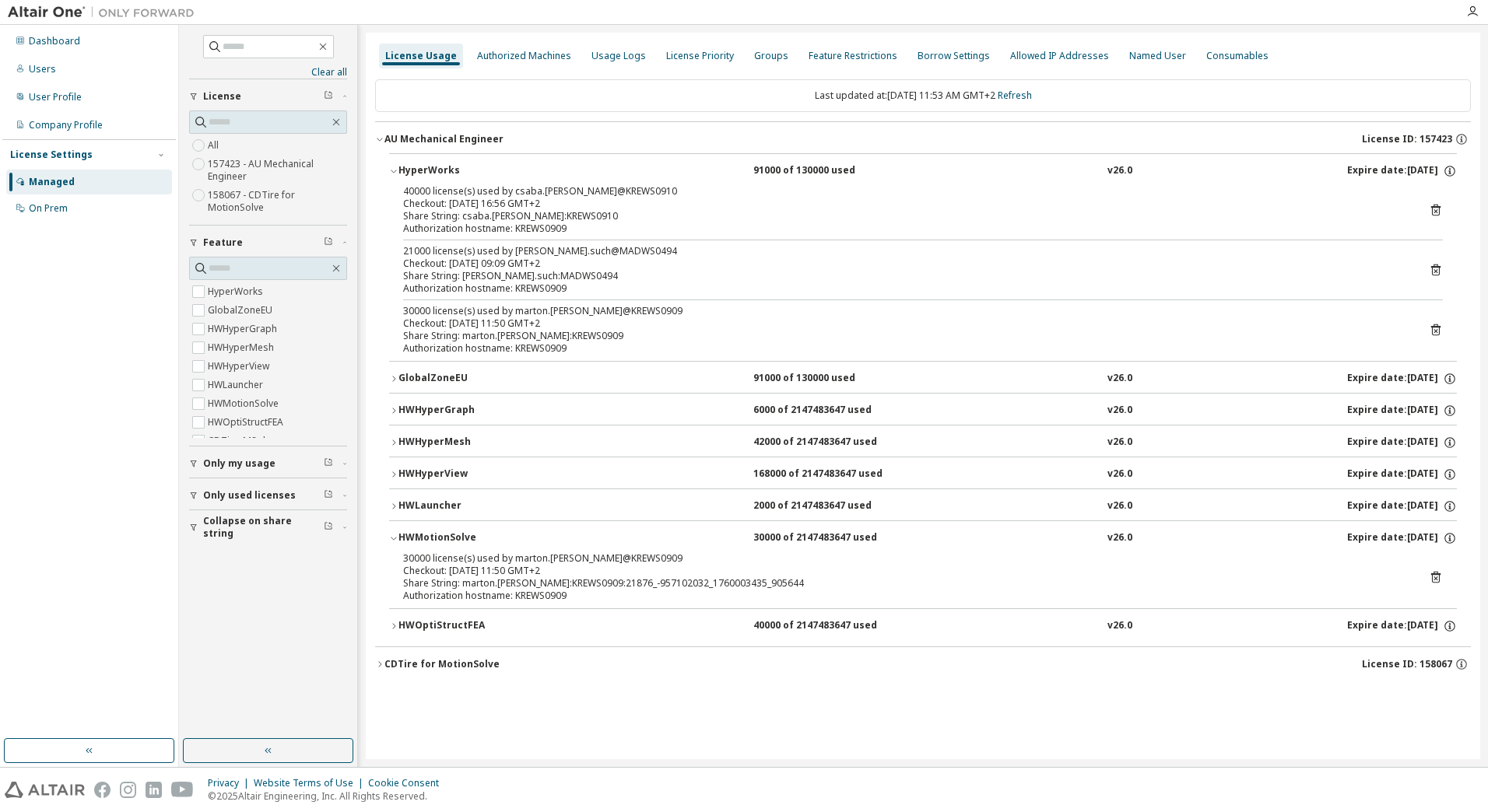
click at [390, 511] on button "HWLauncher 2000 of 2147483647 used v26.0 Expire date: [DATE]" at bounding box center [923, 506] width 1068 height 34
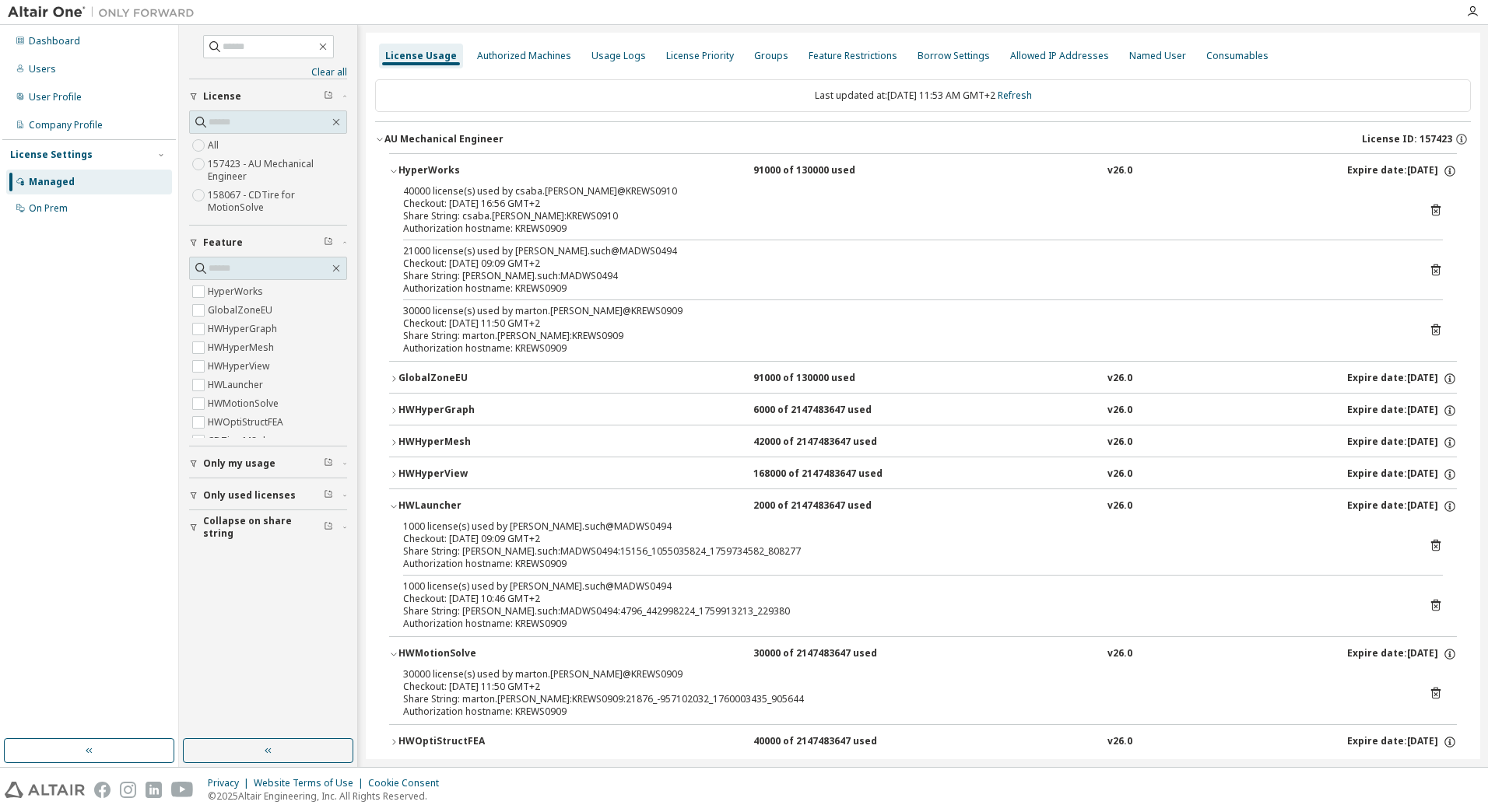
click at [390, 510] on icon "button" at bounding box center [394, 506] width 9 height 9
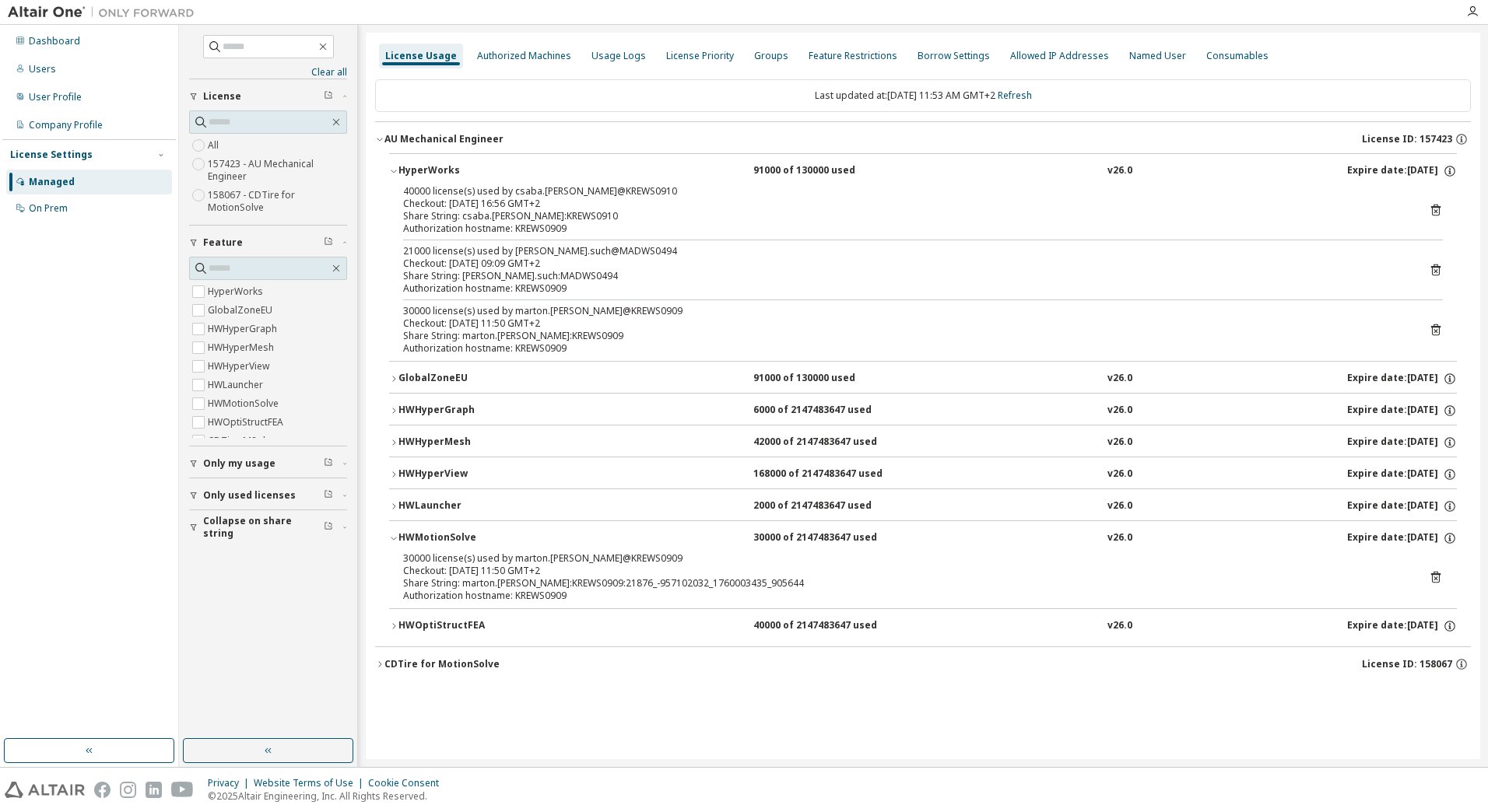
click at [395, 172] on icon "button" at bounding box center [394, 171] width 9 height 9
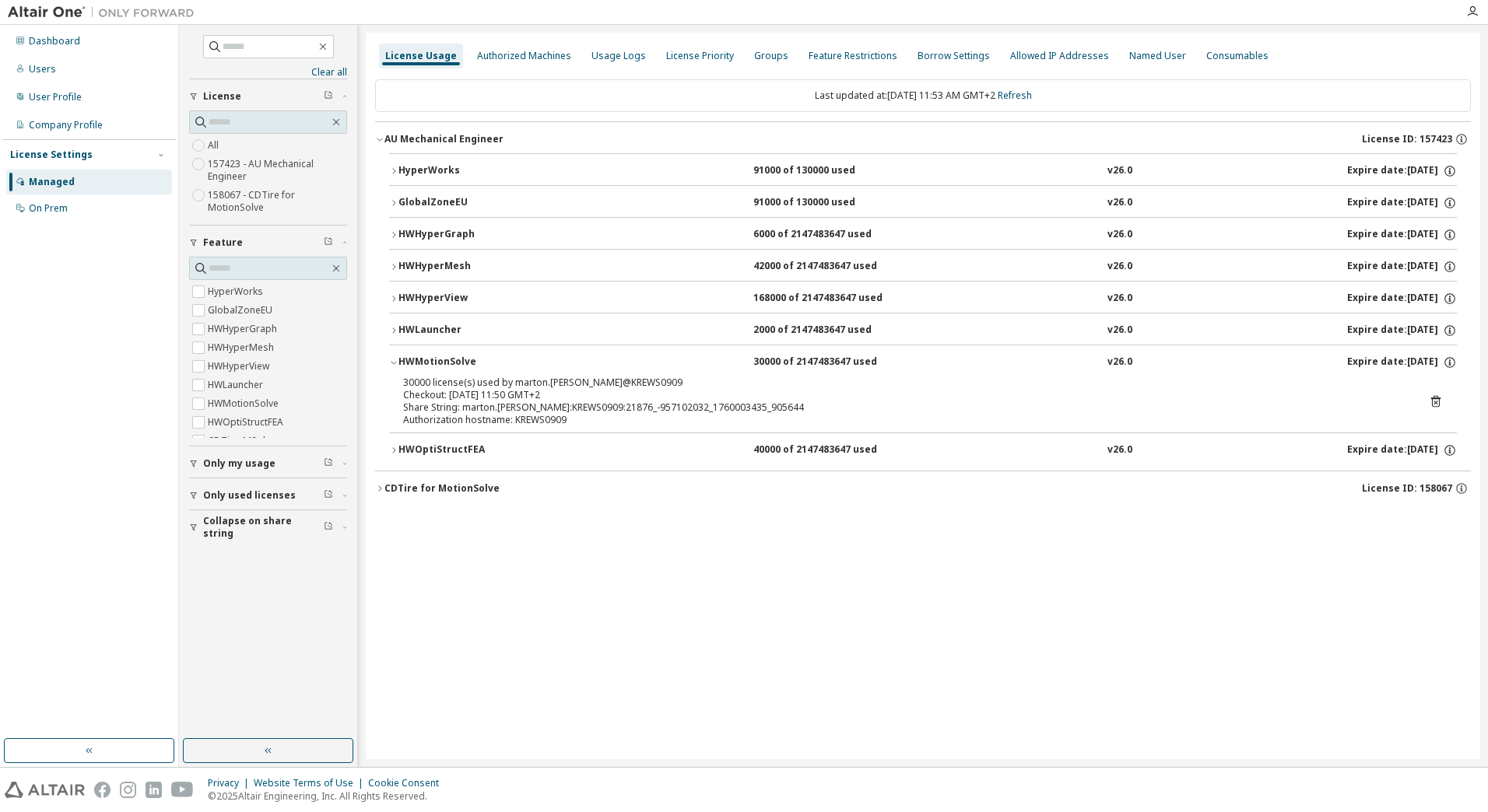
click at [397, 361] on icon "button" at bounding box center [394, 362] width 9 height 9
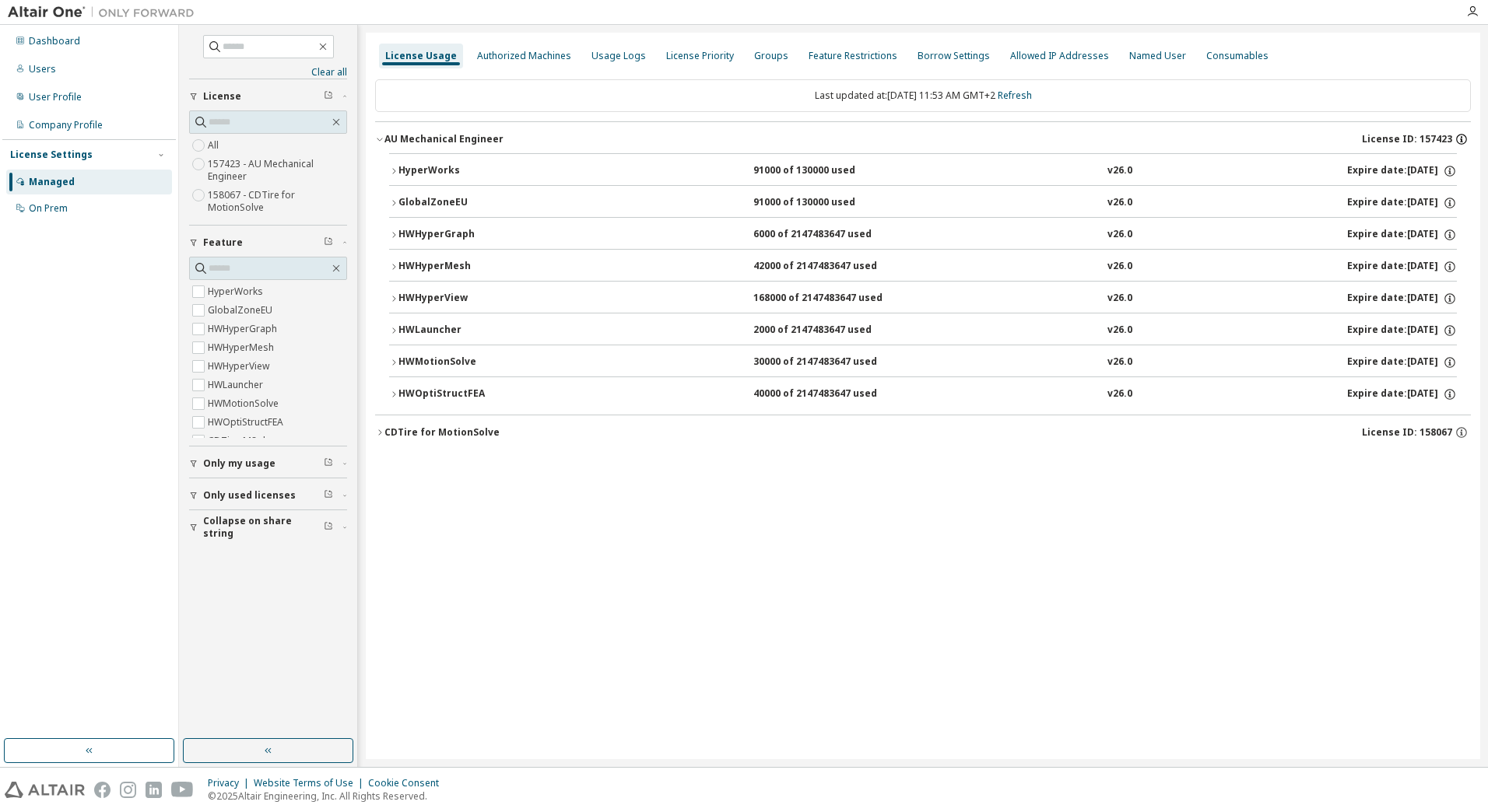
click at [1464, 139] on icon "button" at bounding box center [1462, 139] width 14 height 14
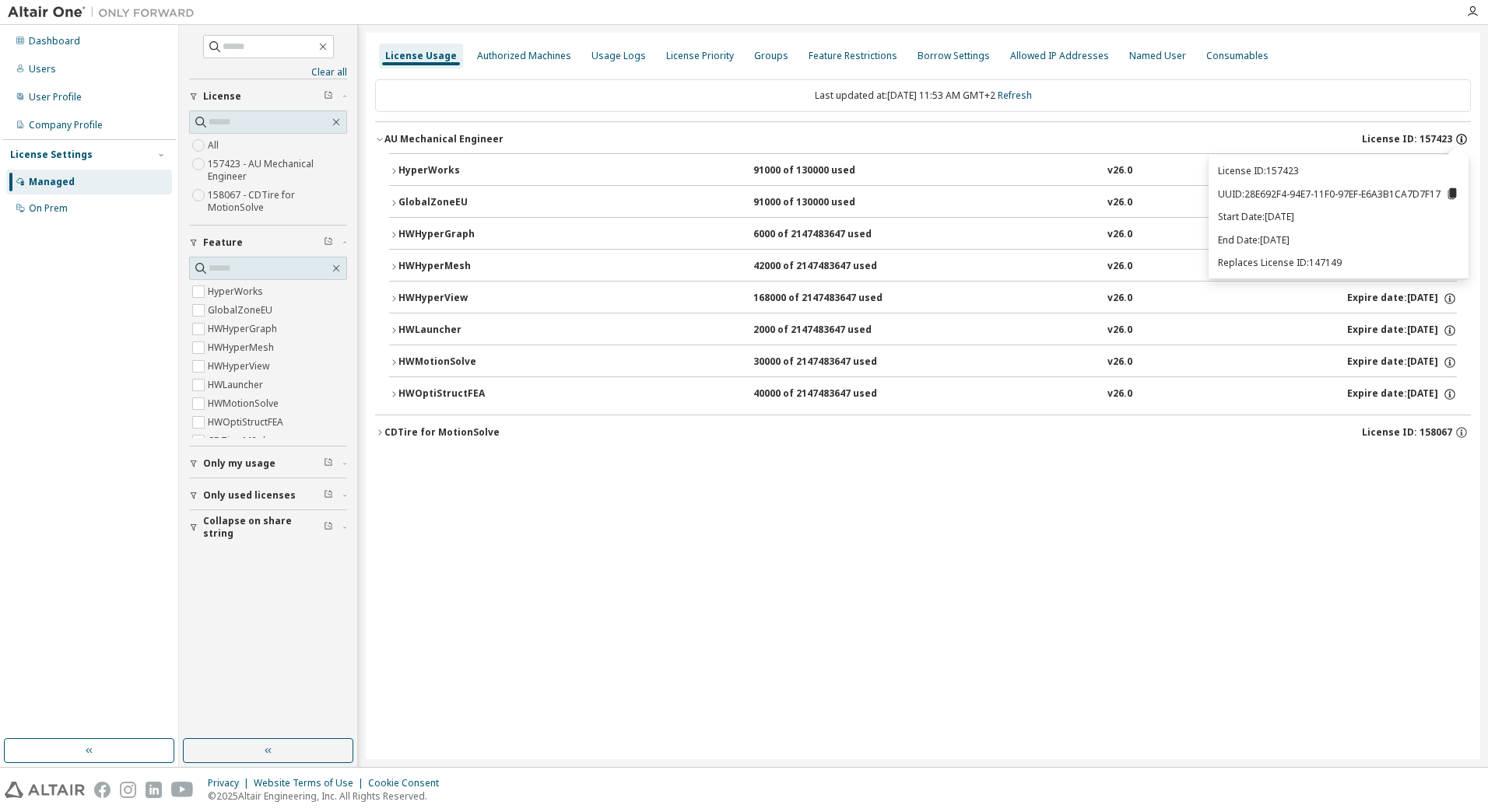
click at [1464, 139] on icon "button" at bounding box center [1462, 139] width 14 height 14
